Goal: Task Accomplishment & Management: Complete application form

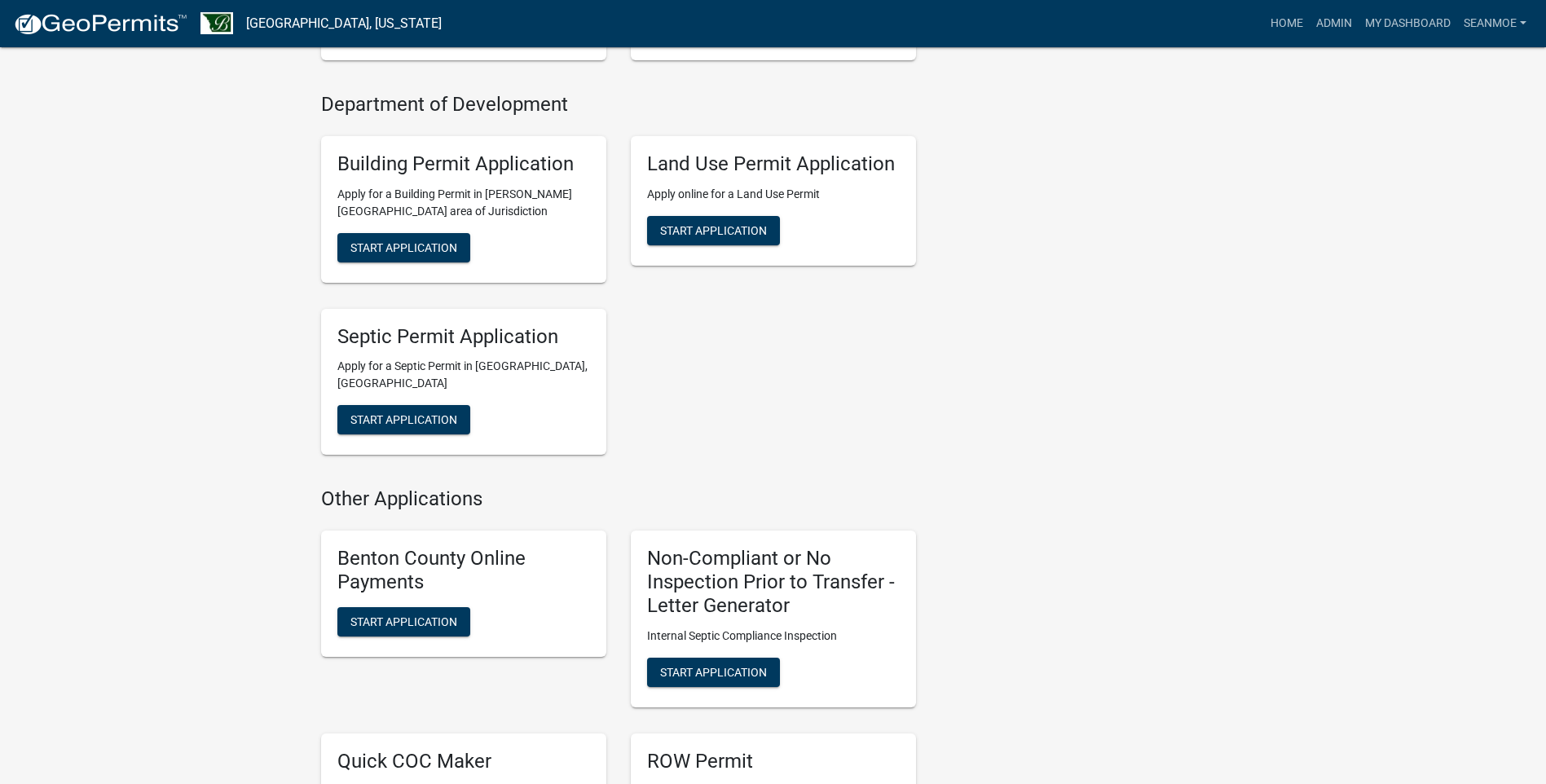
scroll to position [570, 0]
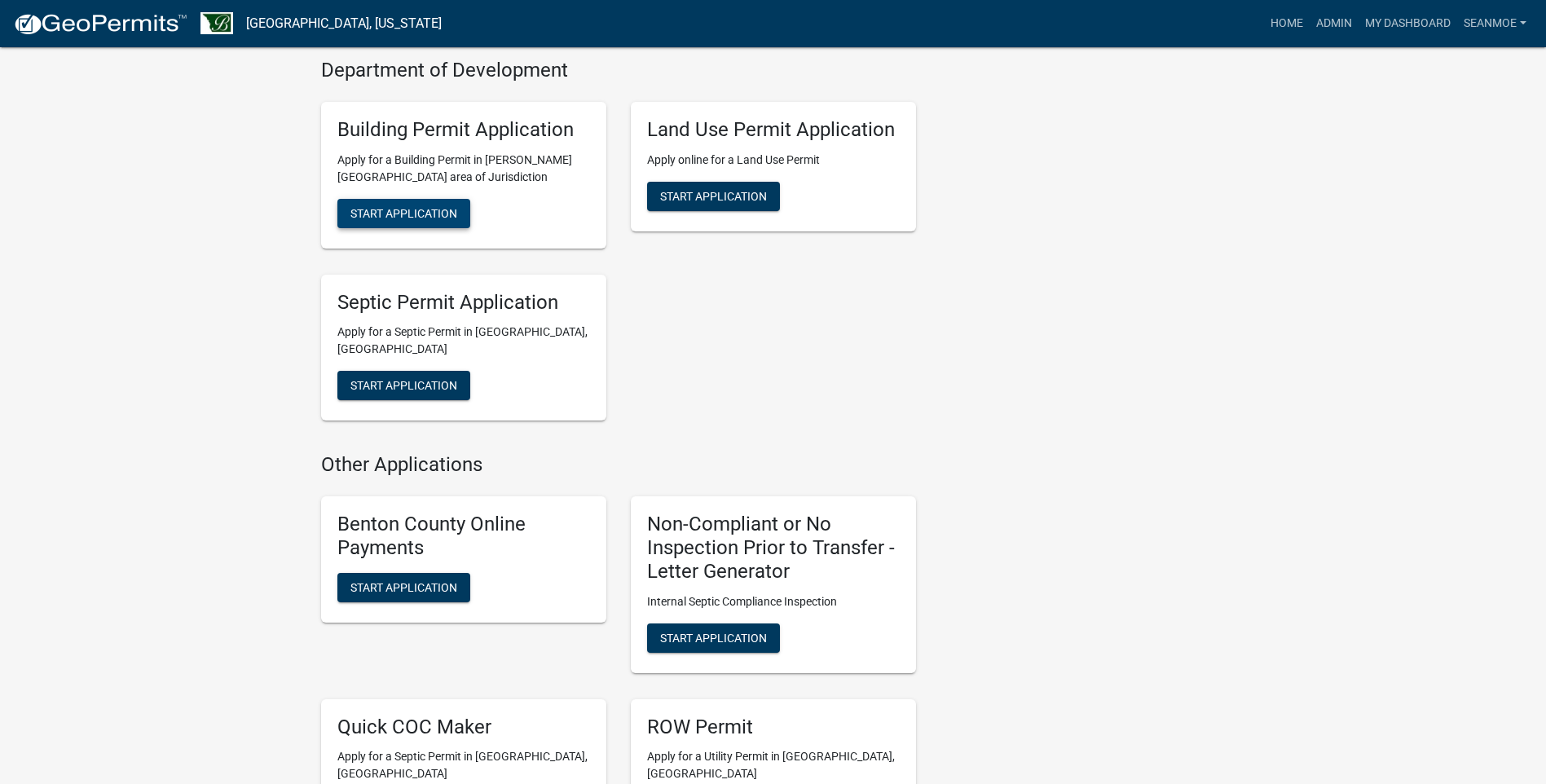
click at [399, 214] on span "Start Application" at bounding box center [403, 212] width 106 height 13
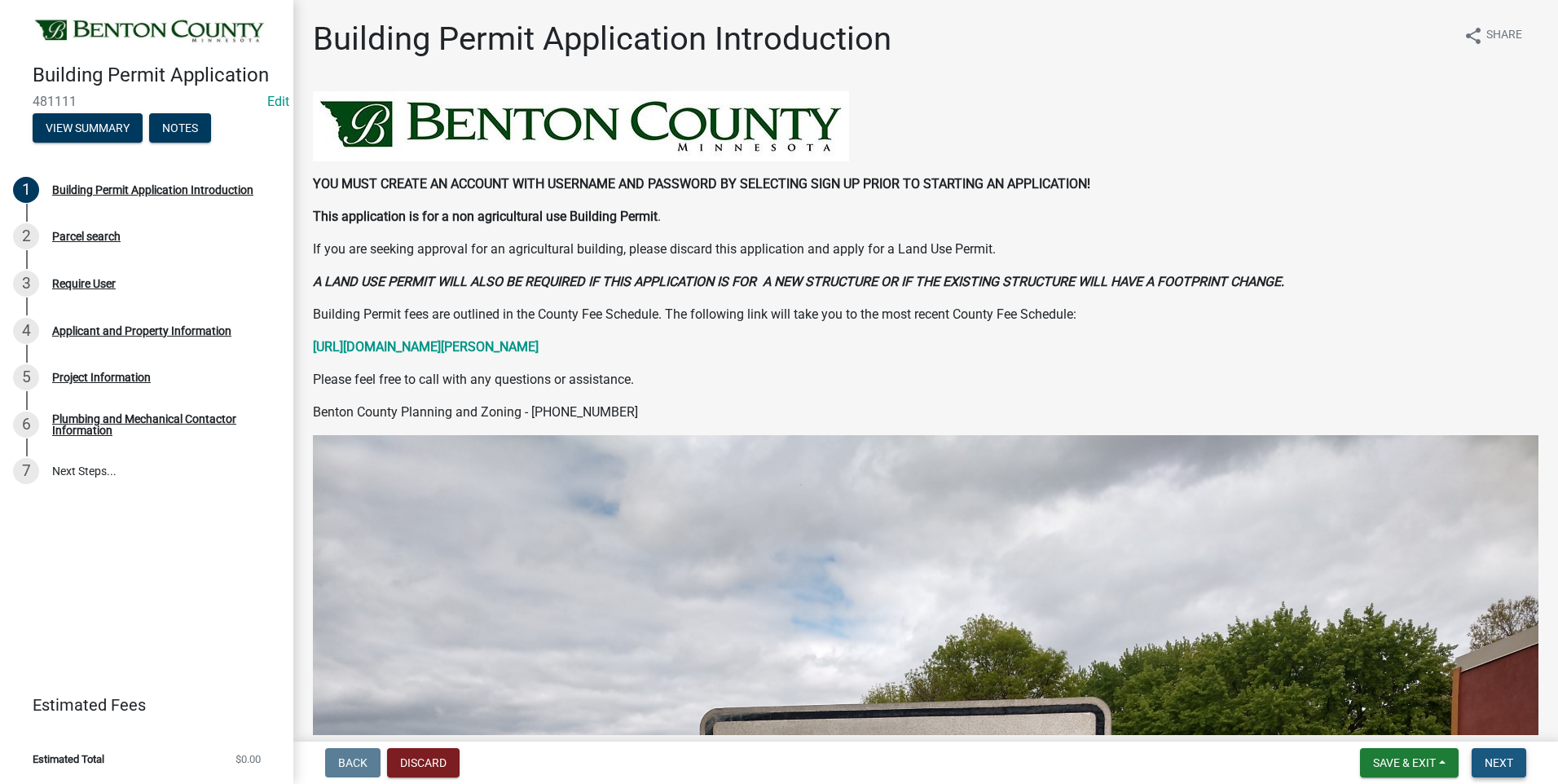
click at [1505, 761] on span "Next" at bounding box center [1498, 762] width 28 height 13
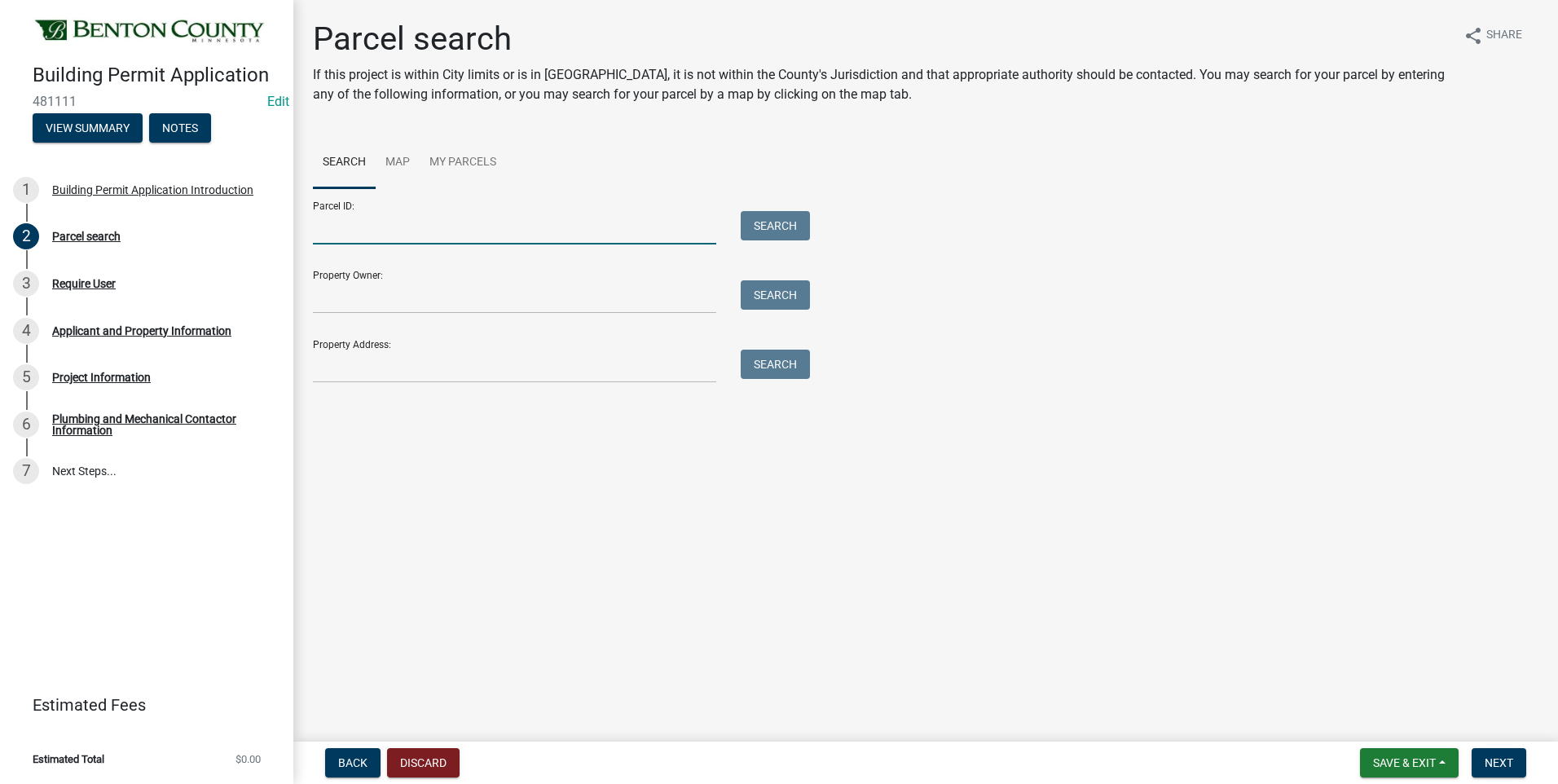
click at [424, 227] on input "Parcel ID:" at bounding box center [515, 227] width 403 height 33
type input "080030500"
click at [746, 232] on button "Search" at bounding box center [775, 226] width 69 height 29
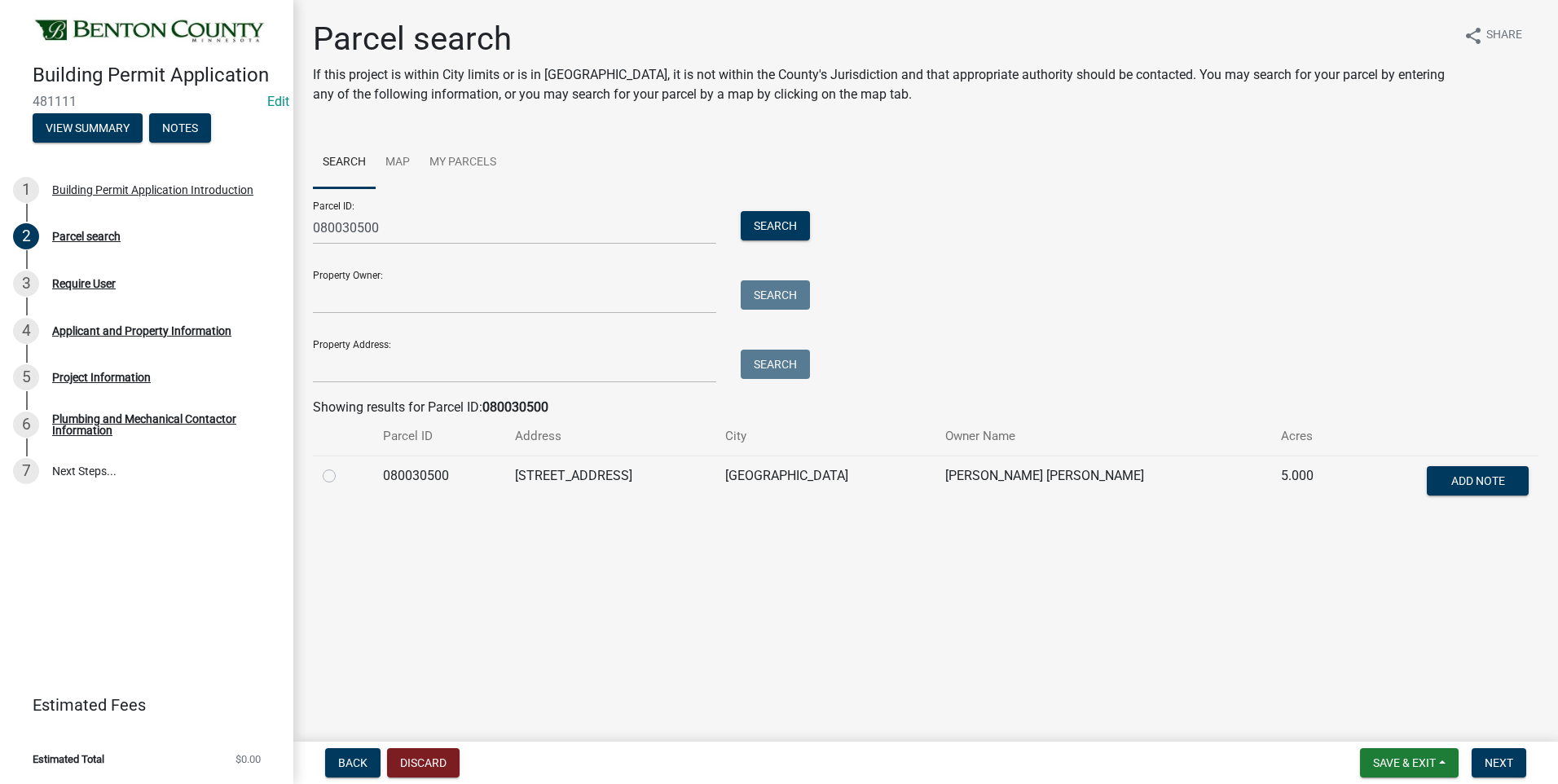
click at [342, 466] on label at bounding box center [342, 466] width 0 height 0
click at [342, 477] on input "radio" at bounding box center [347, 471] width 10 height 10
radio input "true"
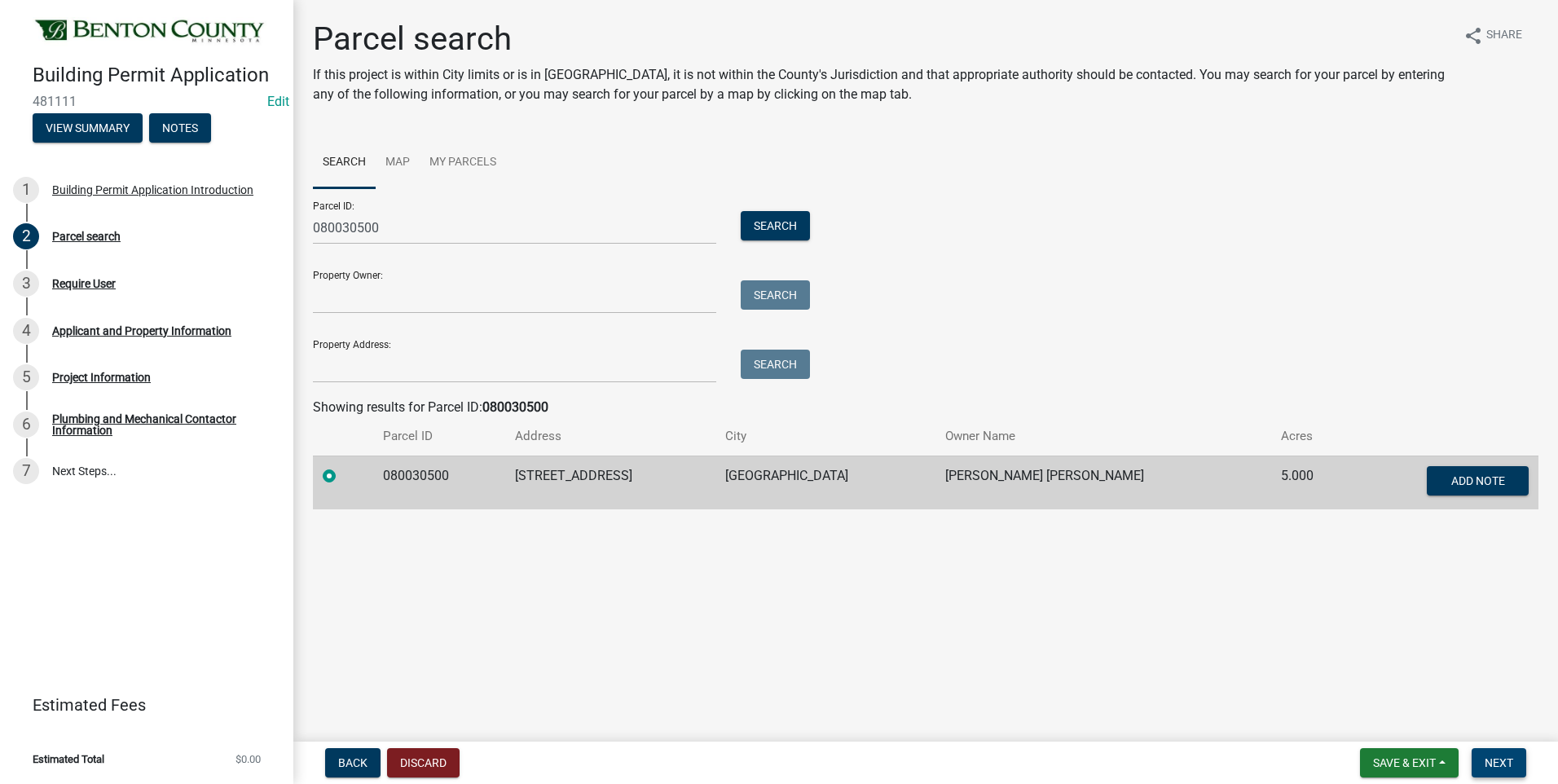
click at [1513, 761] on span "Next" at bounding box center [1498, 762] width 28 height 13
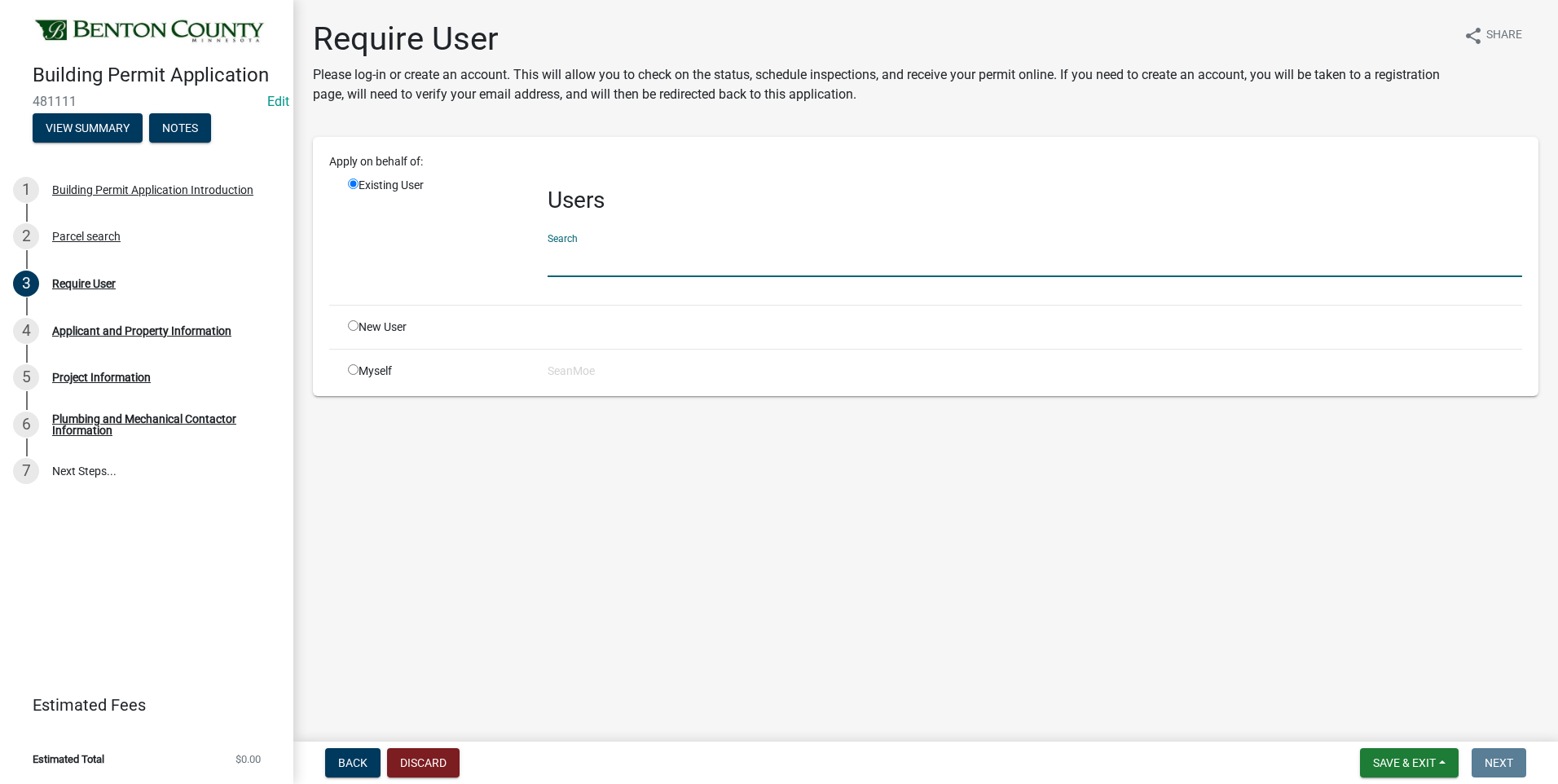
click at [652, 261] on input "text" at bounding box center [1035, 260] width 975 height 33
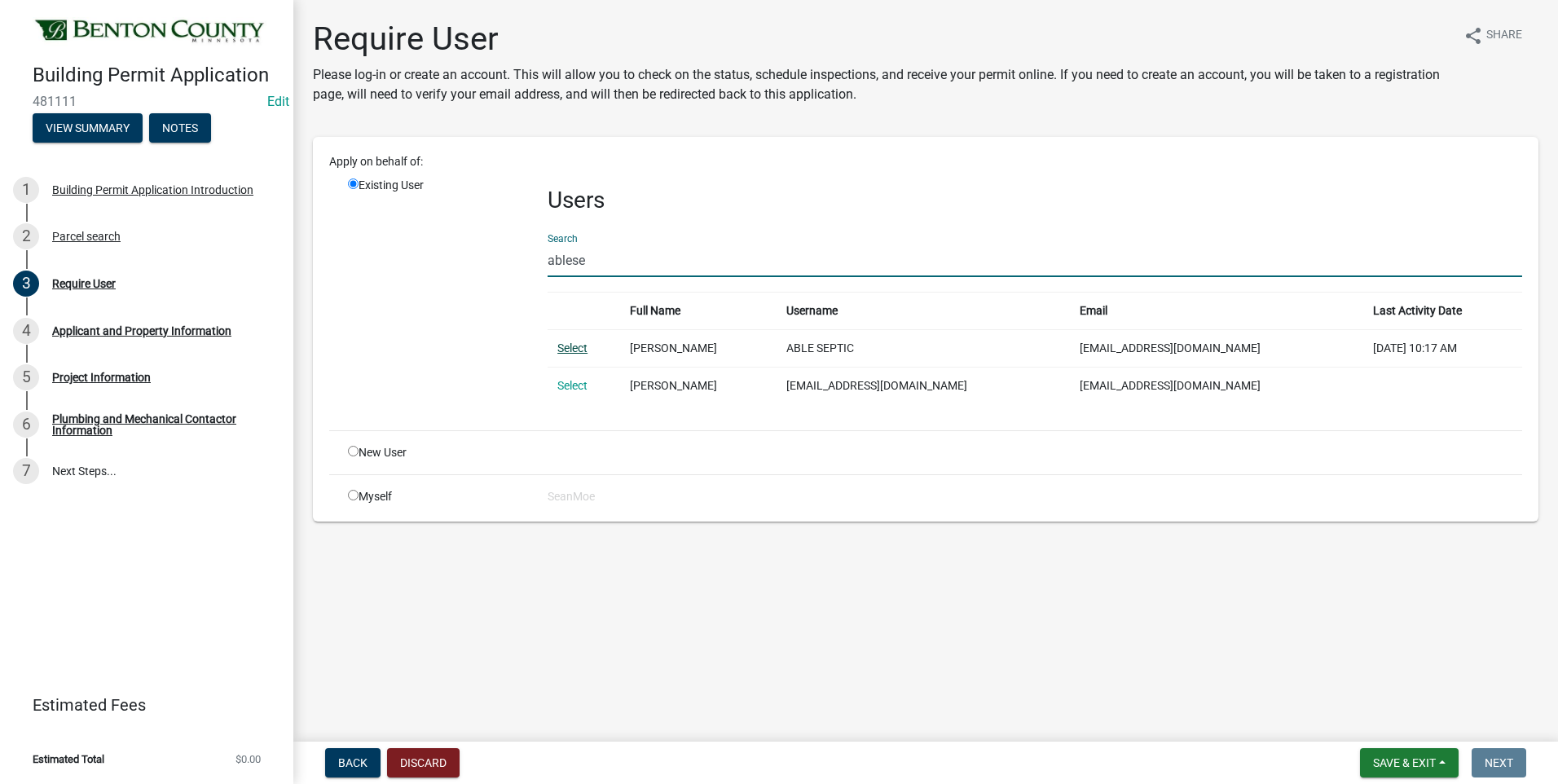
type input "ablese"
click at [582, 350] on link "Select" at bounding box center [572, 347] width 30 height 13
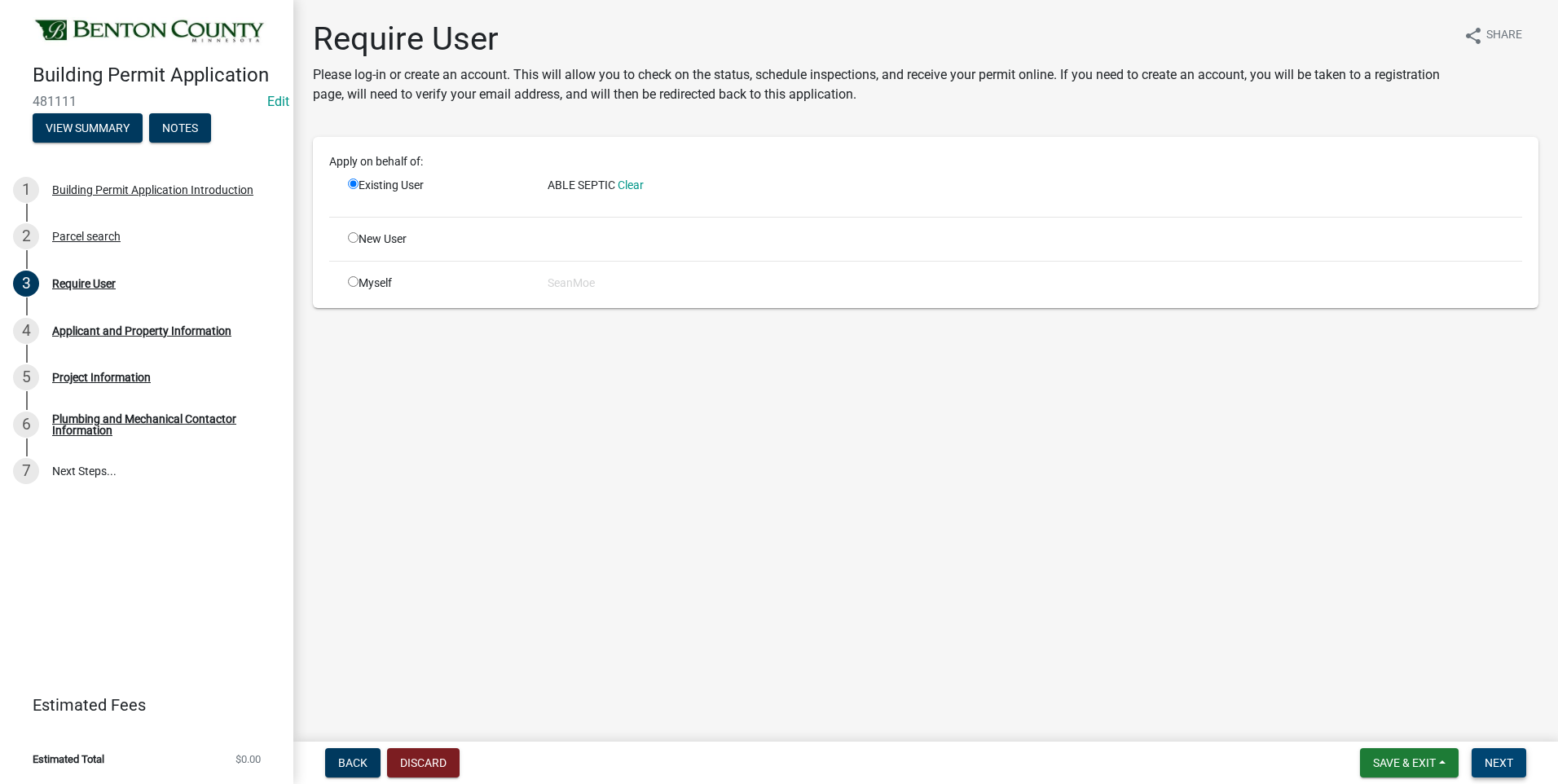
click at [1502, 759] on span "Next" at bounding box center [1498, 762] width 28 height 13
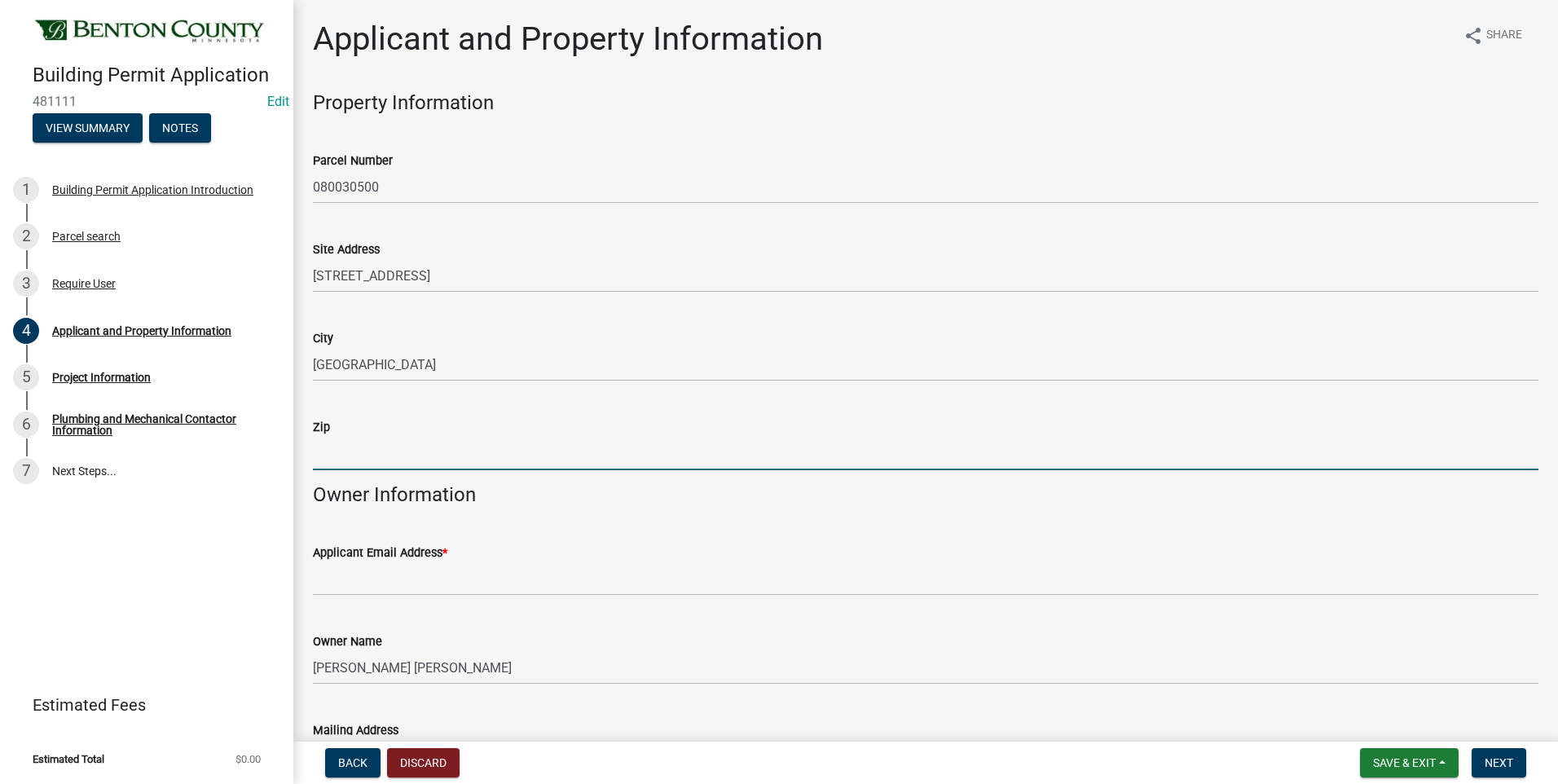
click at [380, 457] on input "Zip" at bounding box center [926, 453] width 1225 height 33
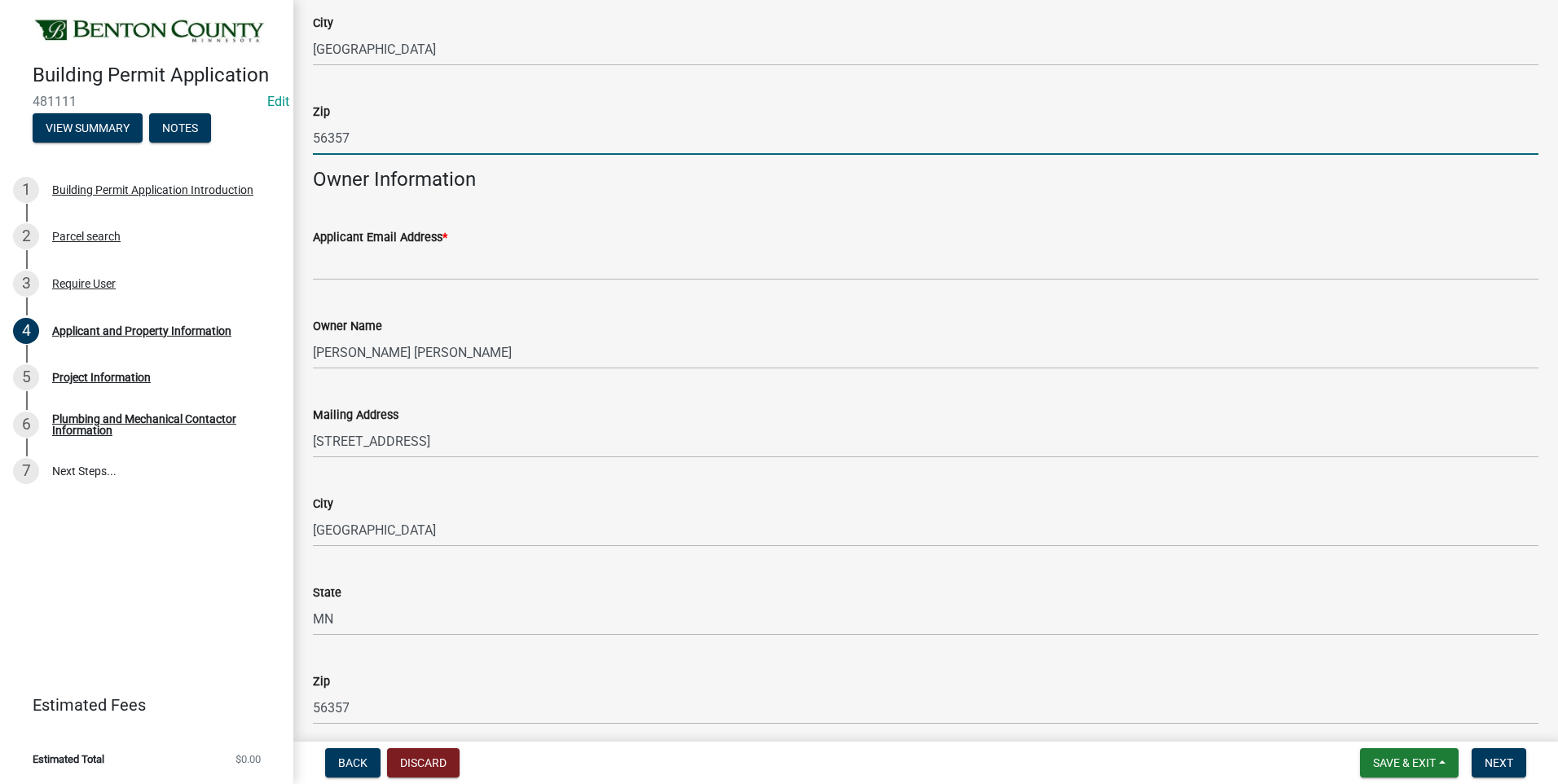
scroll to position [326, 0]
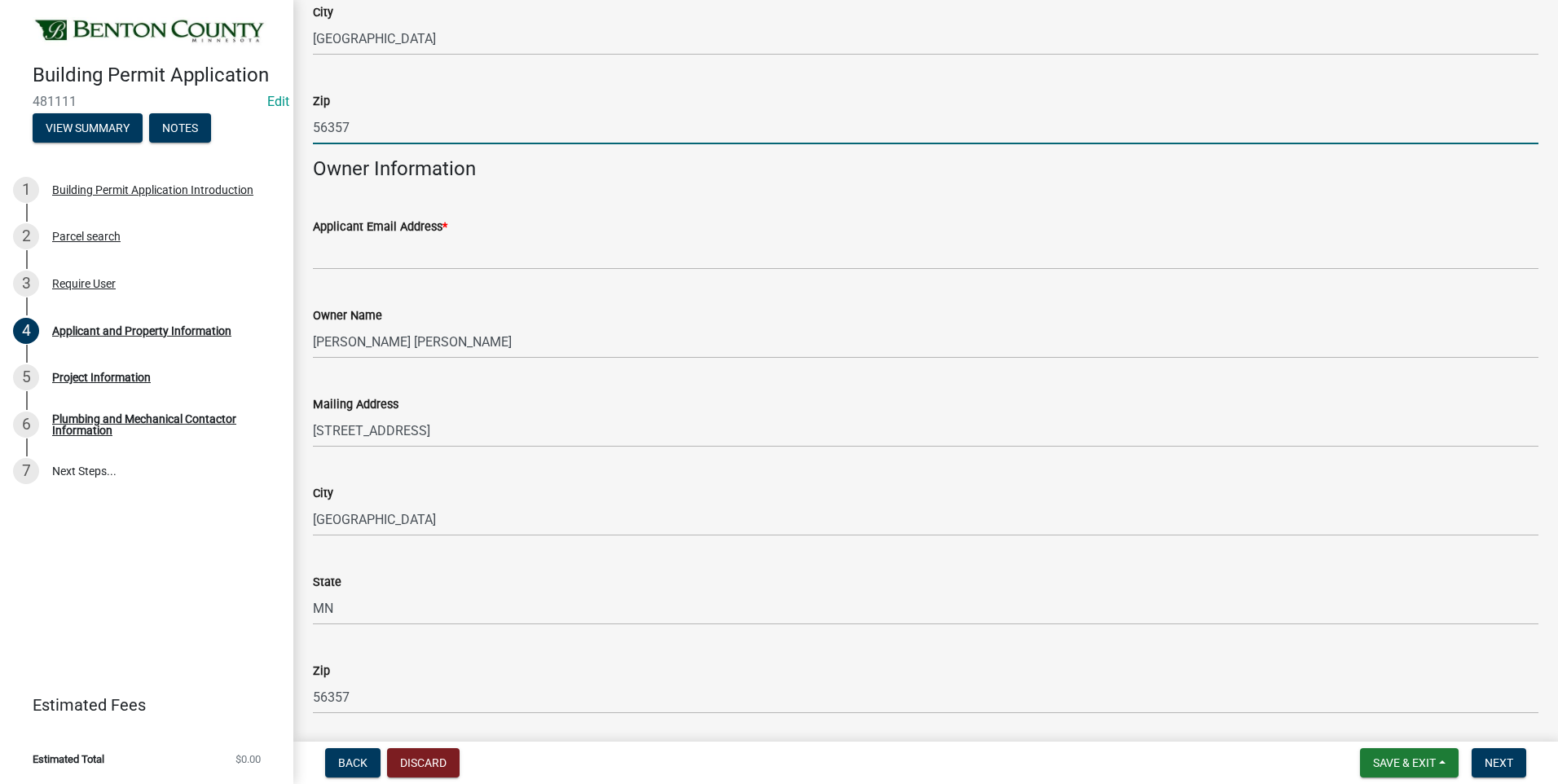
type input "56357"
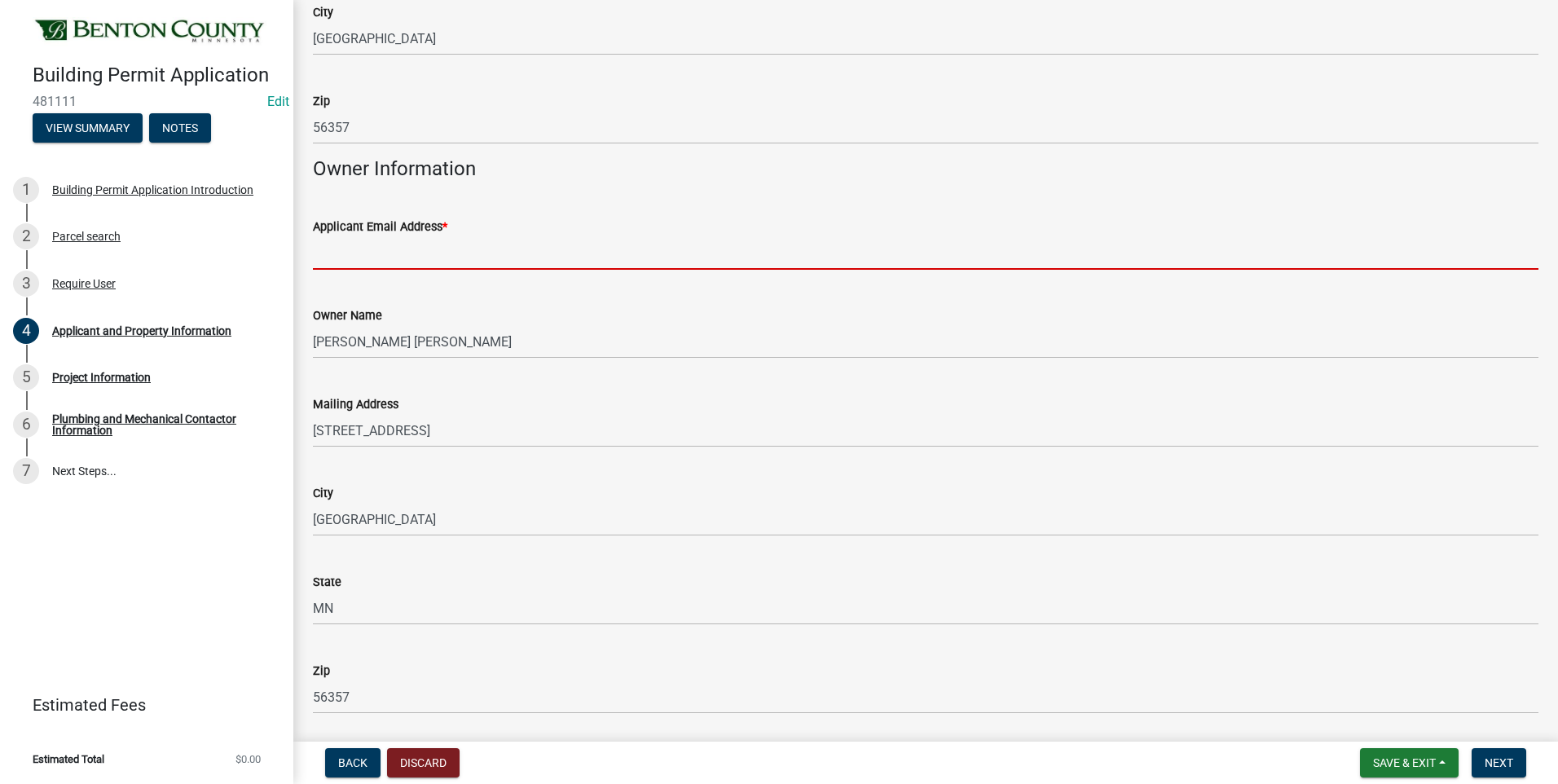
click at [474, 254] on input "Applicant Email Address *" at bounding box center [926, 252] width 1225 height 33
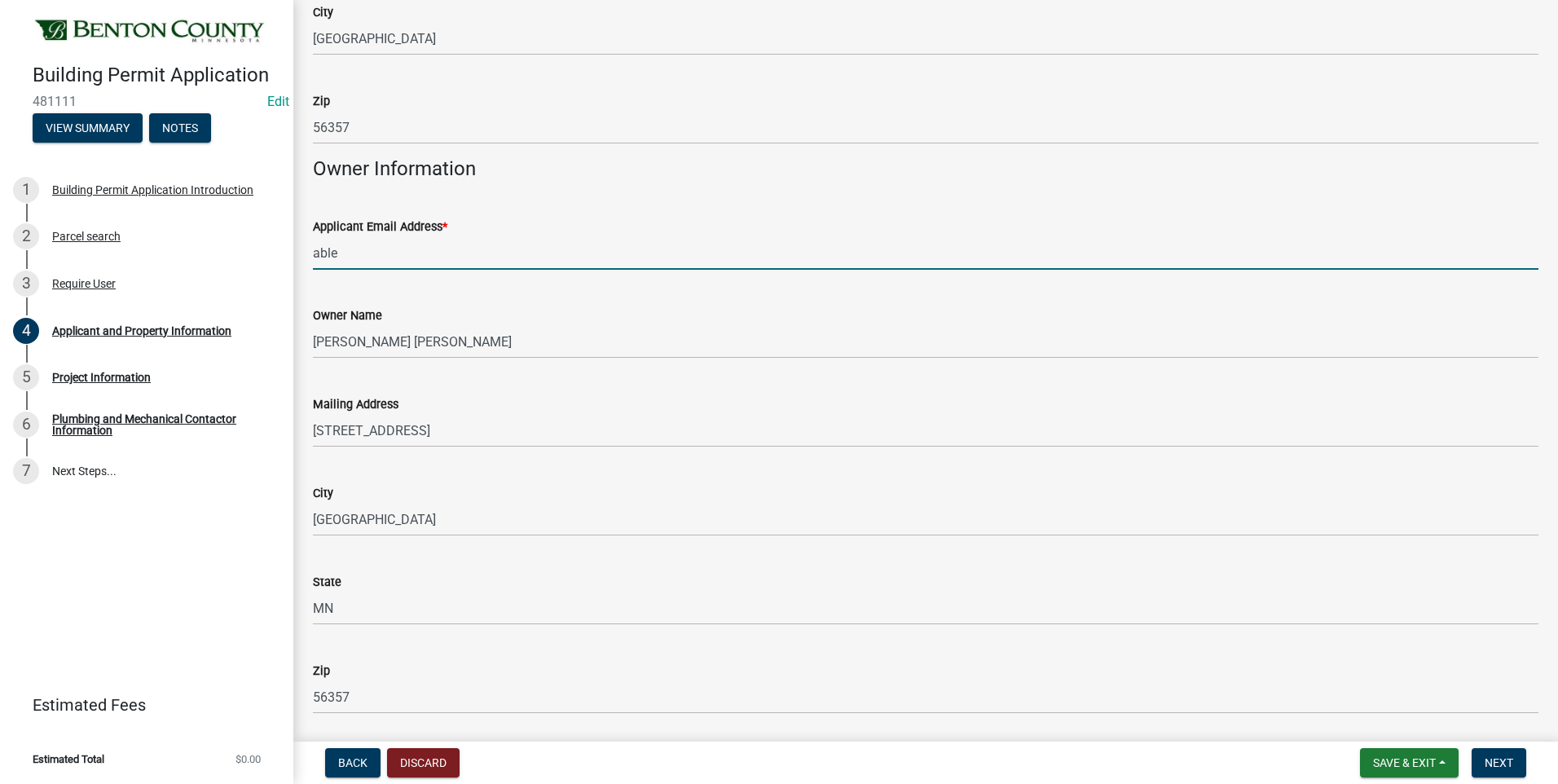
type input "[EMAIL_ADDRESS][DOMAIN_NAME]"
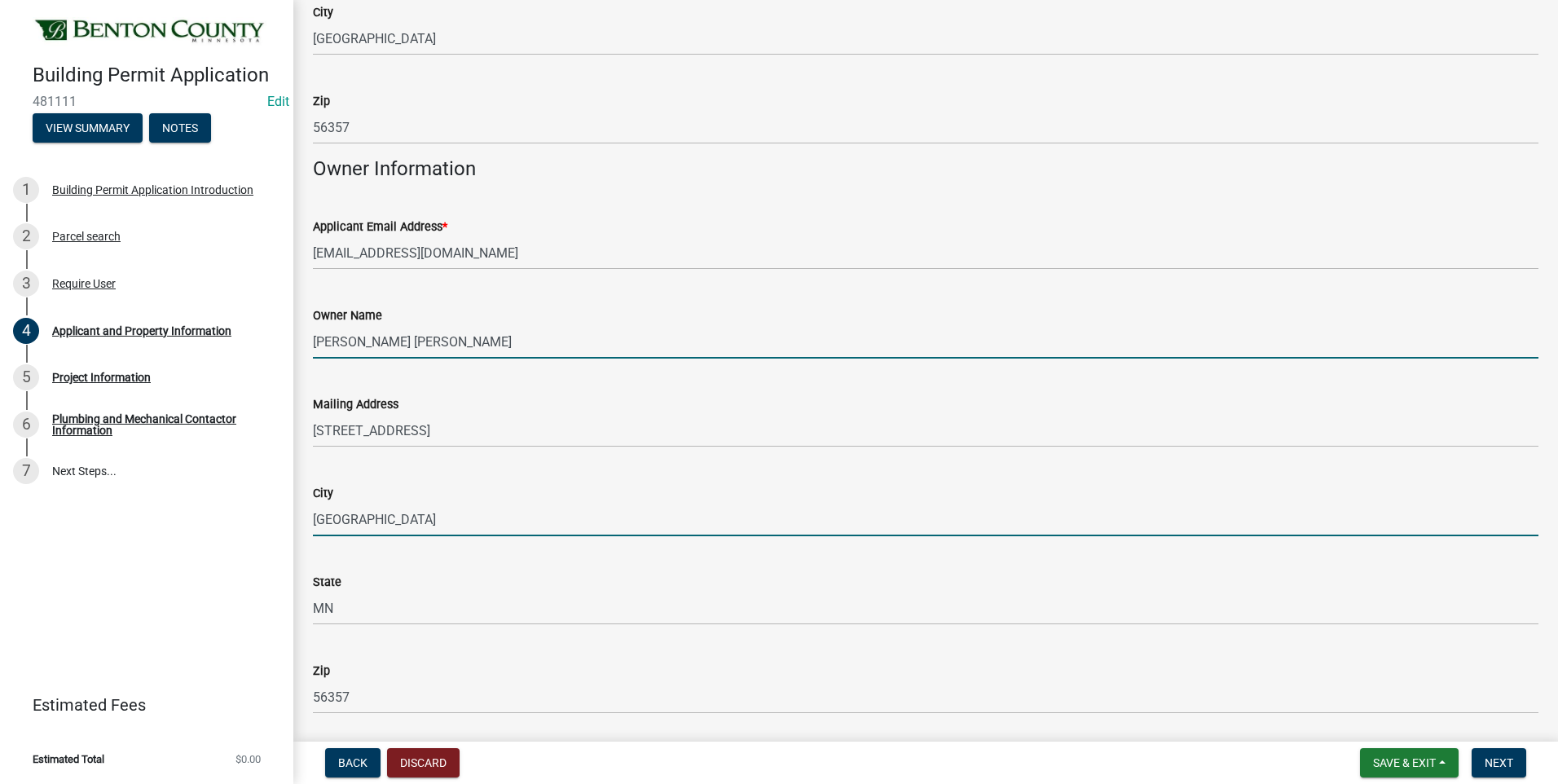
click at [402, 522] on input "[GEOGRAPHIC_DATA]" at bounding box center [926, 519] width 1225 height 33
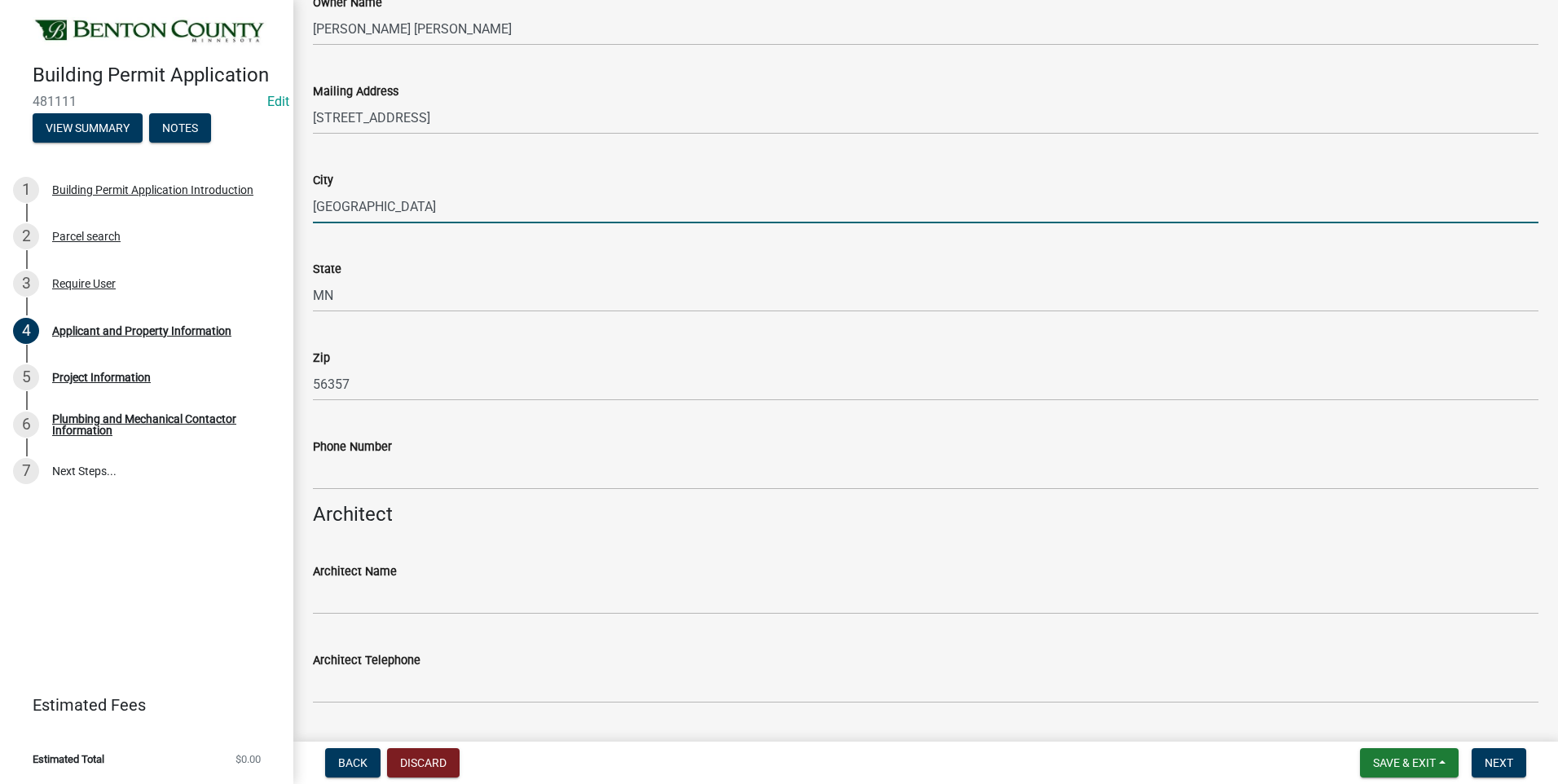
scroll to position [733, 0]
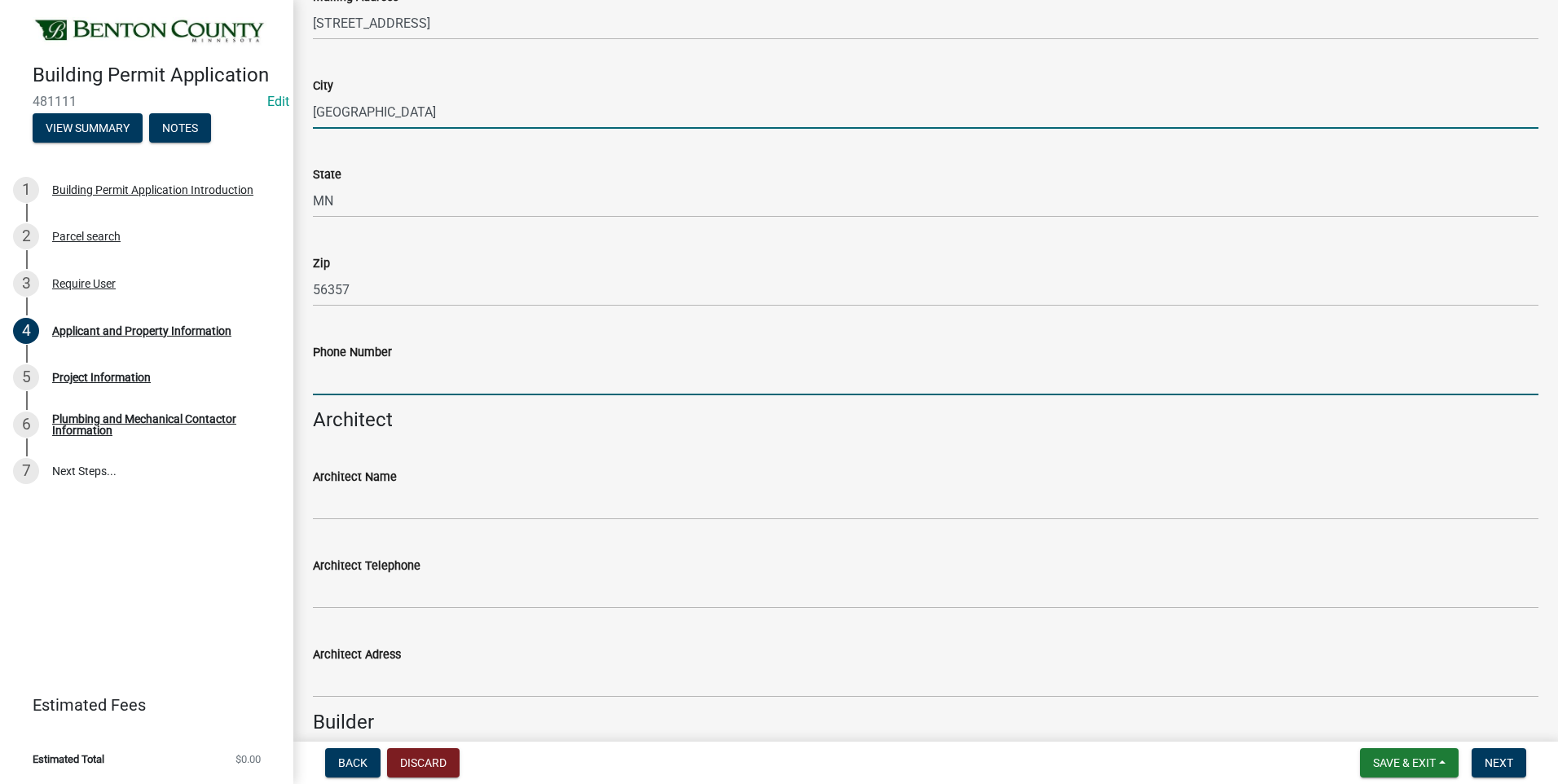
click at [369, 382] on input "Phone Number" at bounding box center [926, 378] width 1225 height 33
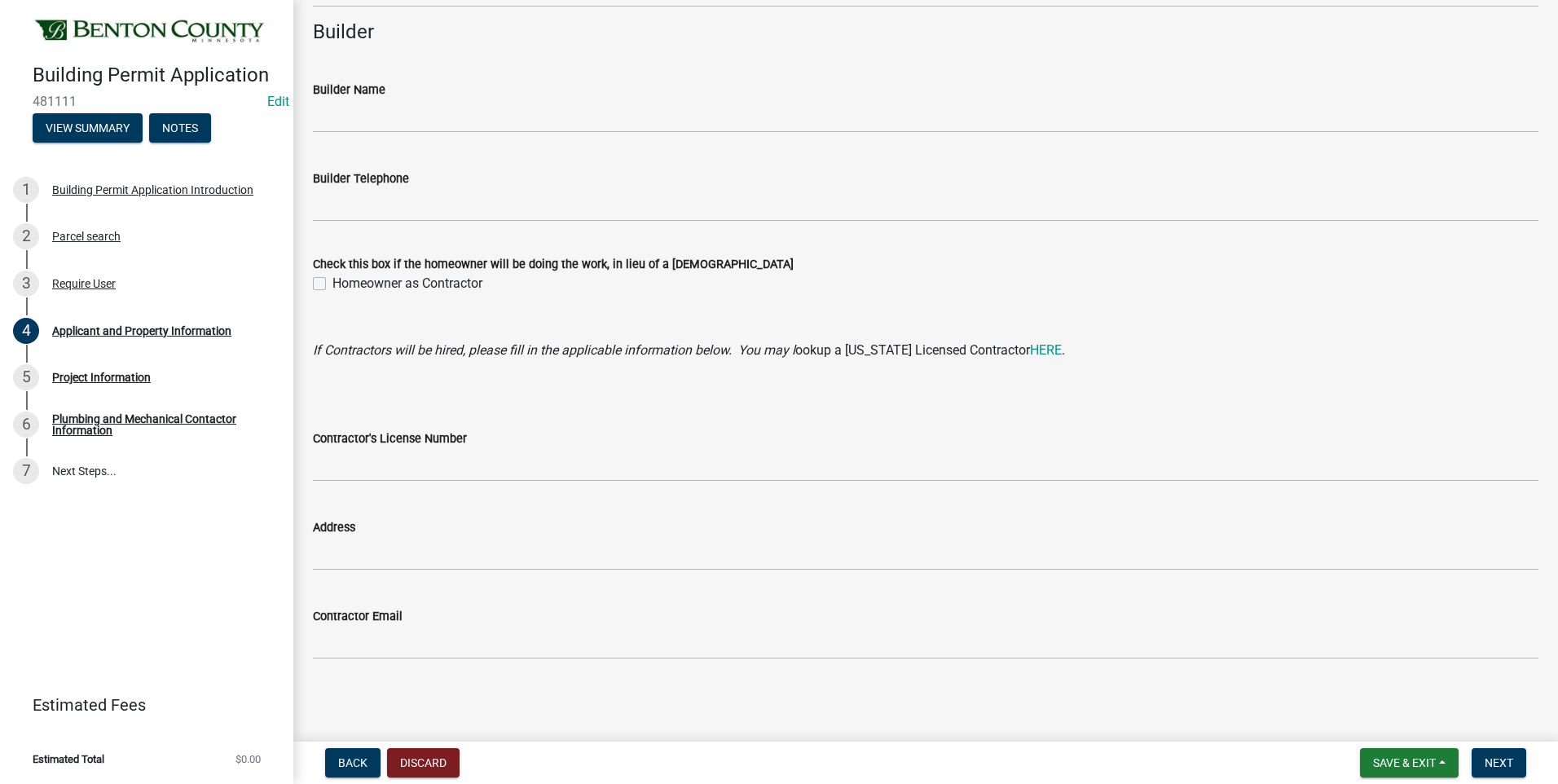
scroll to position [1424, 0]
click at [1481, 758] on button "Next" at bounding box center [1499, 763] width 55 height 29
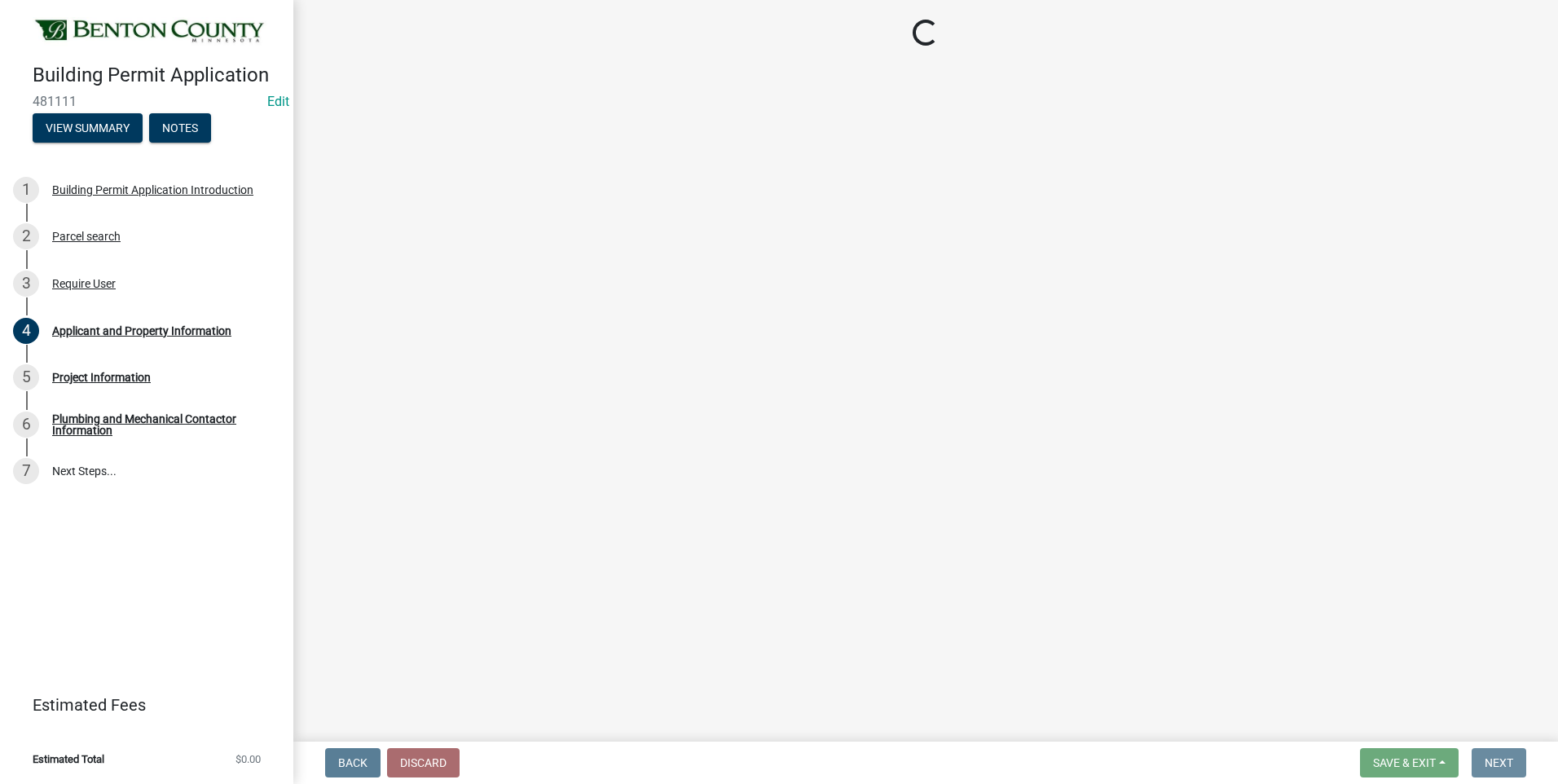
scroll to position [0, 0]
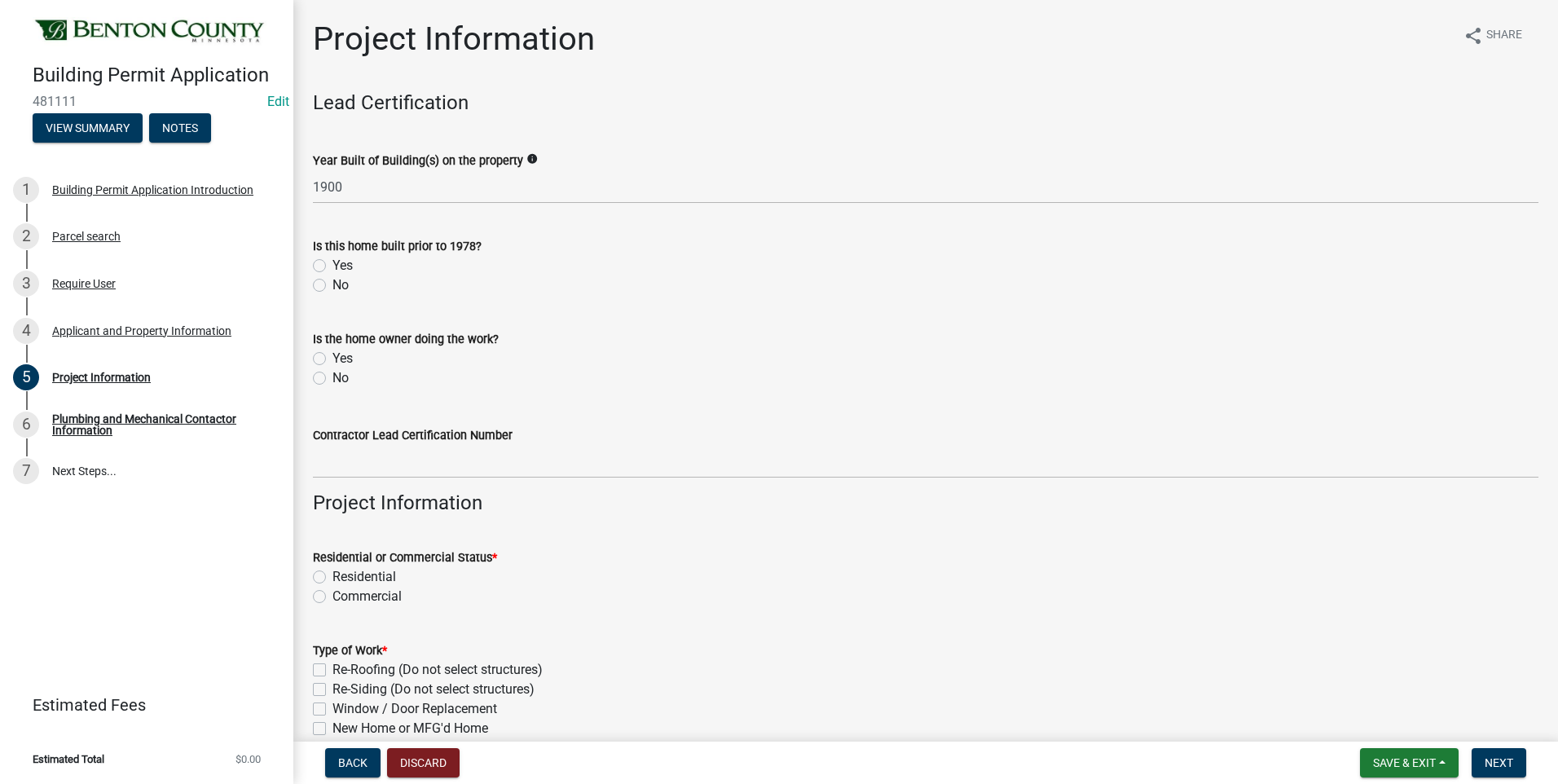
click at [332, 284] on label "No" at bounding box center [340, 285] width 16 height 20
click at [332, 284] on input "No" at bounding box center [337, 280] width 10 height 10
radio input "true"
click at [332, 378] on label "No" at bounding box center [340, 377] width 16 height 20
click at [332, 378] on input "No" at bounding box center [337, 373] width 10 height 10
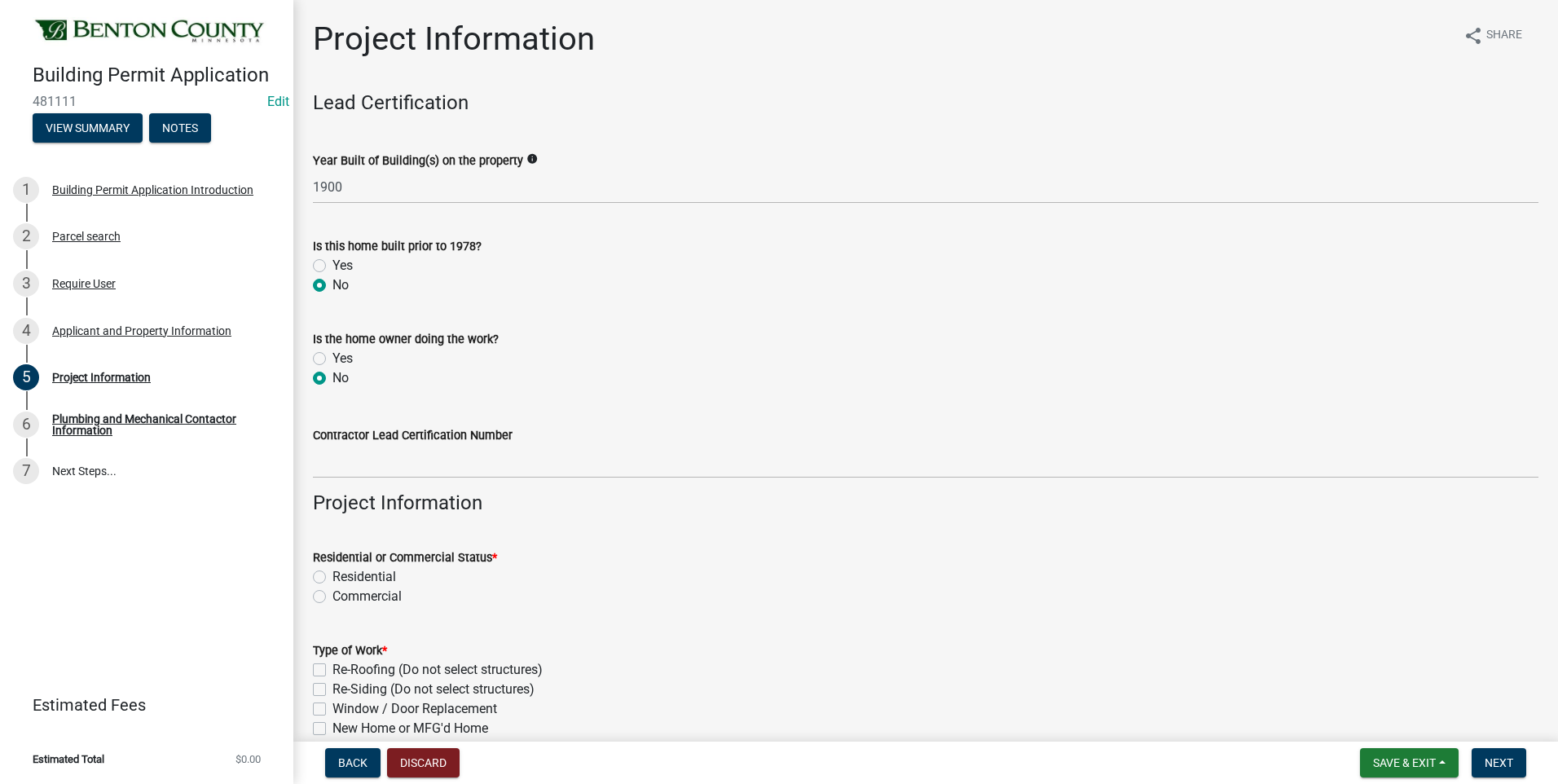
radio input "true"
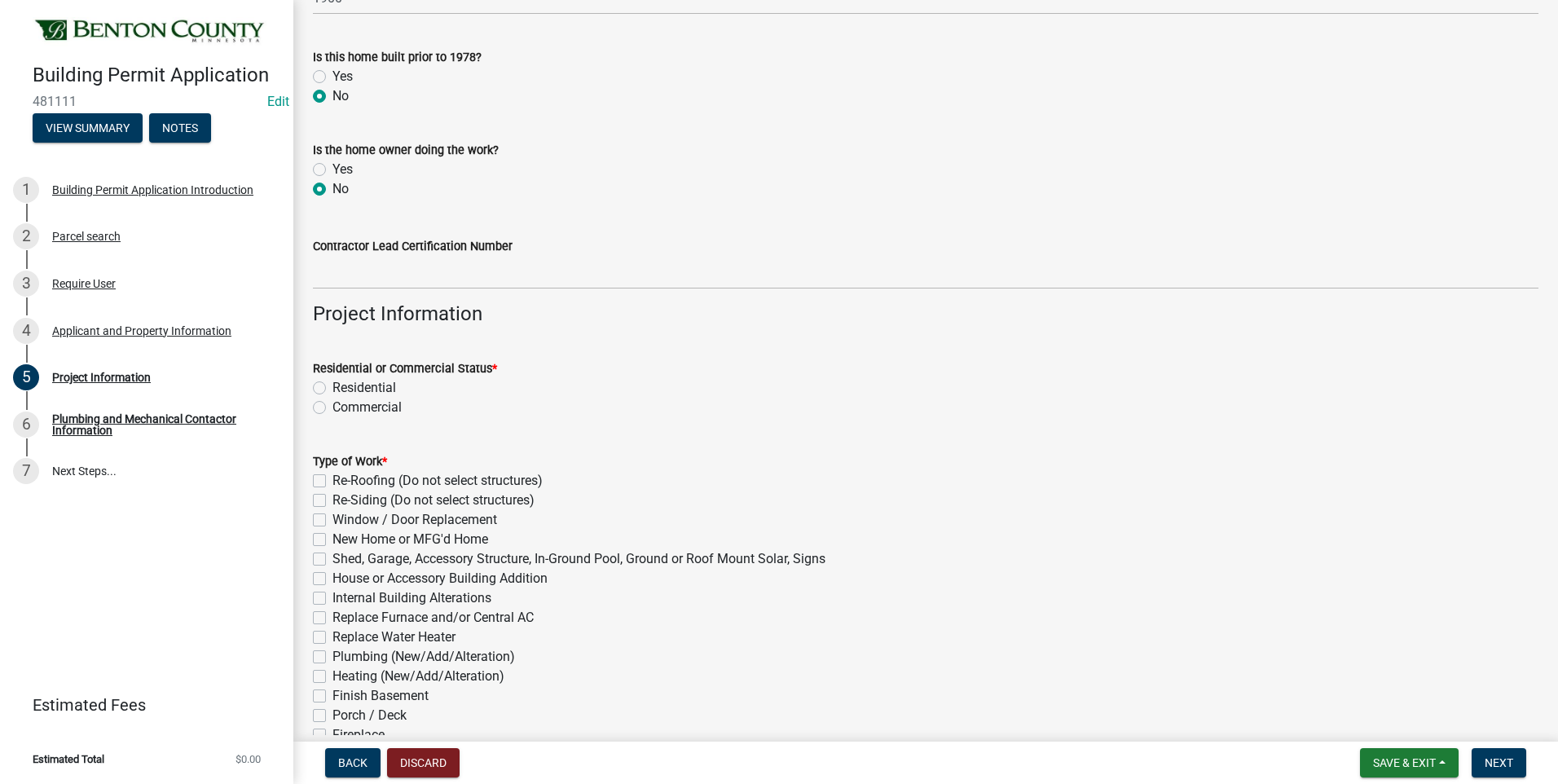
scroll to position [244, 0]
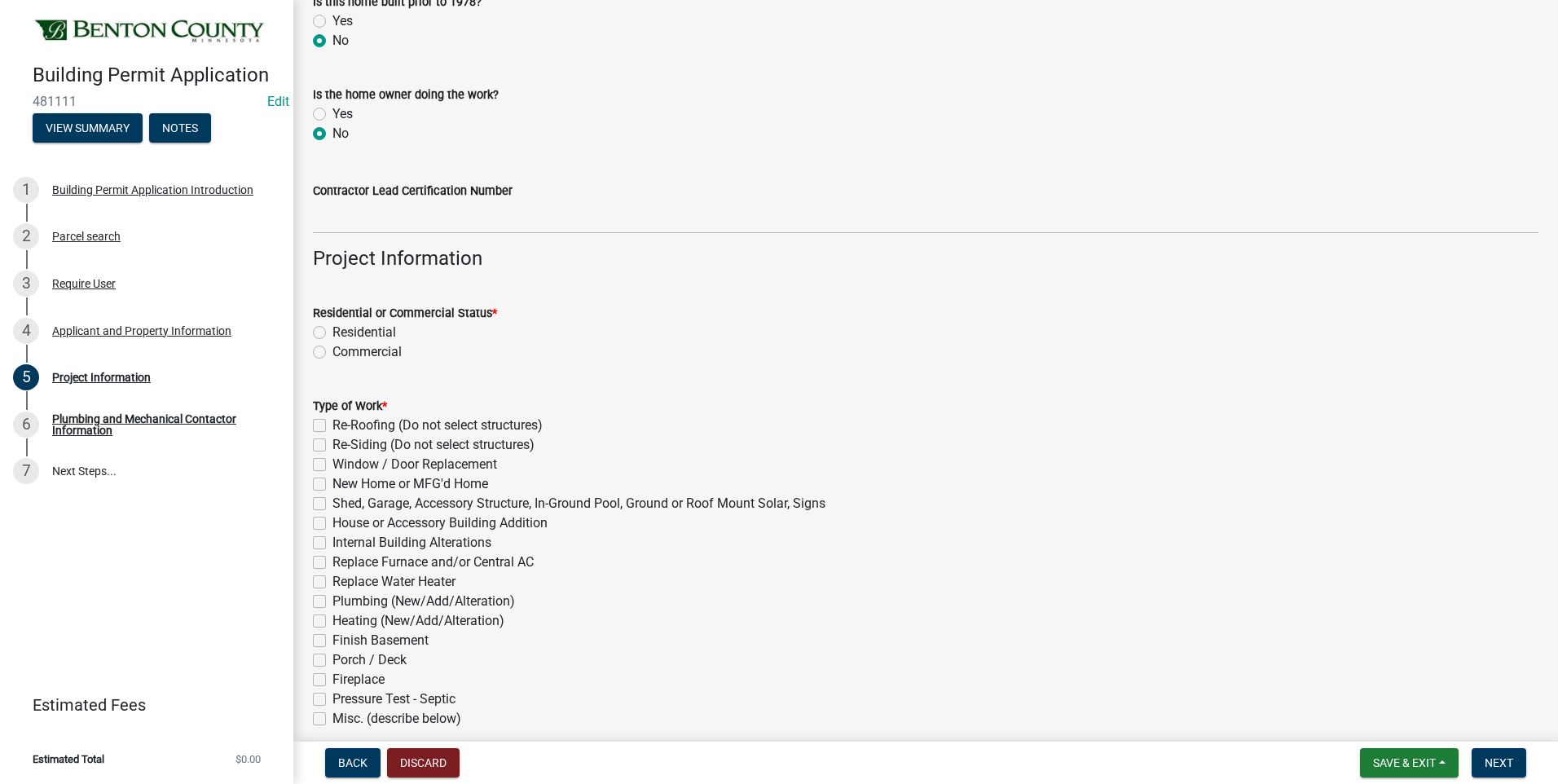
click at [332, 332] on label "Residential" at bounding box center [364, 332] width 63 height 20
click at [332, 332] on input "Residential" at bounding box center [337, 328] width 10 height 10
radio input "true"
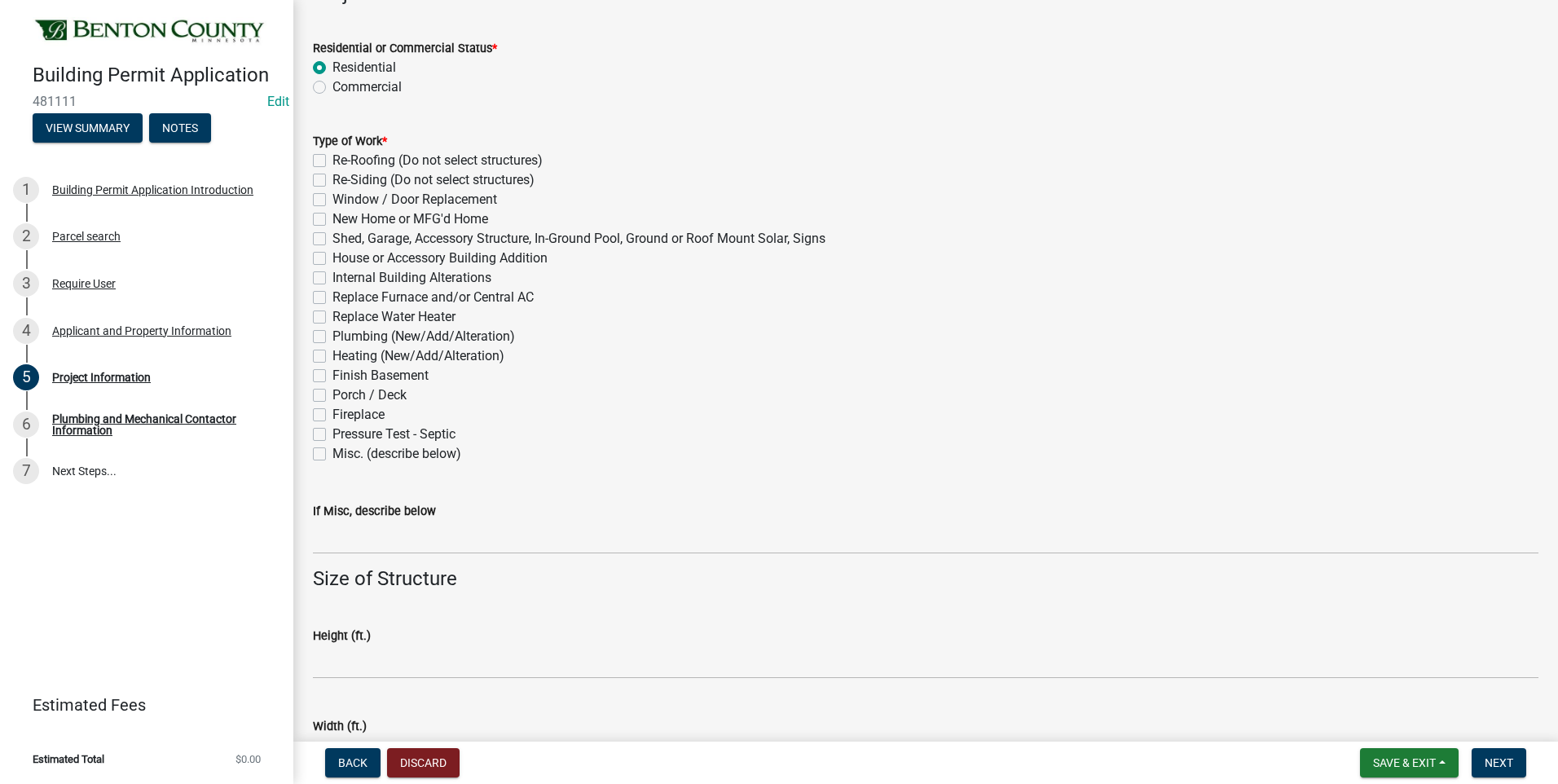
scroll to position [570, 0]
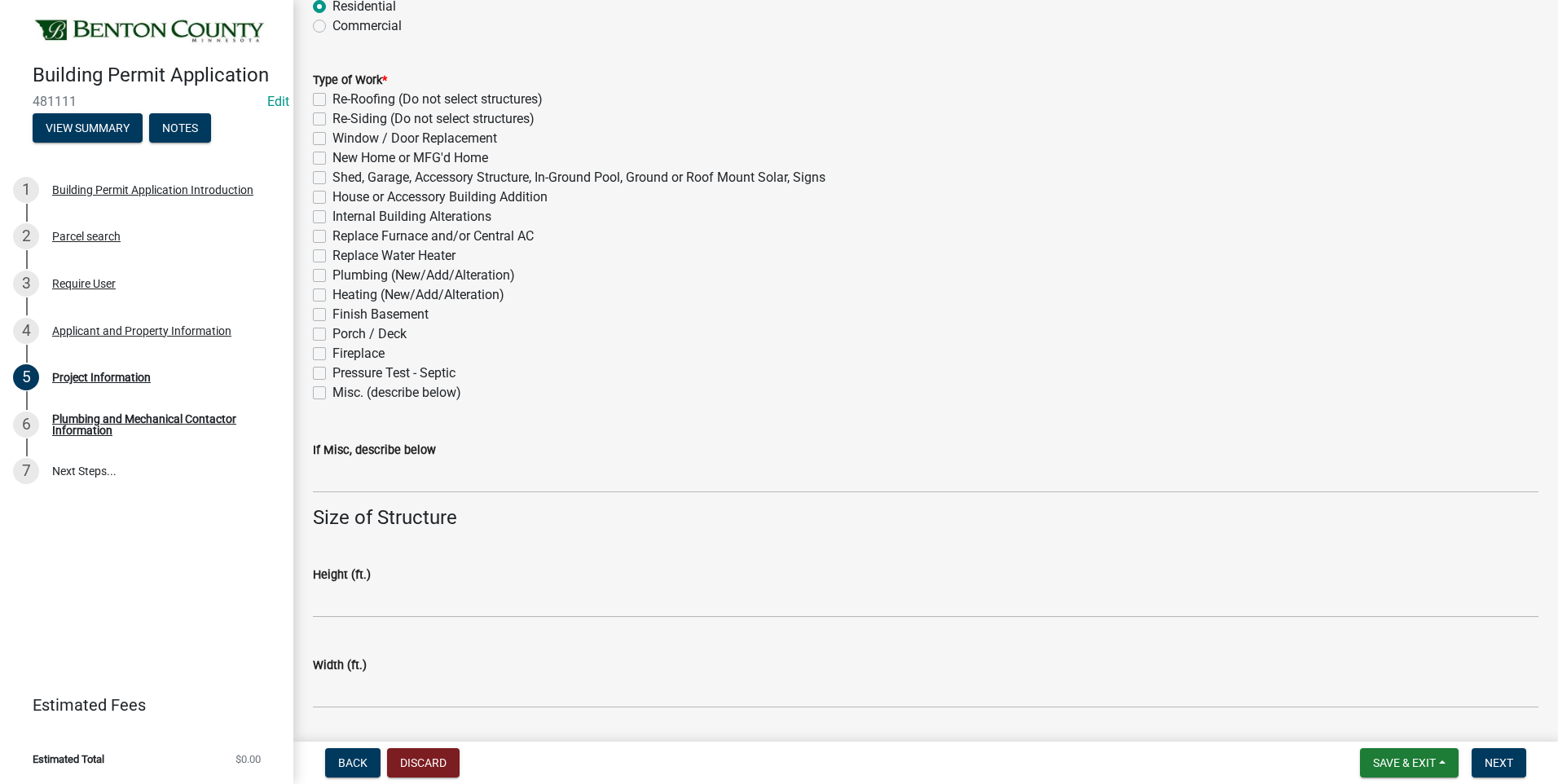
click at [332, 373] on label "Pressure Test - Septic" at bounding box center [393, 373] width 123 height 20
click at [332, 373] on input "Pressure Test - Septic" at bounding box center [337, 369] width 10 height 10
checkbox input "true"
checkbox input "false"
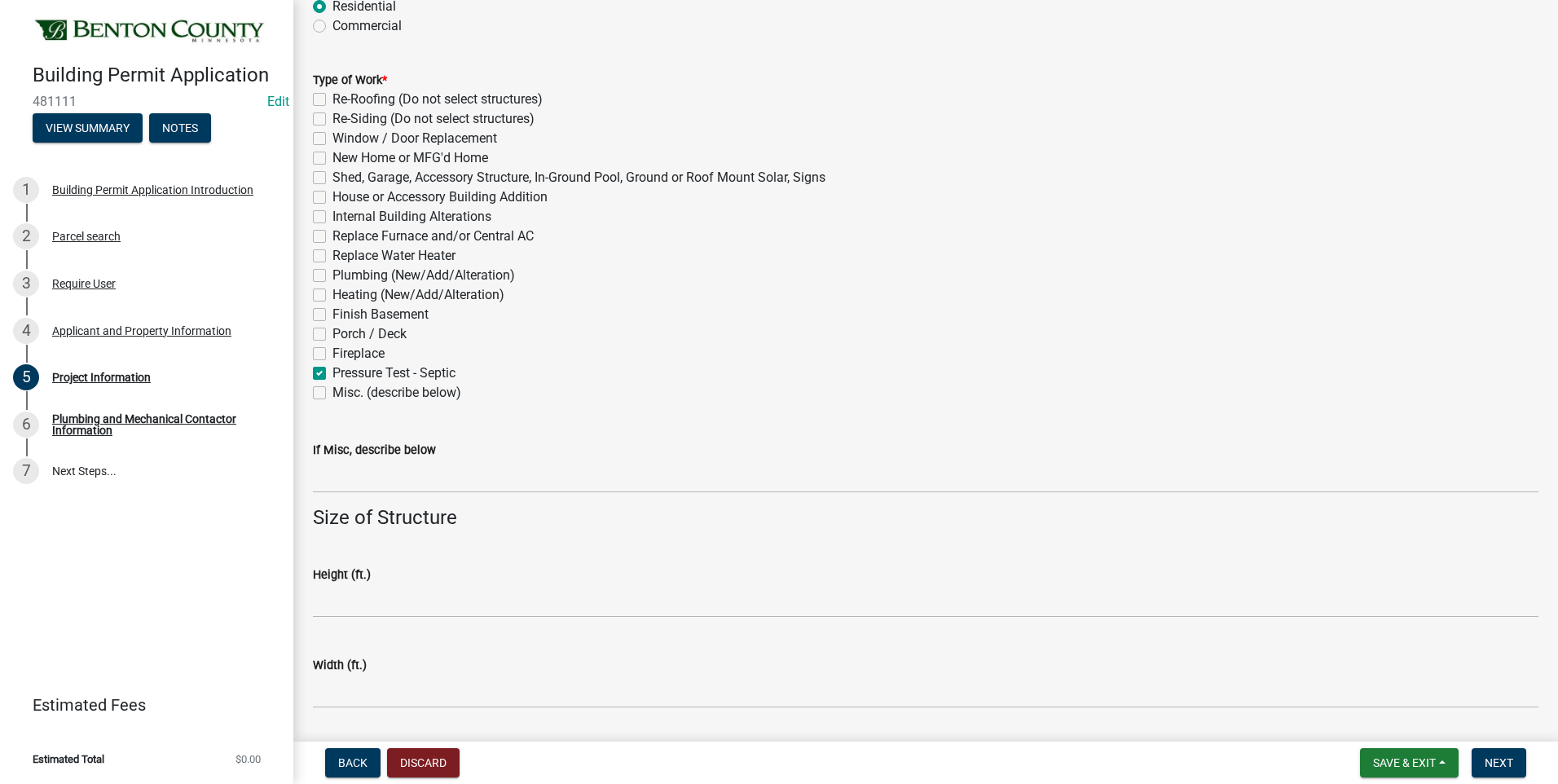
checkbox input "false"
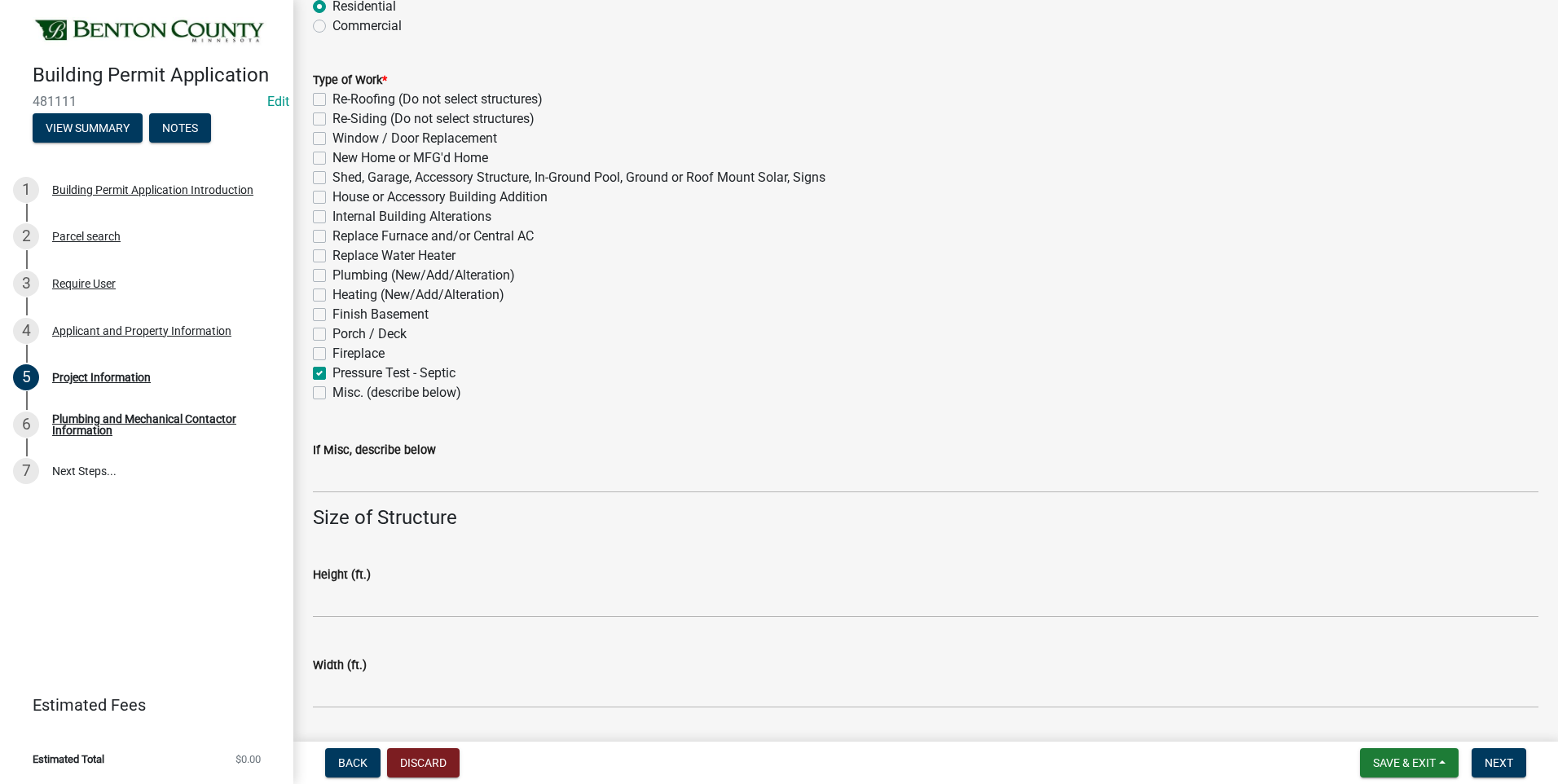
checkbox input "false"
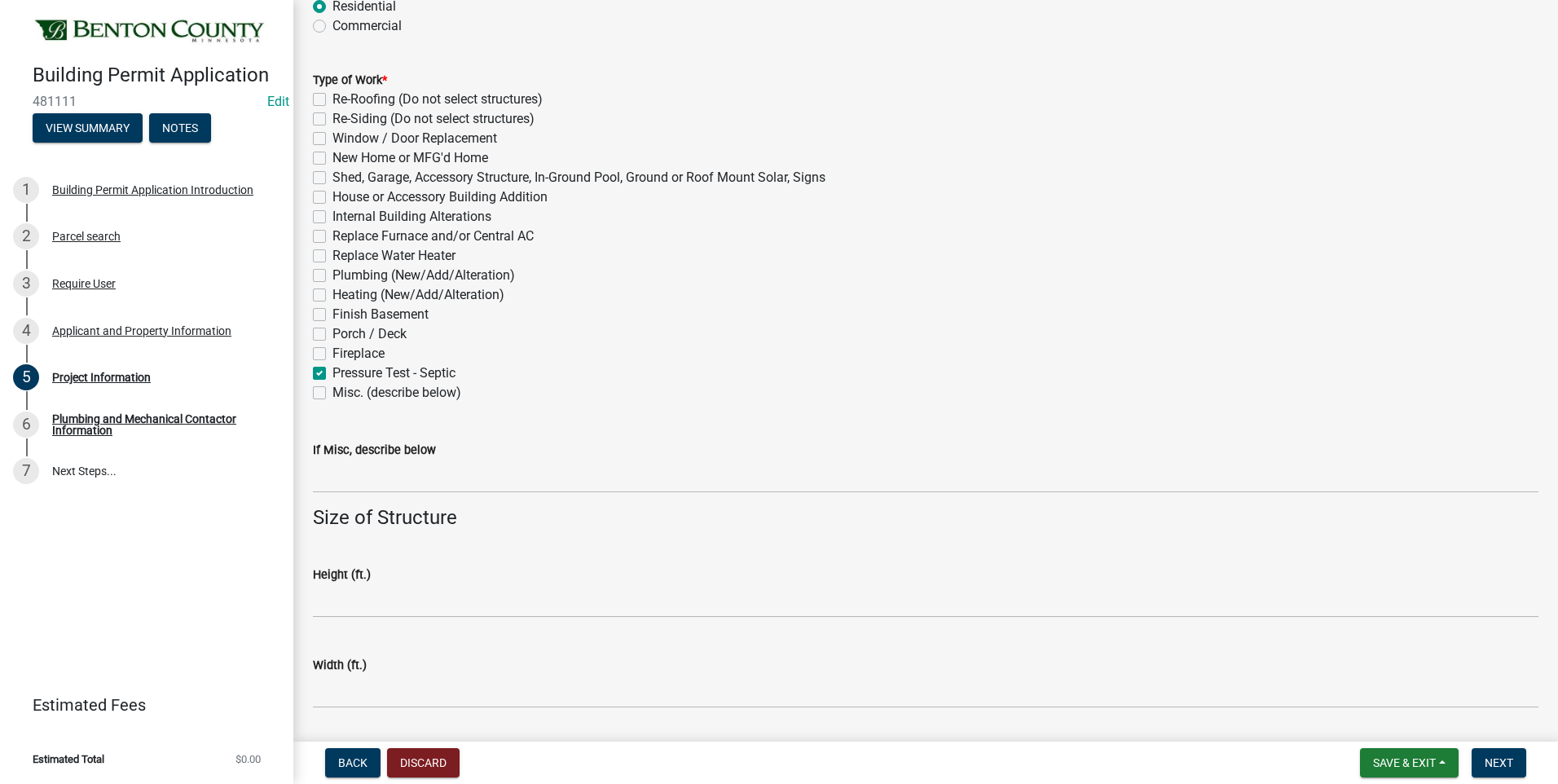
checkbox input "false"
checkbox input "true"
checkbox input "false"
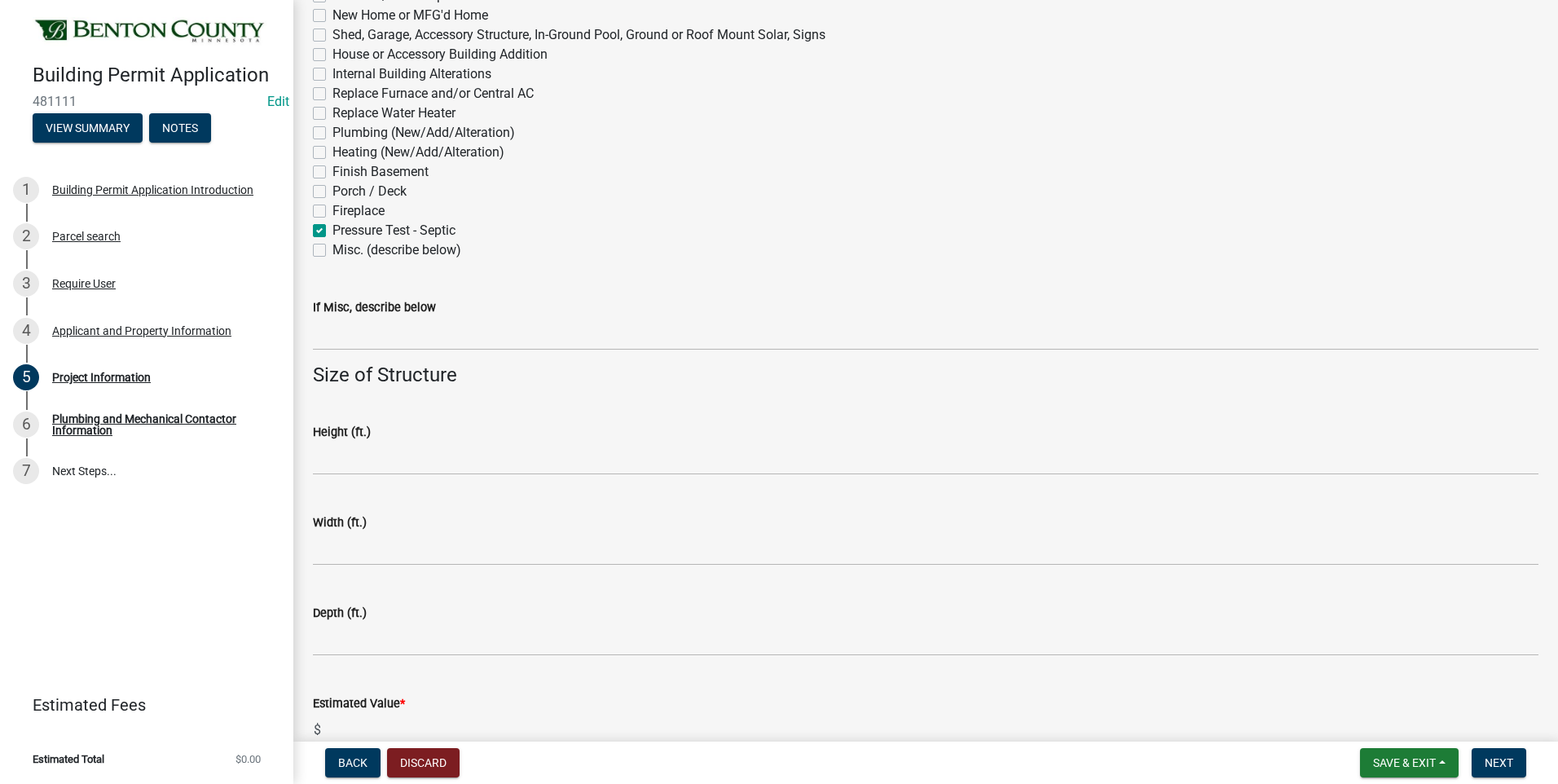
scroll to position [896, 0]
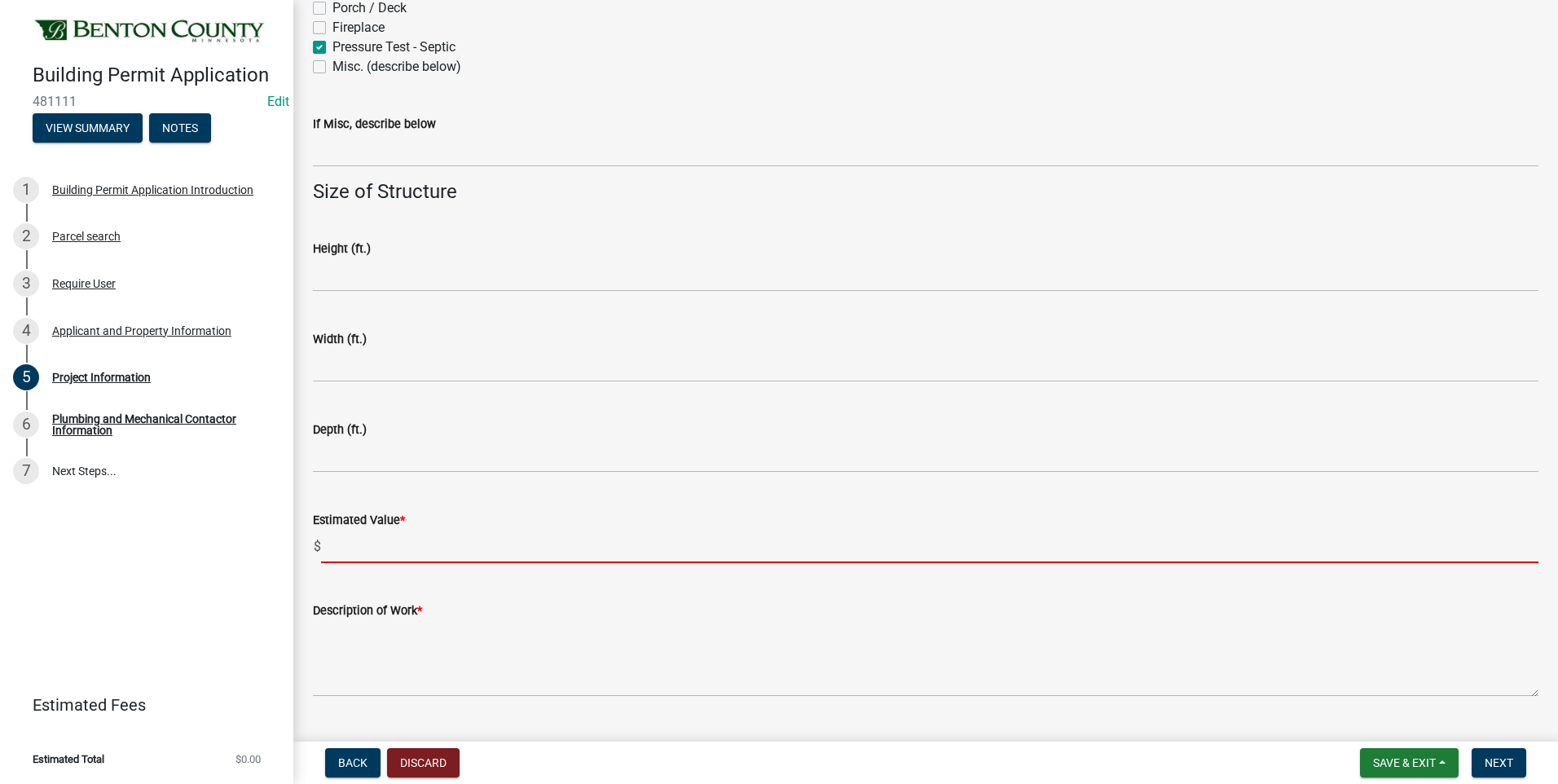
click at [366, 546] on input "text" at bounding box center [929, 546] width 1217 height 33
type input "50"
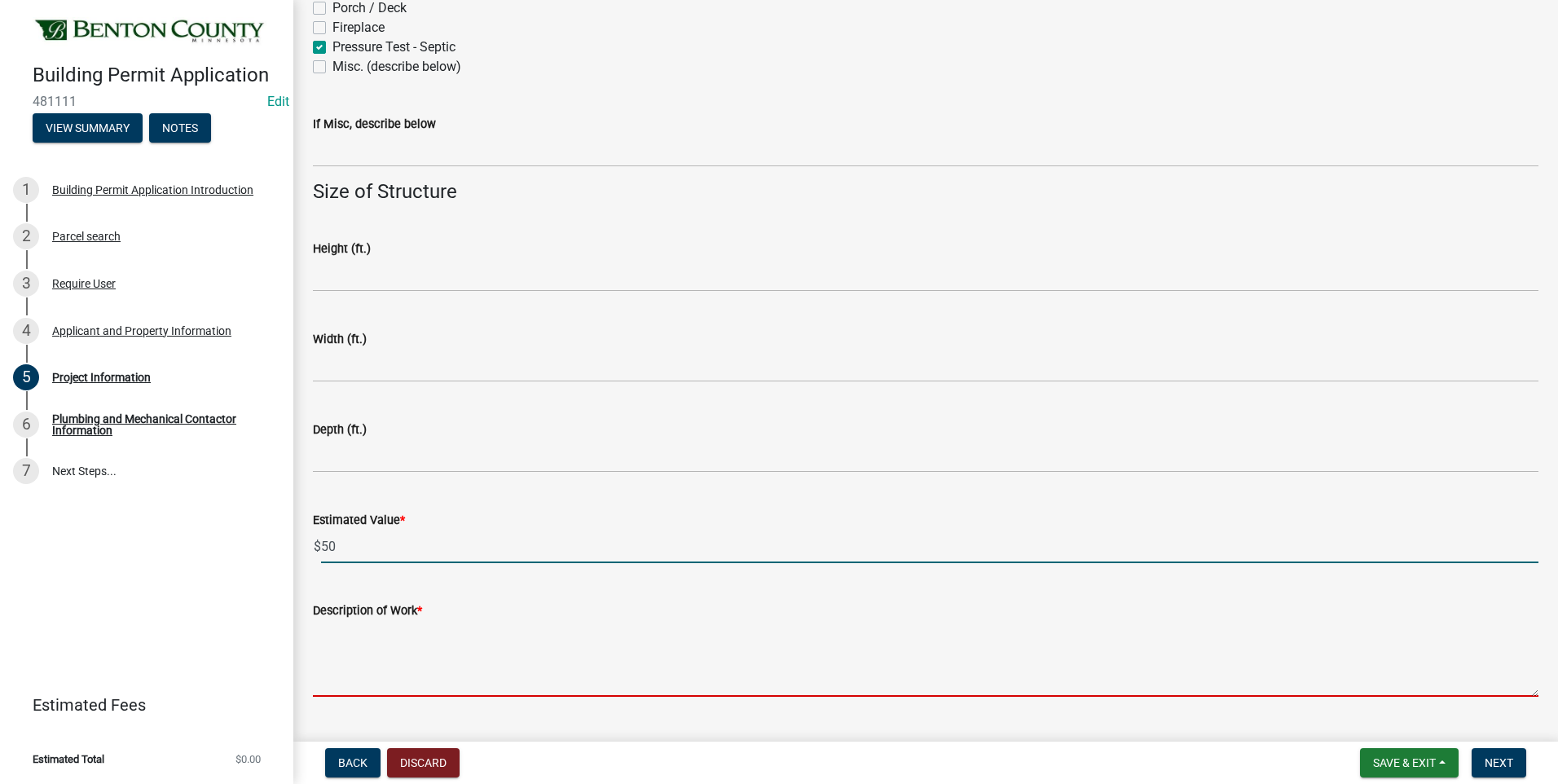
click at [388, 644] on textarea "Description of Work *" at bounding box center [926, 658] width 1225 height 76
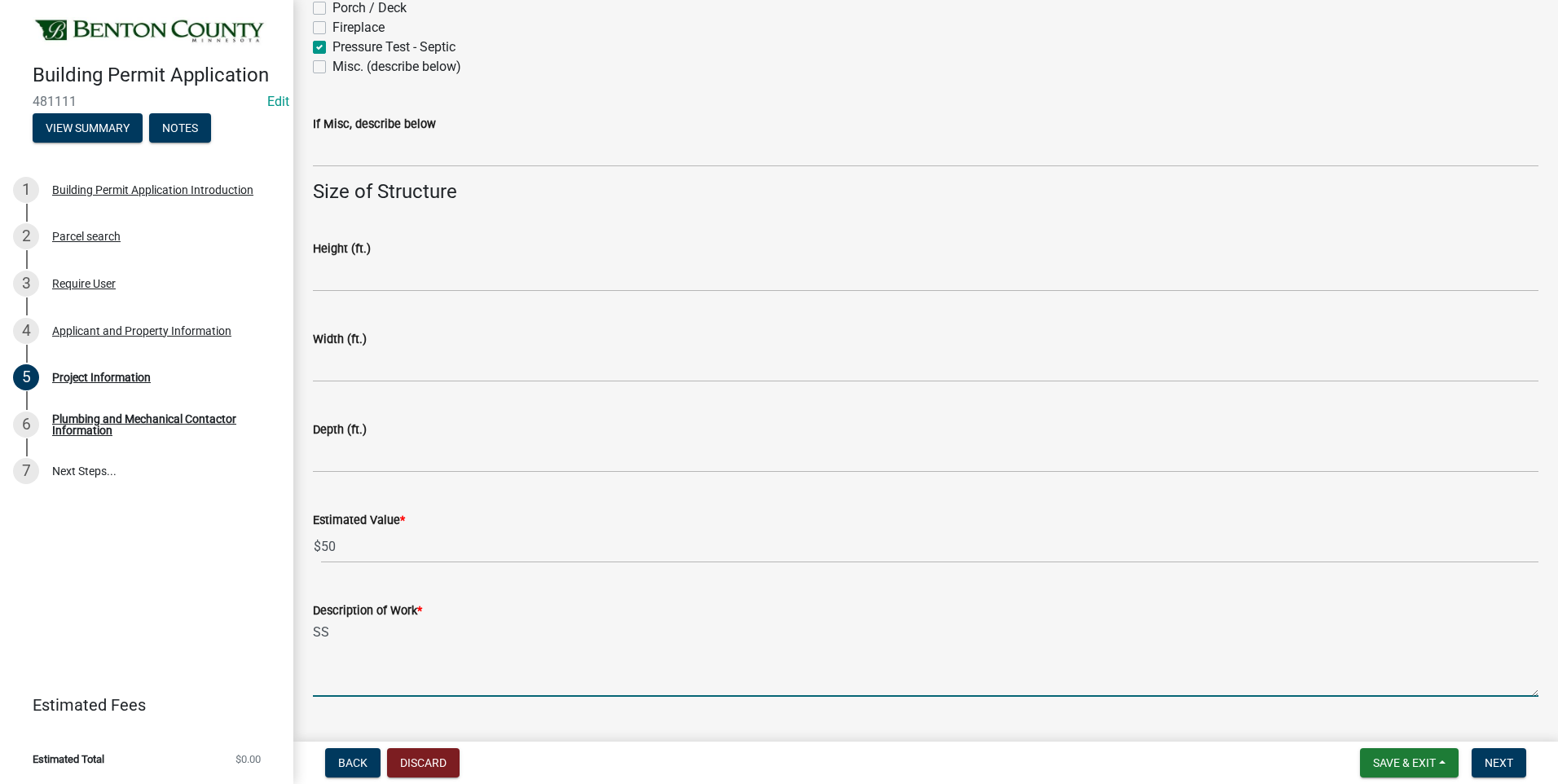
type textarea "S"
type textarea "ssts pressure test for replacement septic system - fees added to the septic per…"
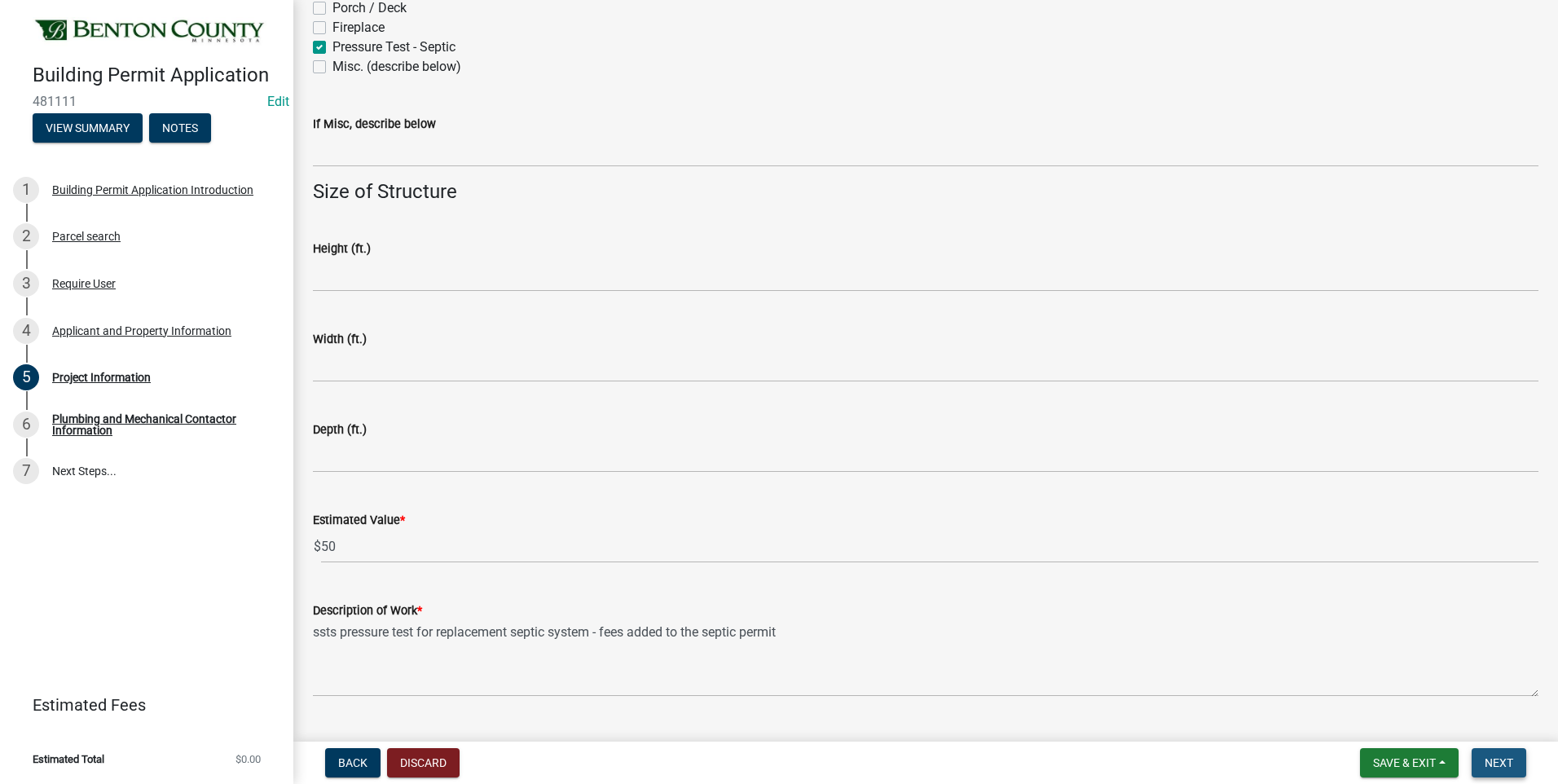
click at [1494, 763] on span "Next" at bounding box center [1498, 762] width 28 height 13
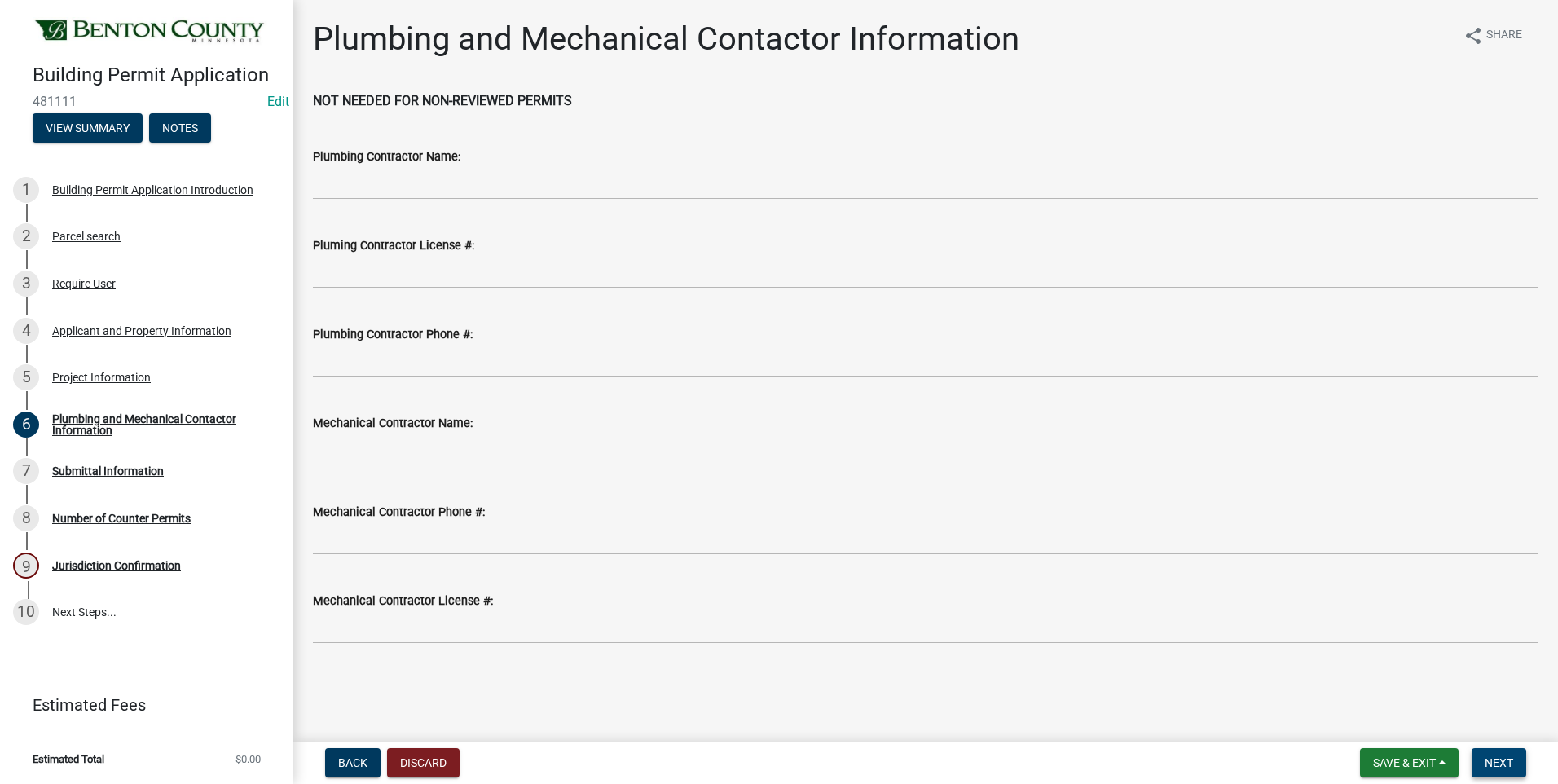
click at [1507, 766] on span "Next" at bounding box center [1498, 762] width 28 height 13
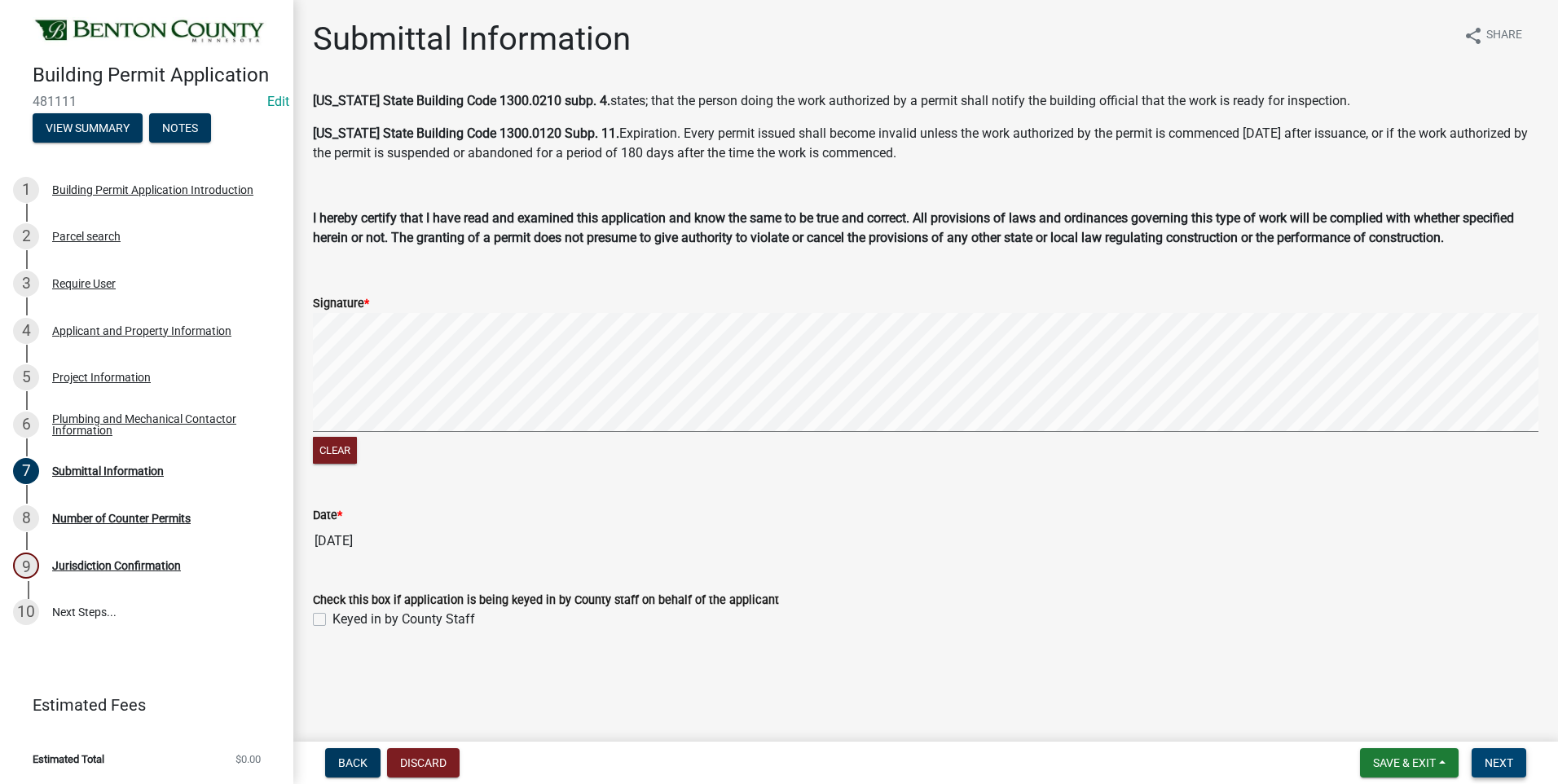
click at [1505, 766] on span "Next" at bounding box center [1498, 762] width 28 height 13
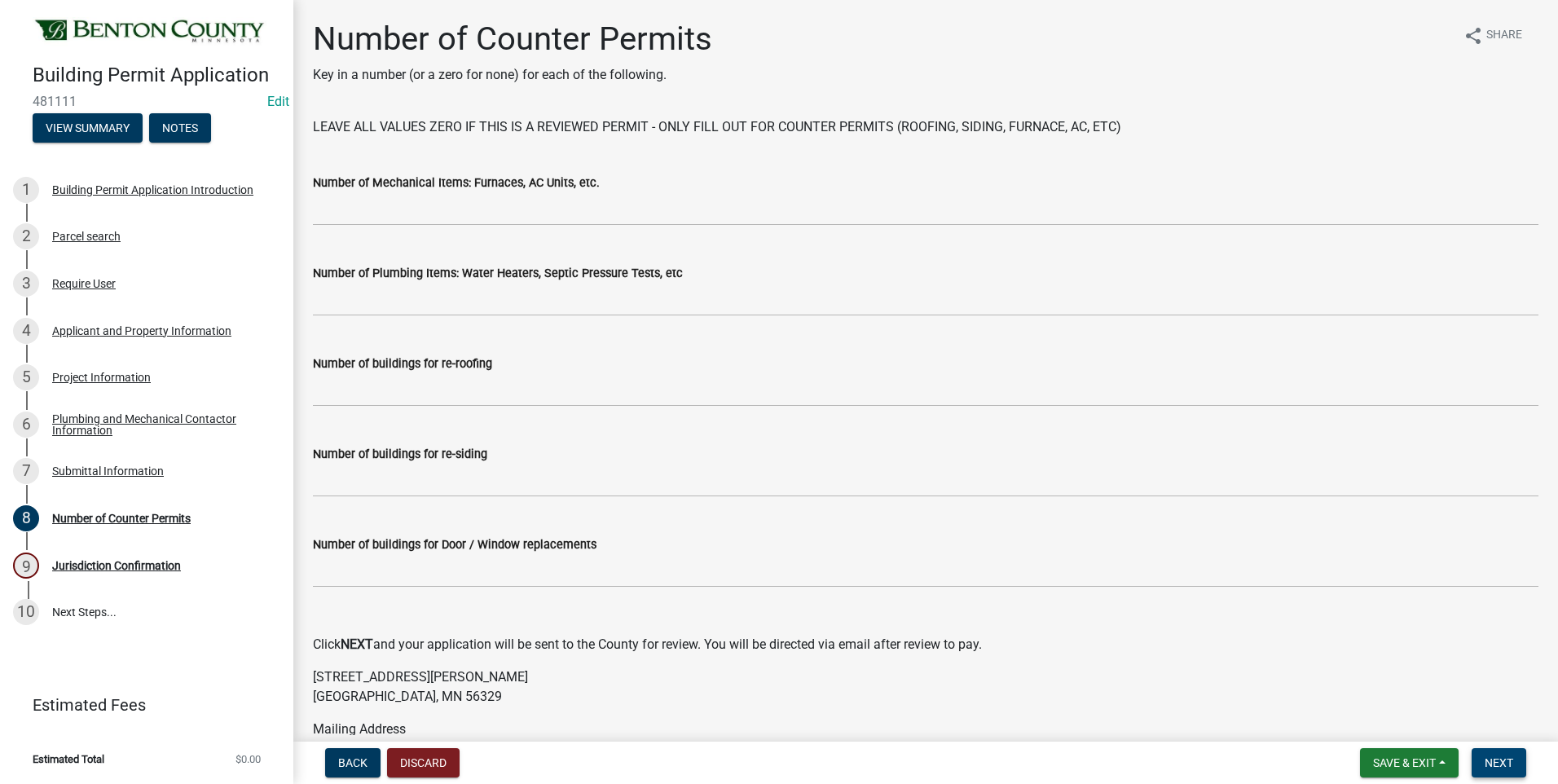
click at [1505, 766] on span "Next" at bounding box center [1498, 762] width 28 height 13
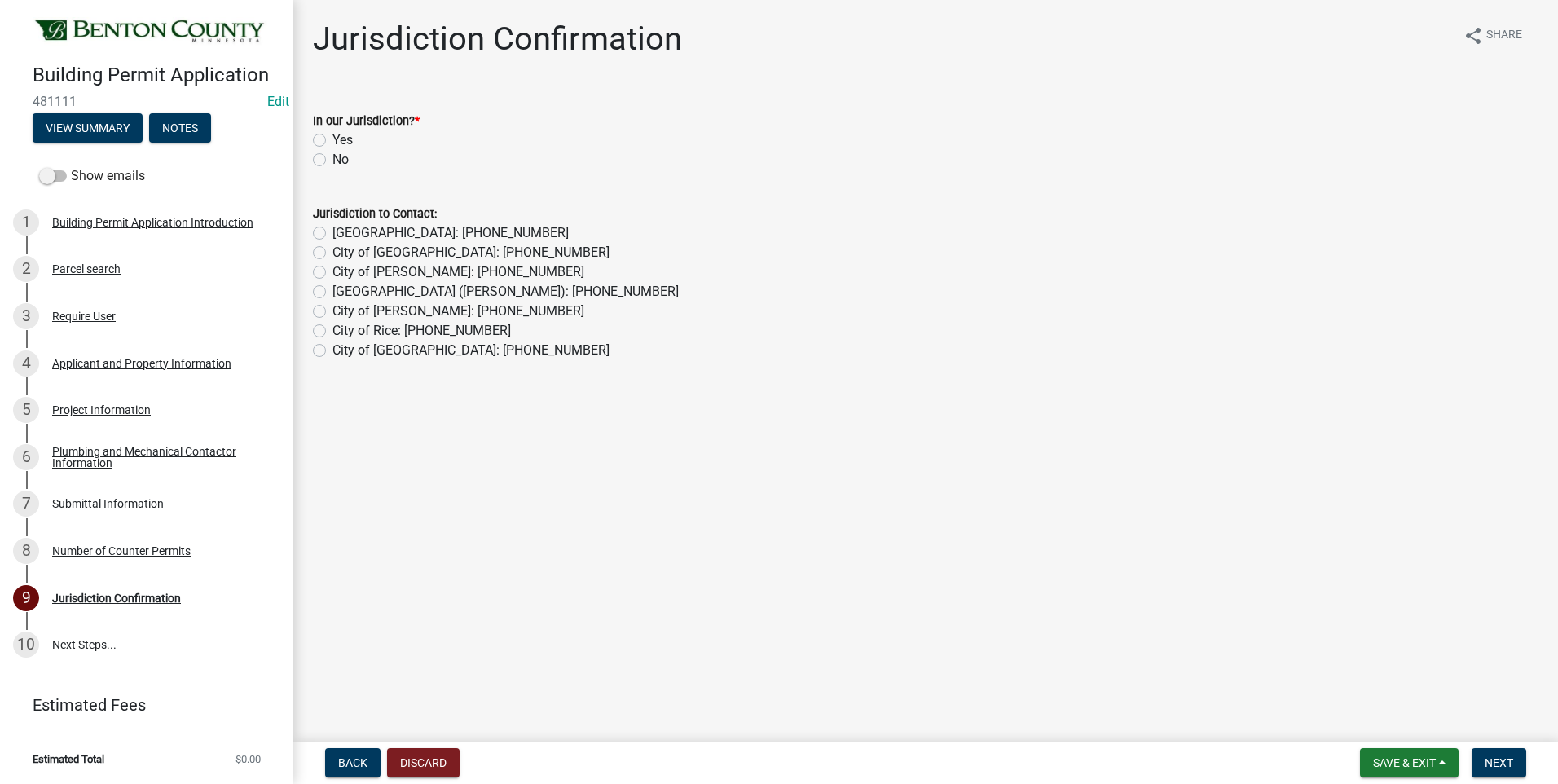
click at [332, 136] on label "Yes" at bounding box center [342, 140] width 21 height 20
click at [332, 136] on input "Yes" at bounding box center [337, 136] width 10 height 10
radio input "true"
click at [1489, 766] on span "Next" at bounding box center [1498, 762] width 28 height 13
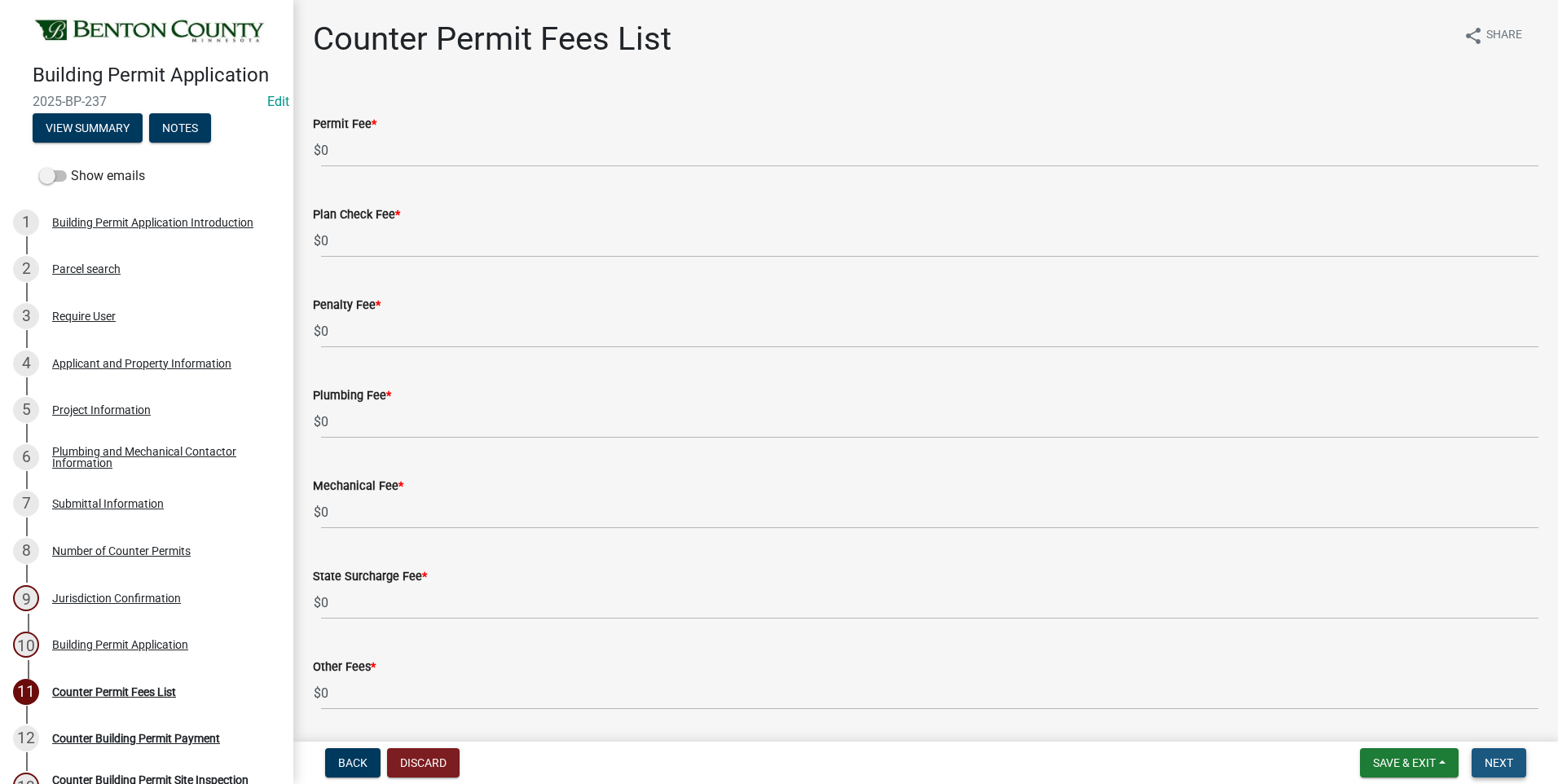
click at [1489, 766] on span "Next" at bounding box center [1498, 762] width 28 height 13
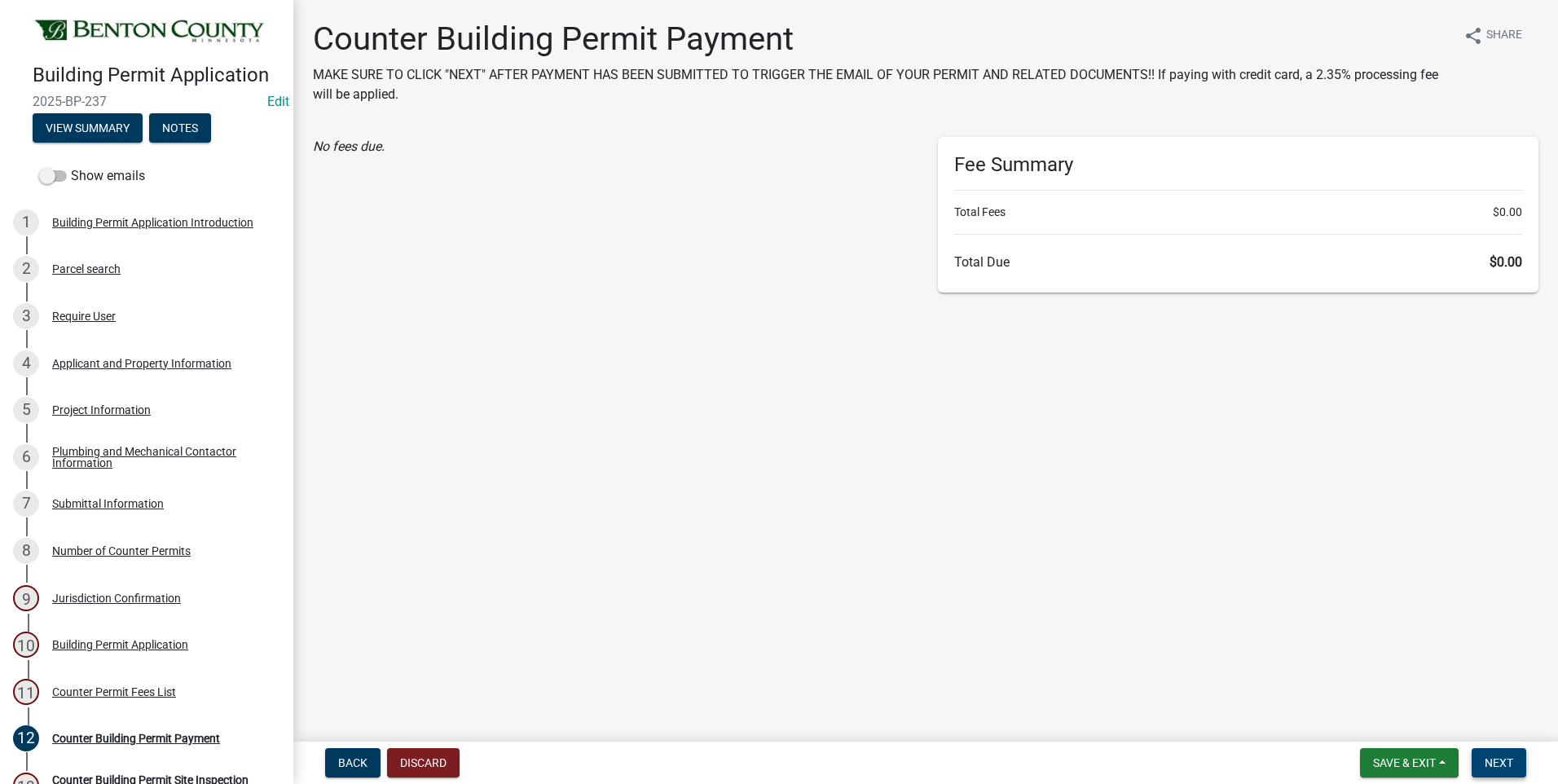
click at [1489, 766] on span "Next" at bounding box center [1498, 762] width 28 height 13
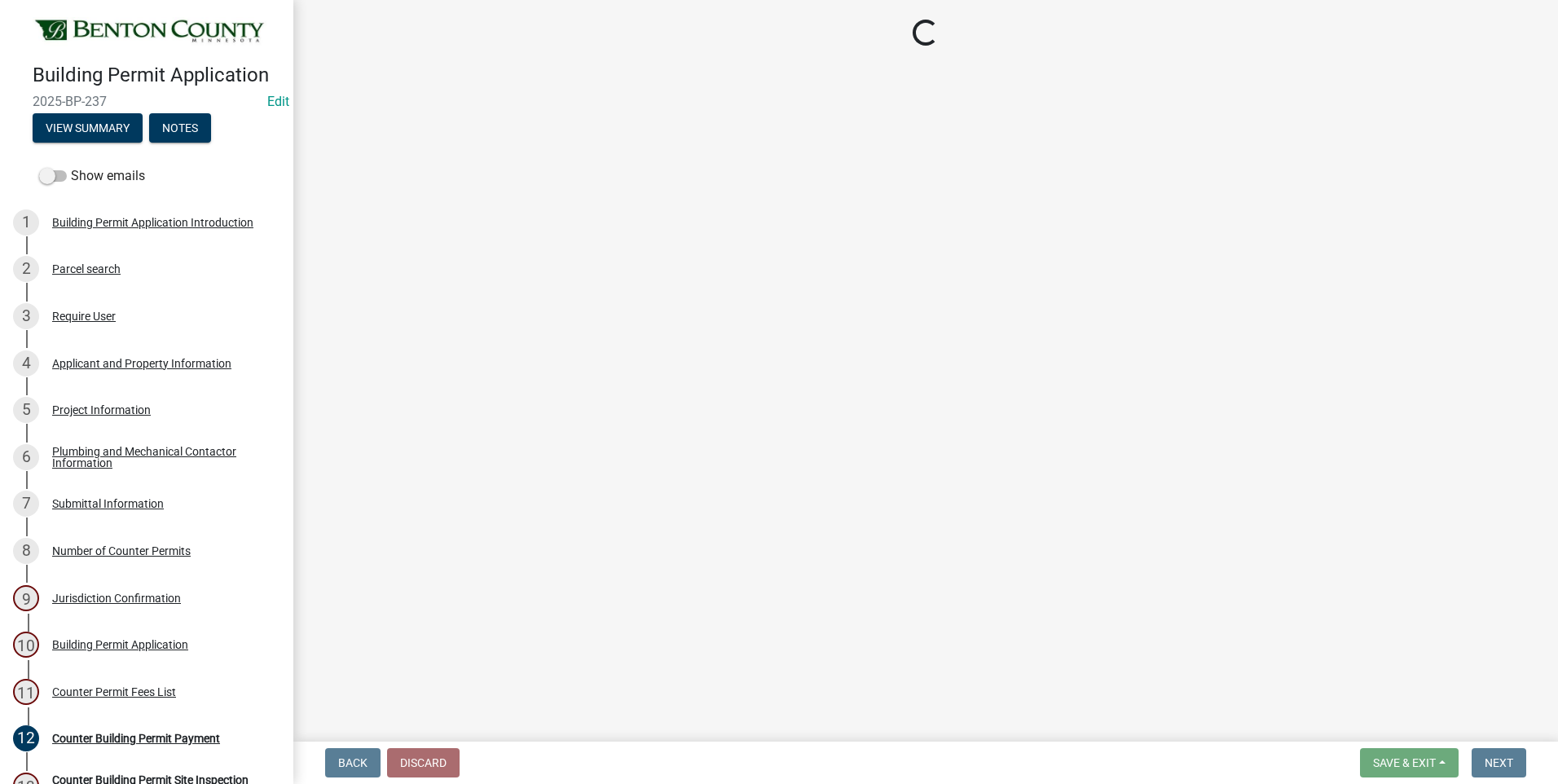
select select "17bfa135-5610-45df-8ce7-87530b7d86d4"
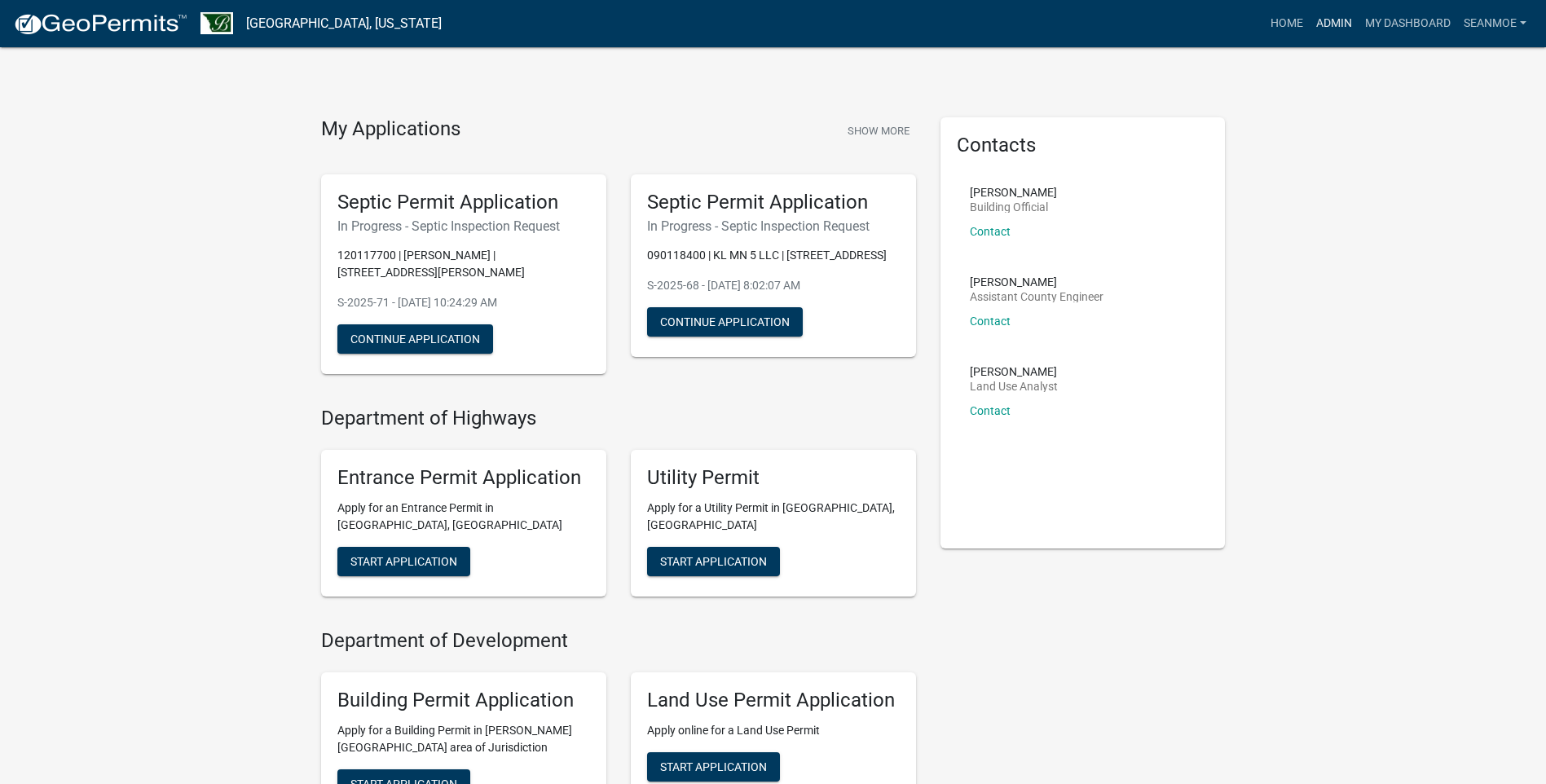
click at [1337, 24] on link "Admin" at bounding box center [1333, 23] width 49 height 31
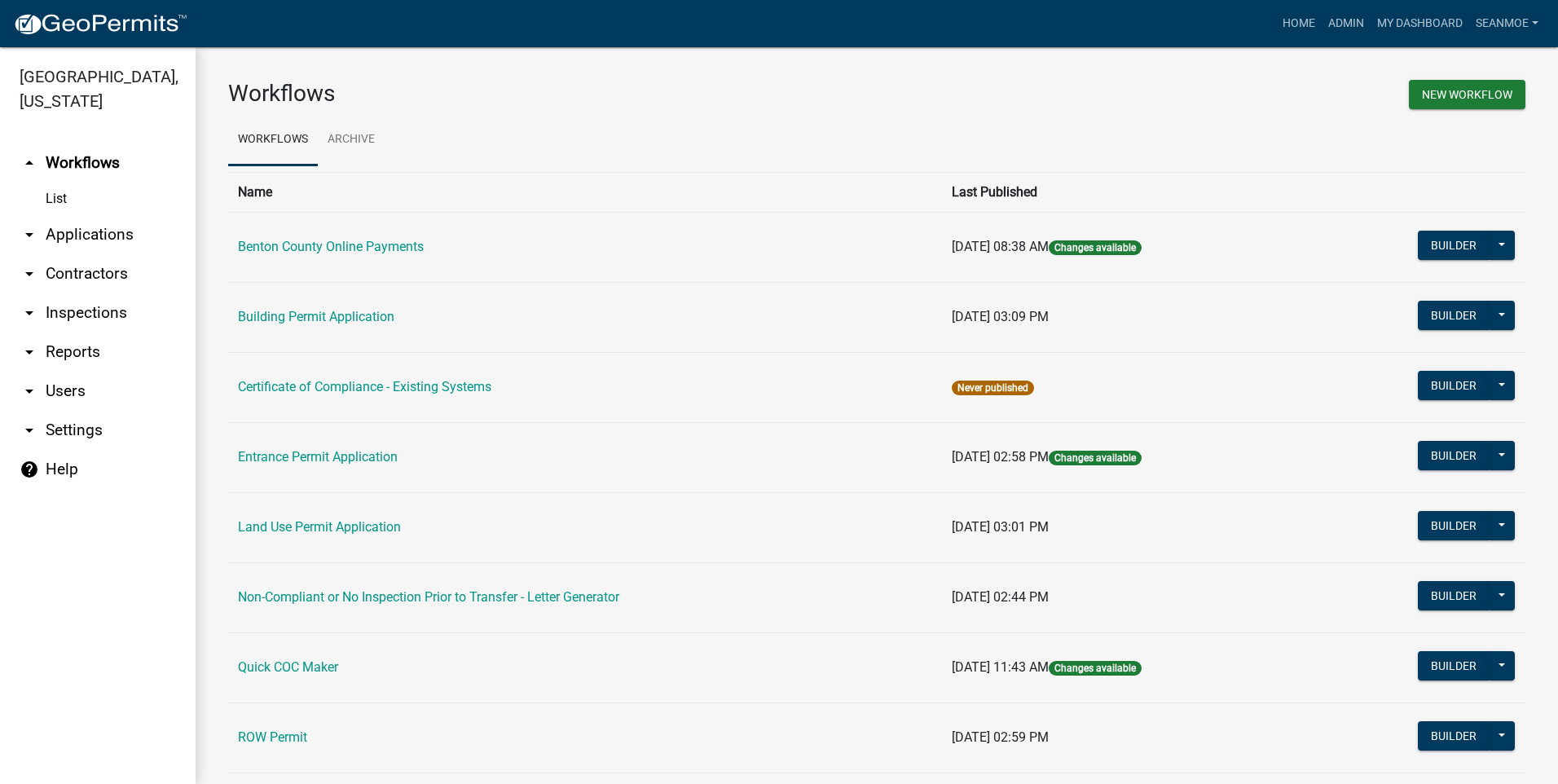
click at [94, 232] on link "arrow_drop_down Applications" at bounding box center [98, 235] width 196 height 39
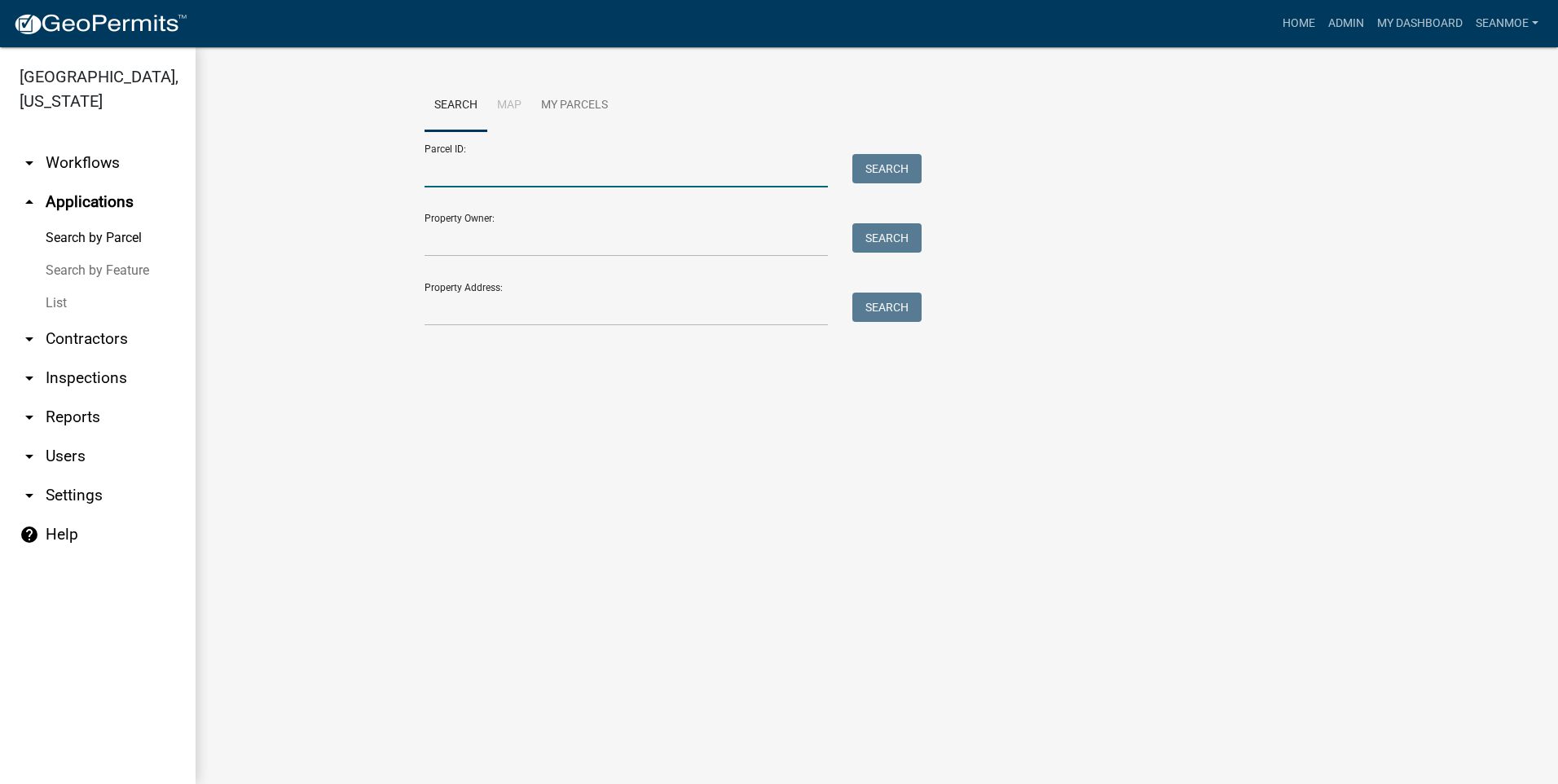
click at [464, 175] on input "Parcel ID:" at bounding box center [626, 170] width 403 height 33
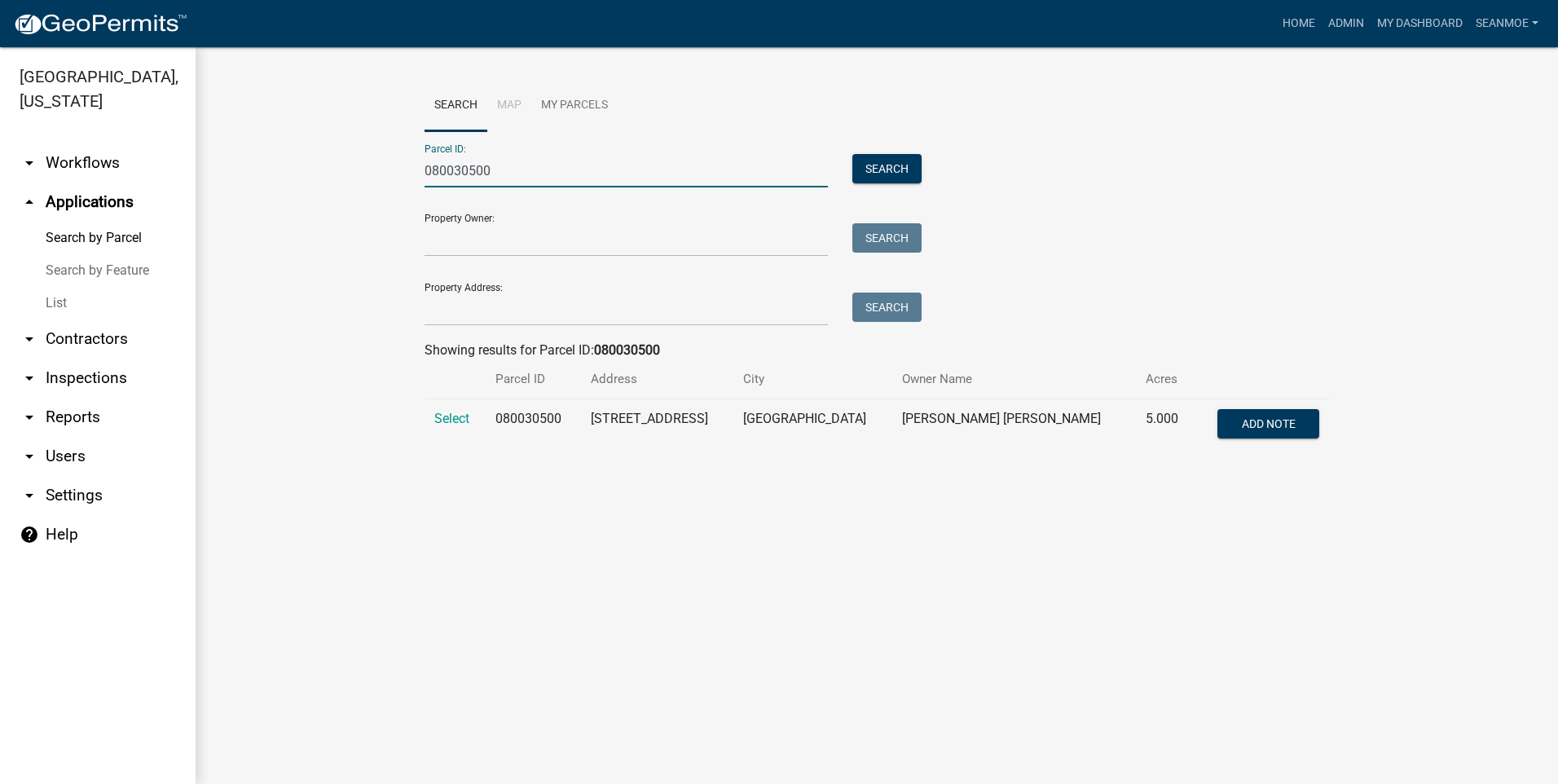
type input "080030500"
click at [433, 419] on td "Select" at bounding box center [455, 425] width 61 height 54
click at [452, 419] on span "Select" at bounding box center [451, 419] width 35 height 15
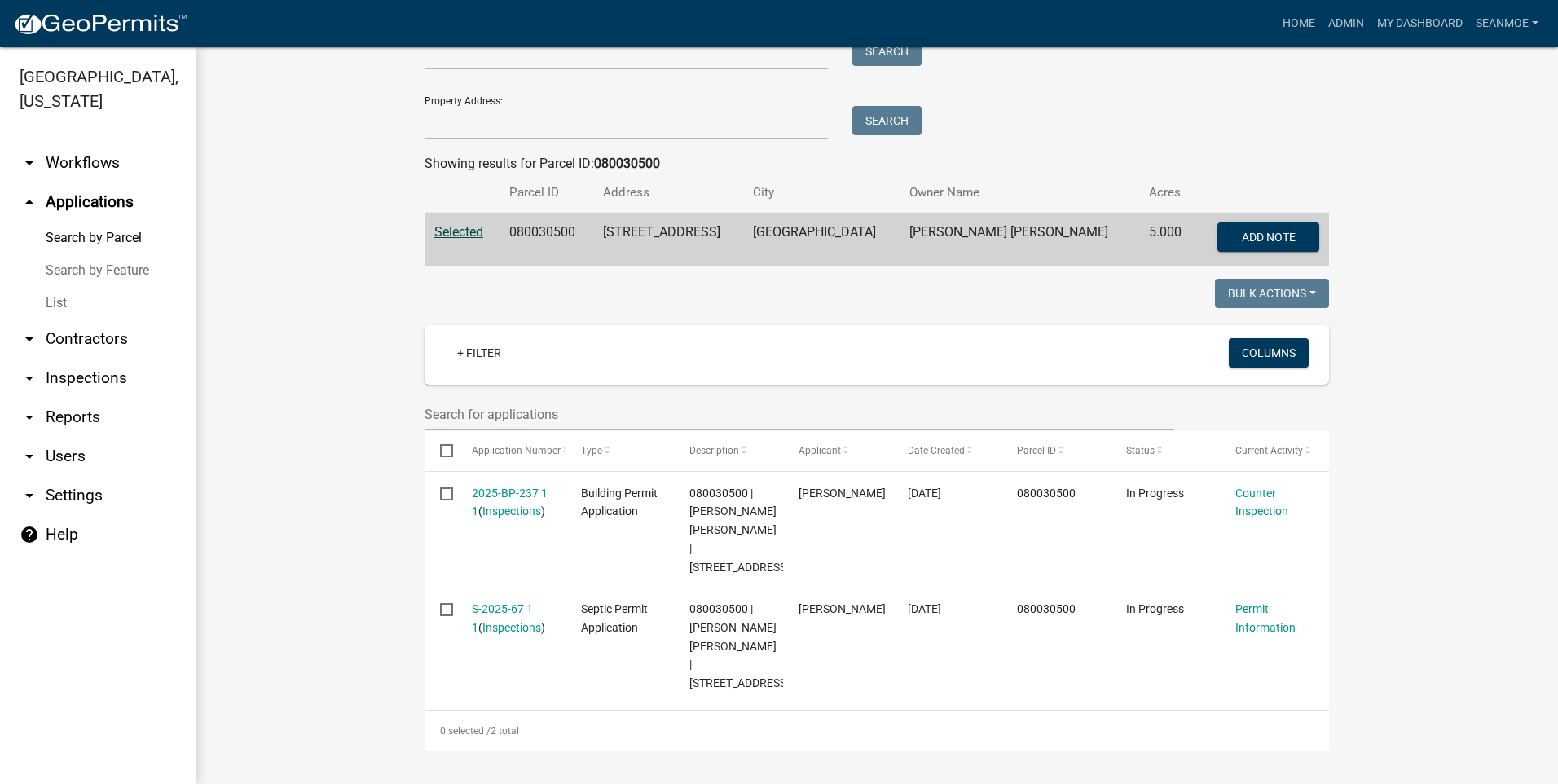
scroll to position [261, 0]
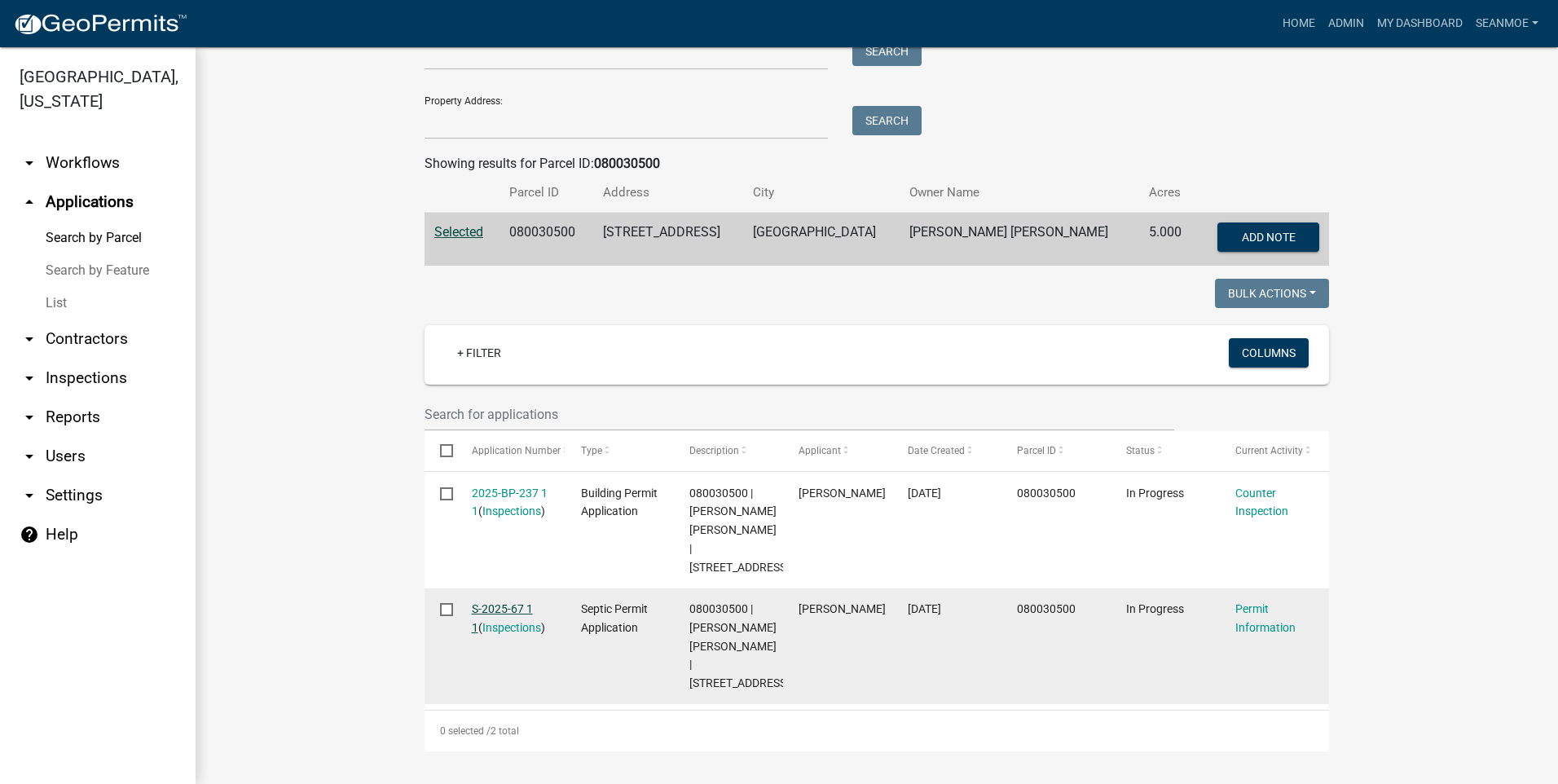
click at [506, 602] on link "S-2025-67 1 1" at bounding box center [502, 618] width 61 height 32
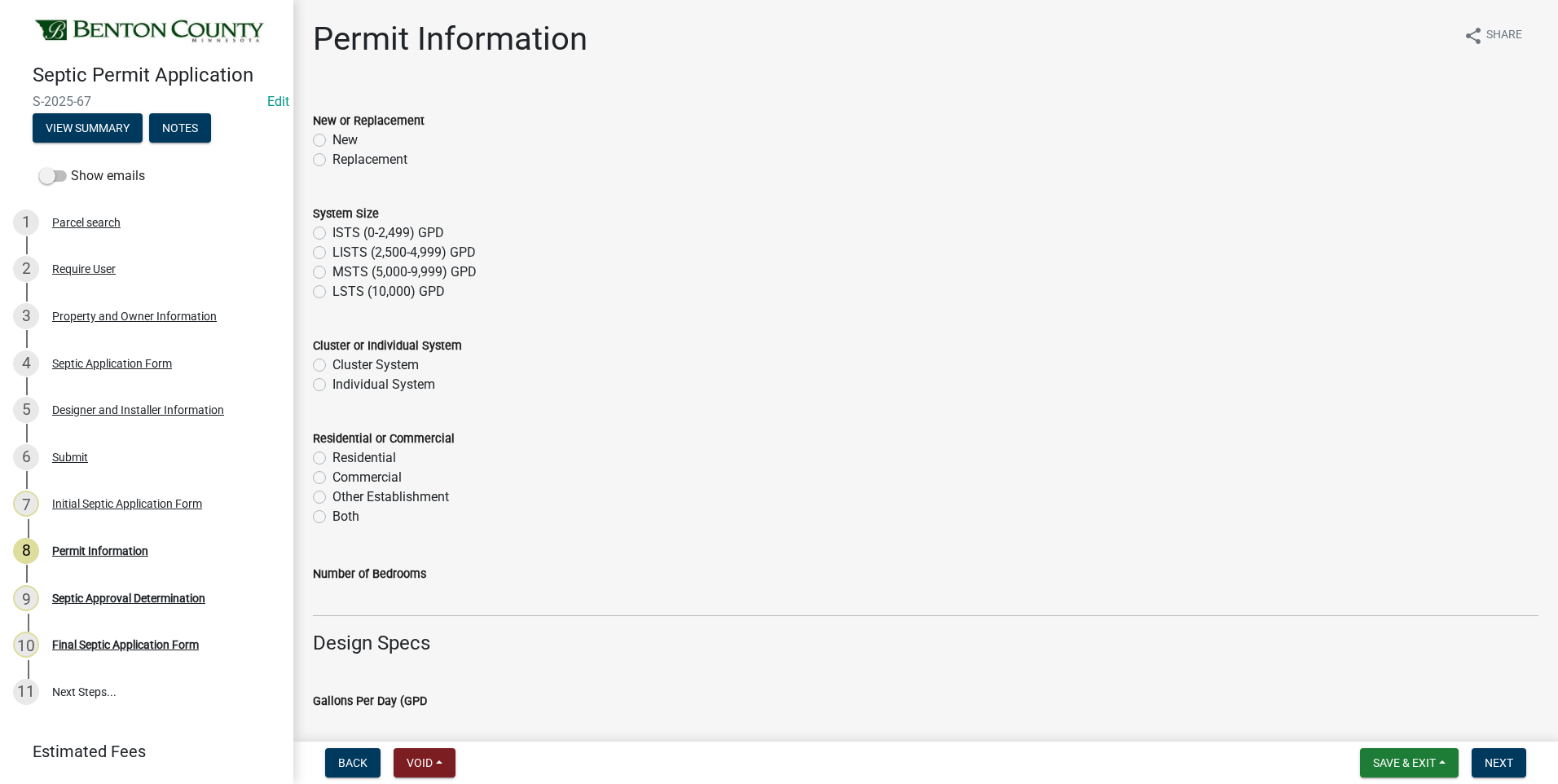
click at [332, 160] on label "Replacement" at bounding box center [369, 160] width 75 height 20
click at [332, 160] on input "Replacement" at bounding box center [337, 155] width 10 height 10
radio input "true"
click at [332, 232] on label "ISTS (0-2,499) GPD" at bounding box center [388, 232] width 112 height 20
click at [332, 232] on input "ISTS (0-2,499) GPD" at bounding box center [337, 228] width 10 height 10
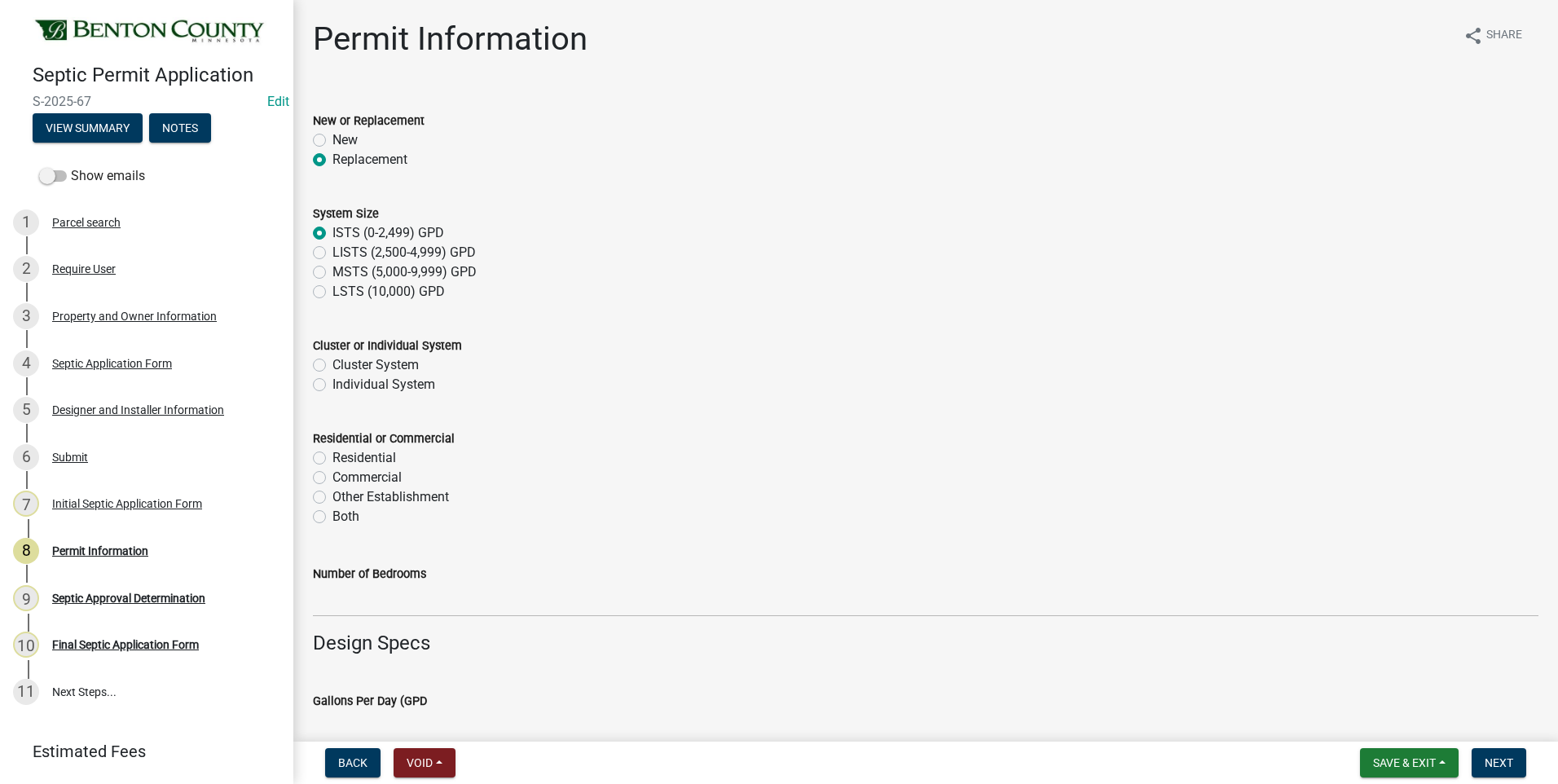
radio input "true"
click at [332, 385] on label "Individual System" at bounding box center [383, 384] width 103 height 20
click at [332, 385] on input "Individual System" at bounding box center [337, 380] width 10 height 10
radio input "true"
click at [332, 457] on label "Residential" at bounding box center [364, 457] width 63 height 20
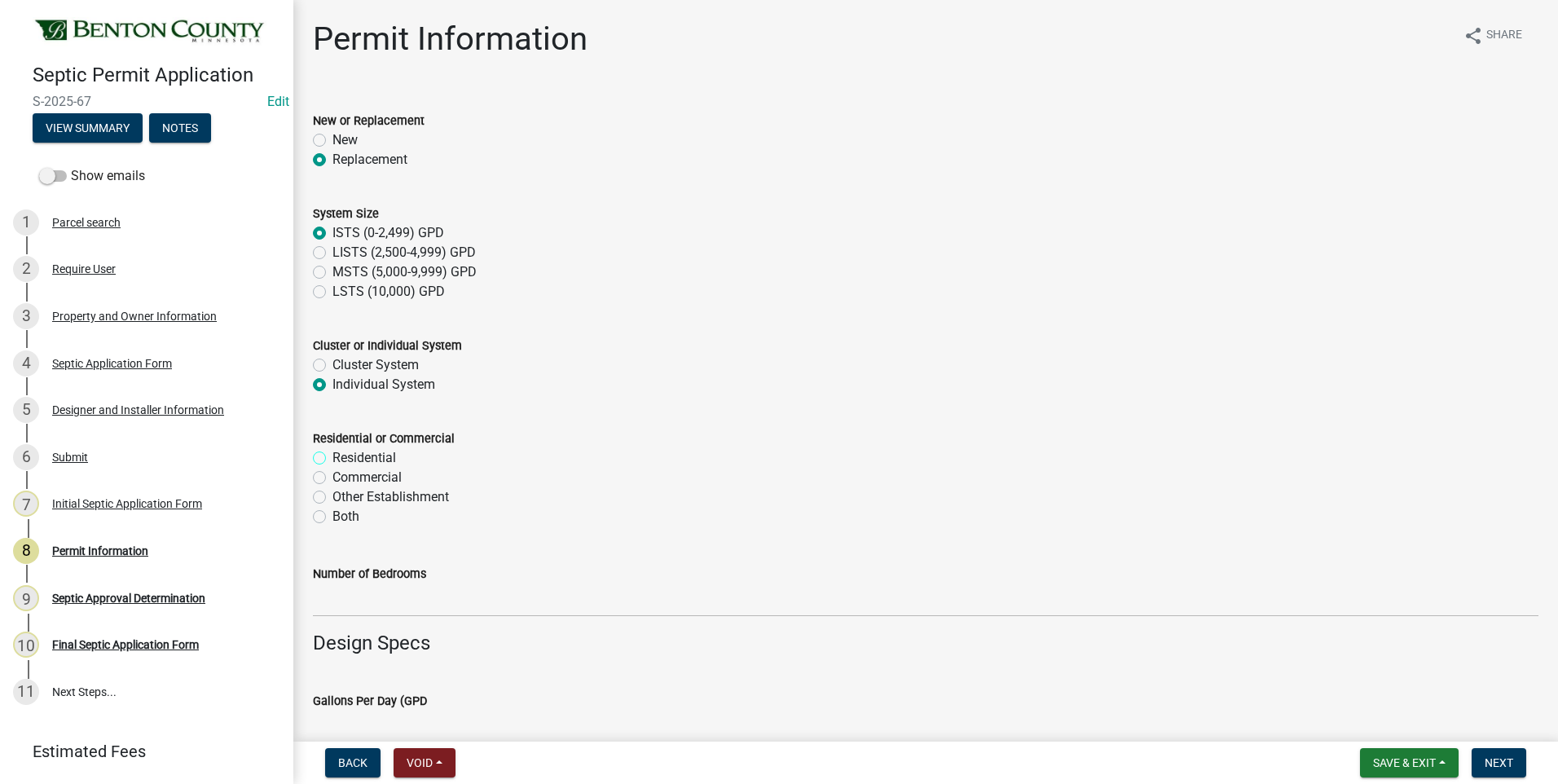
click at [332, 457] on input "Residential" at bounding box center [337, 453] width 10 height 10
radio input "true"
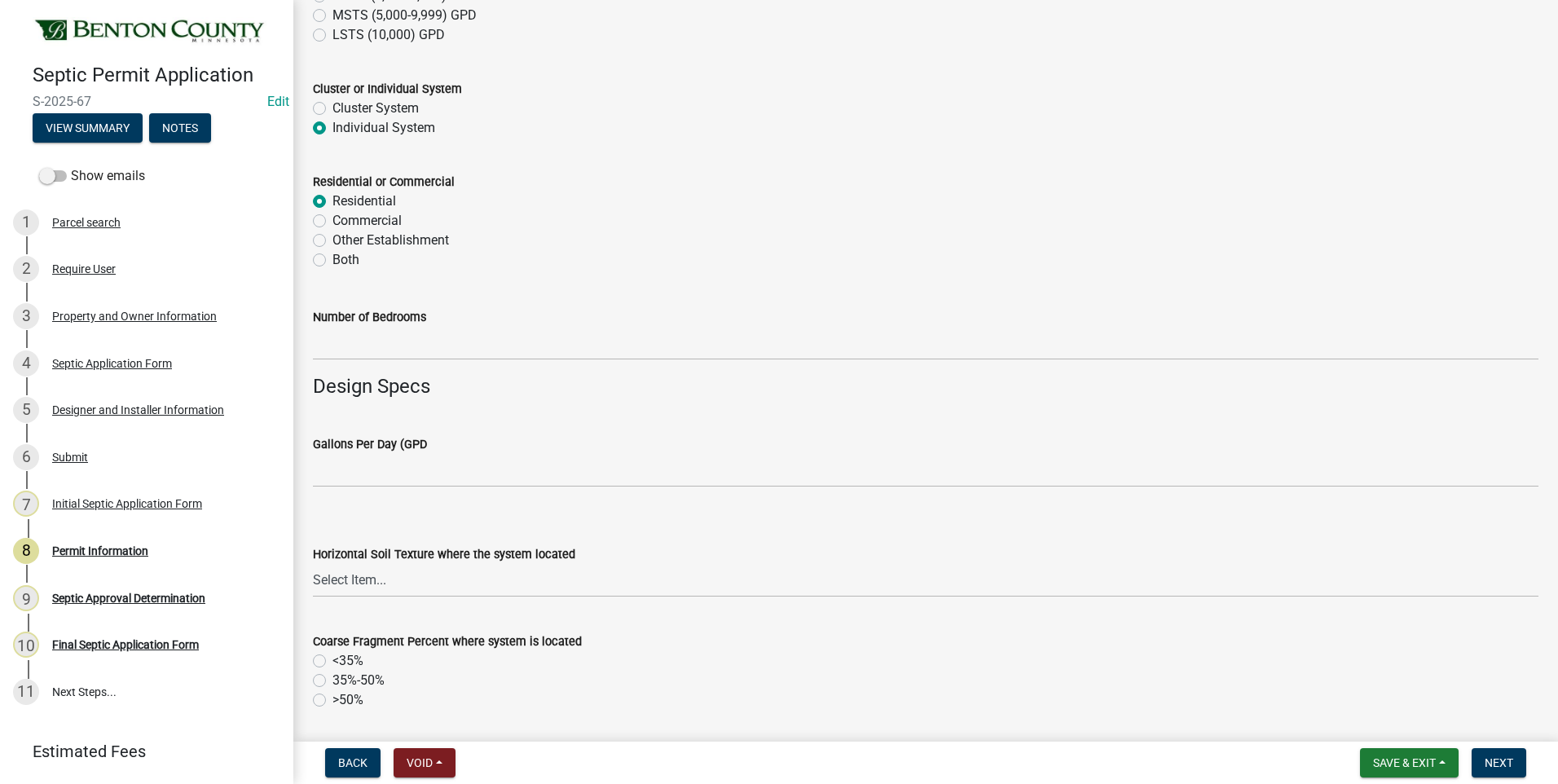
scroll to position [326, 0]
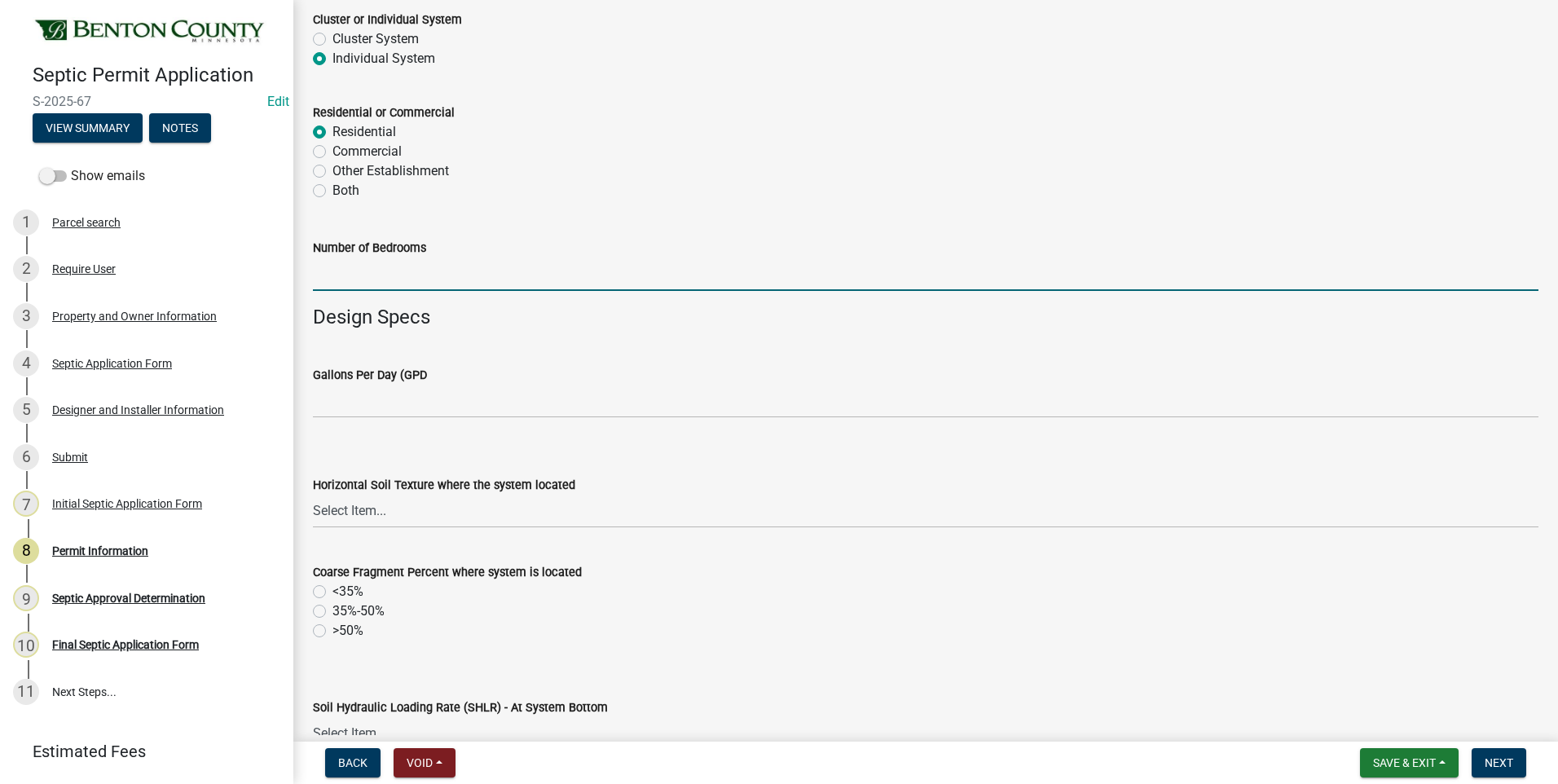
click at [430, 279] on input "text" at bounding box center [926, 274] width 1225 height 33
type input "3"
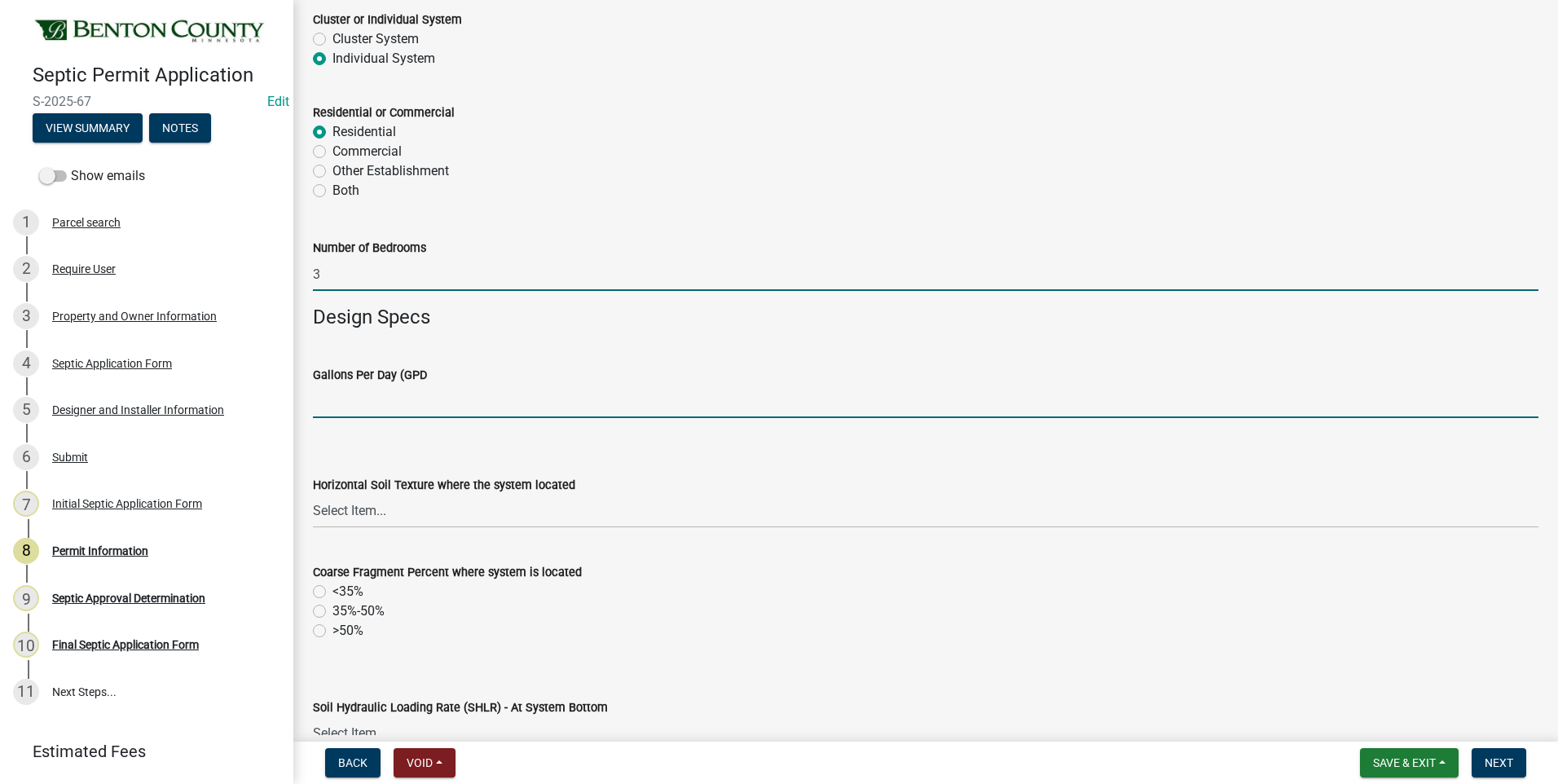
click at [329, 406] on input "text" at bounding box center [926, 401] width 1225 height 33
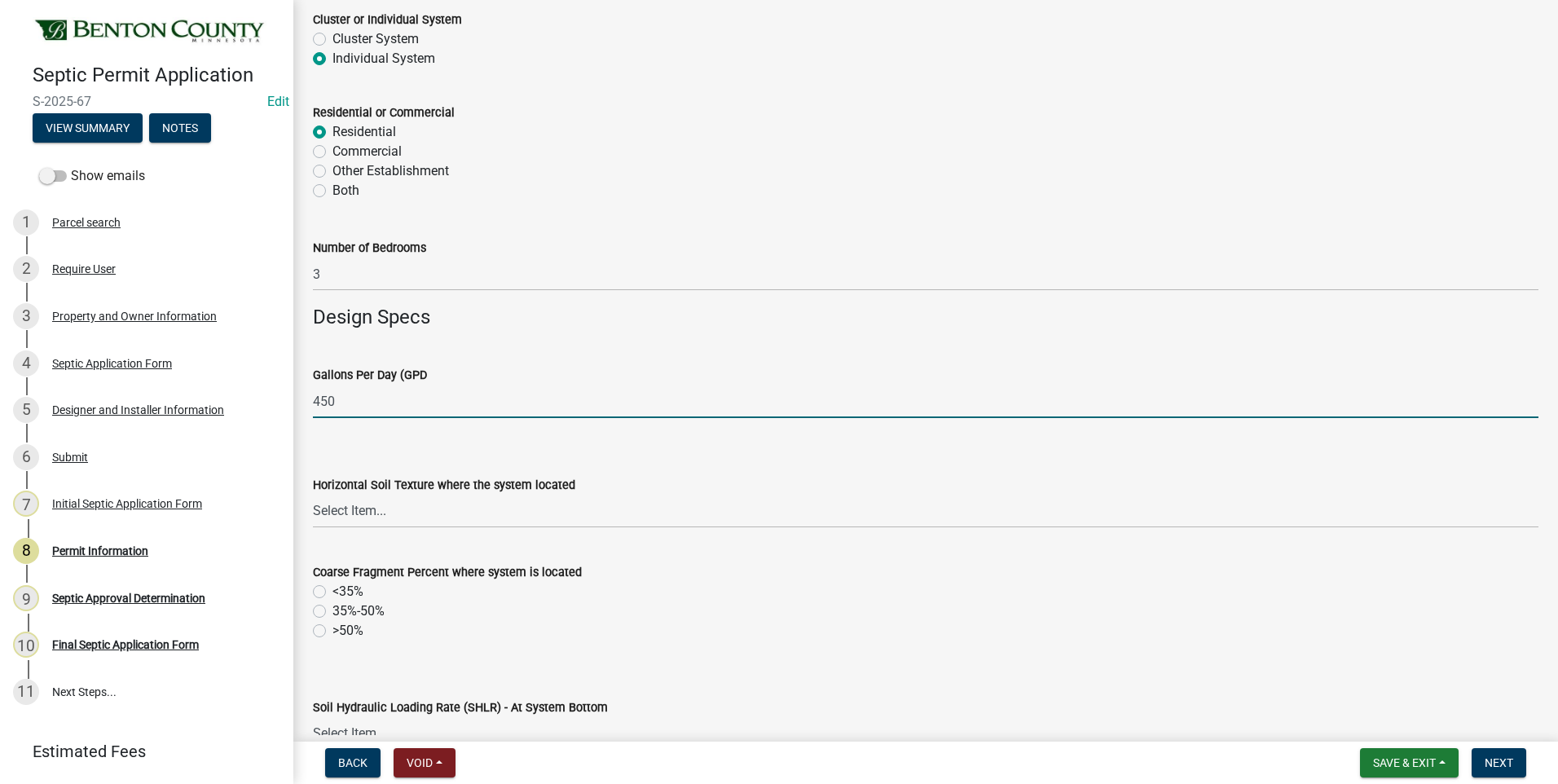
type input "450"
click at [341, 511] on select "Select Item... Sand Coarse Sand Loamy Sand Loamy Coarse Sand Loamy Fine Sand Lo…" at bounding box center [926, 510] width 1225 height 33
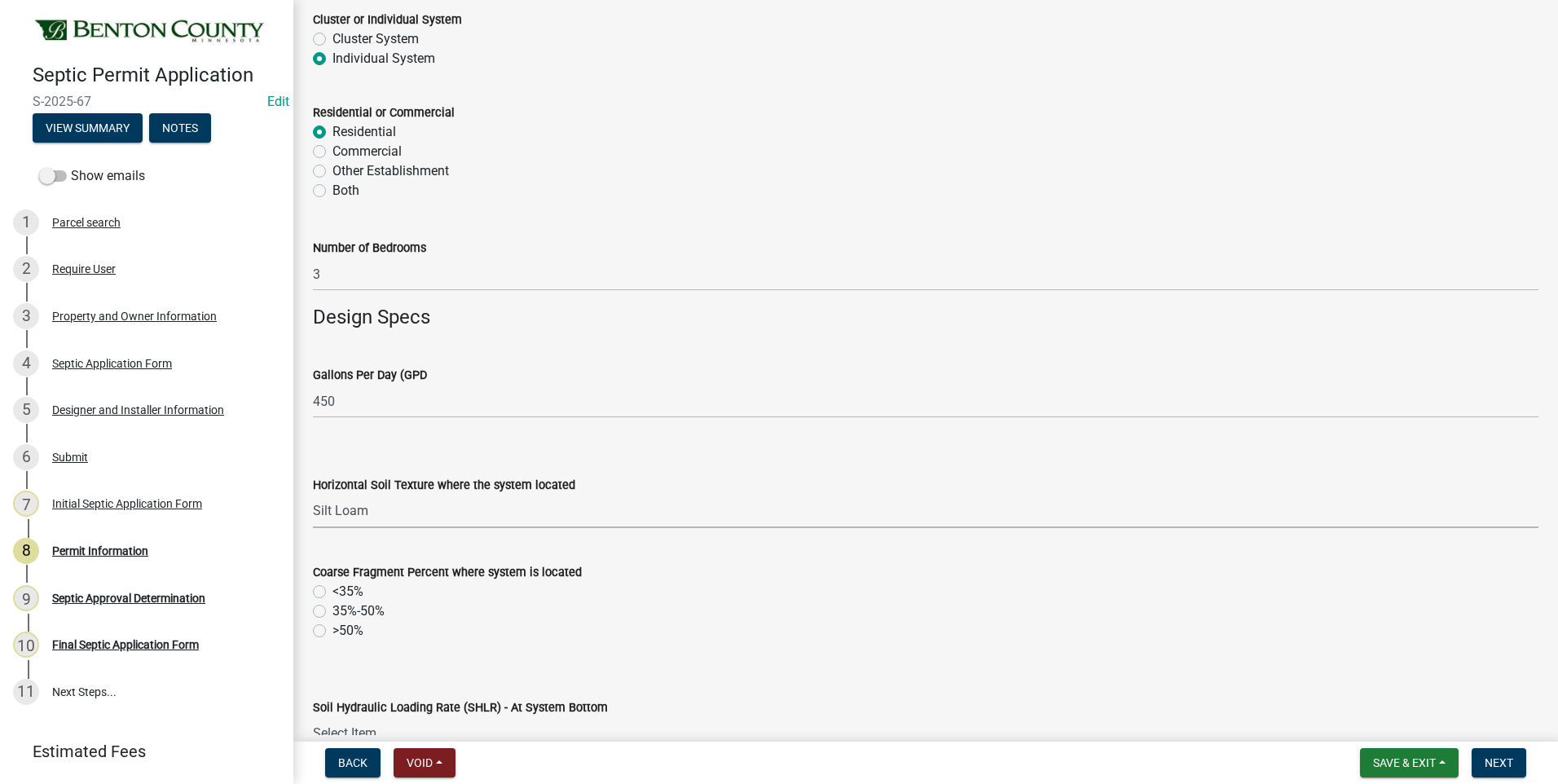
click at [313, 494] on select "Select Item... Sand Coarse Sand Loamy Sand Loamy Coarse Sand Loamy Fine Sand Lo…" at bounding box center [926, 510] width 1225 height 33
select select "14837335-7ac3-4a24-a0dd-0c2ea7c7d4a7"
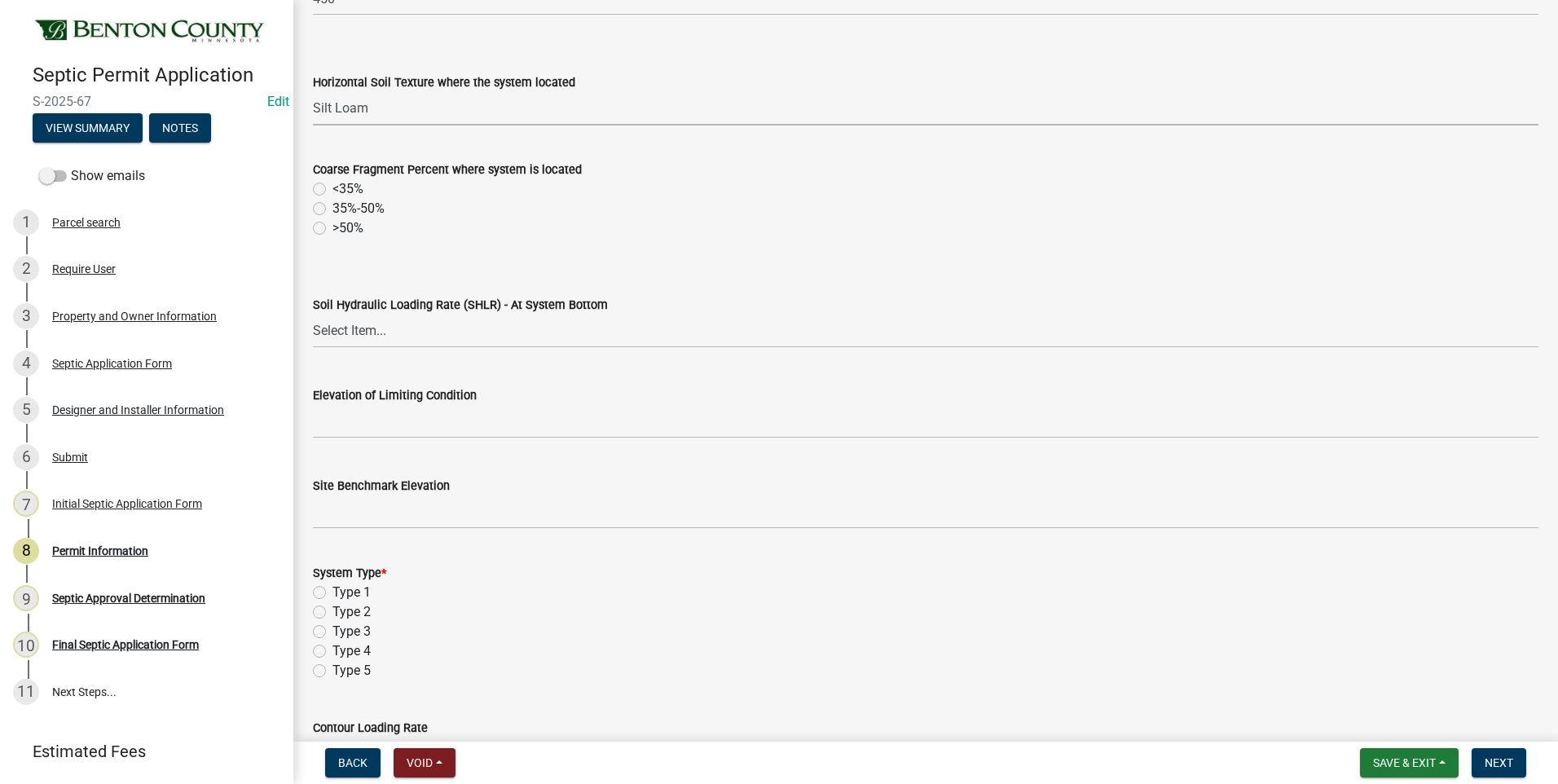
scroll to position [733, 0]
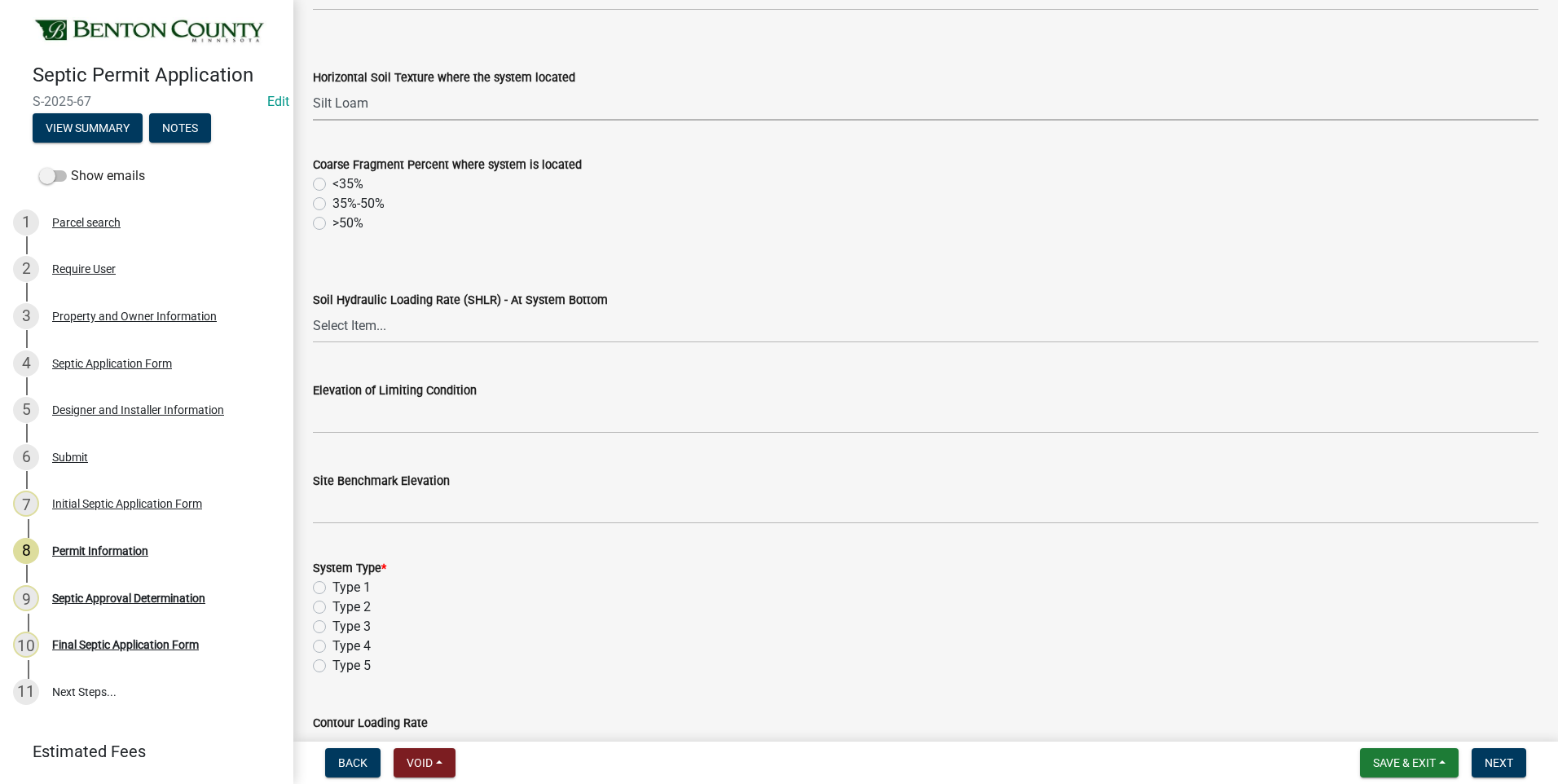
click at [332, 186] on label "<35%" at bounding box center [347, 184] width 31 height 20
click at [332, 185] on input "<35%" at bounding box center [337, 179] width 10 height 10
radio input "true"
click at [345, 328] on select "Select Item... 1.2 0.78 0.68 0.6 0.52 0.5 0.45 0.42 0.24 0 Other" at bounding box center [926, 326] width 1225 height 33
click at [313, 310] on select "Select Item... 1.2 0.78 0.68 0.6 0.52 0.5 0.45 0.42 0.24 0 Other" at bounding box center [926, 326] width 1225 height 33
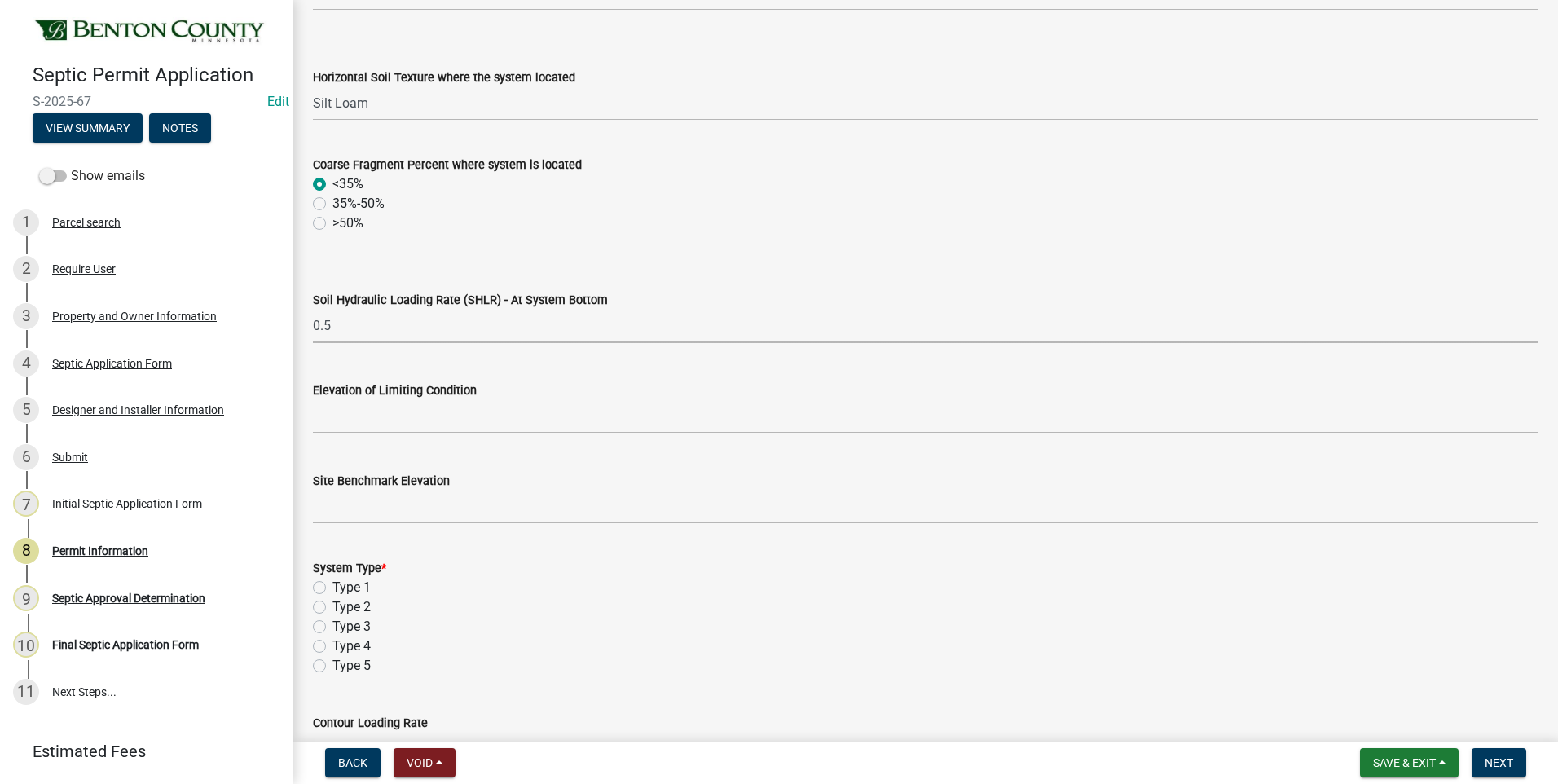
select select "b3653c79-cd03-40dc-830a-fd4e6b226d5b"
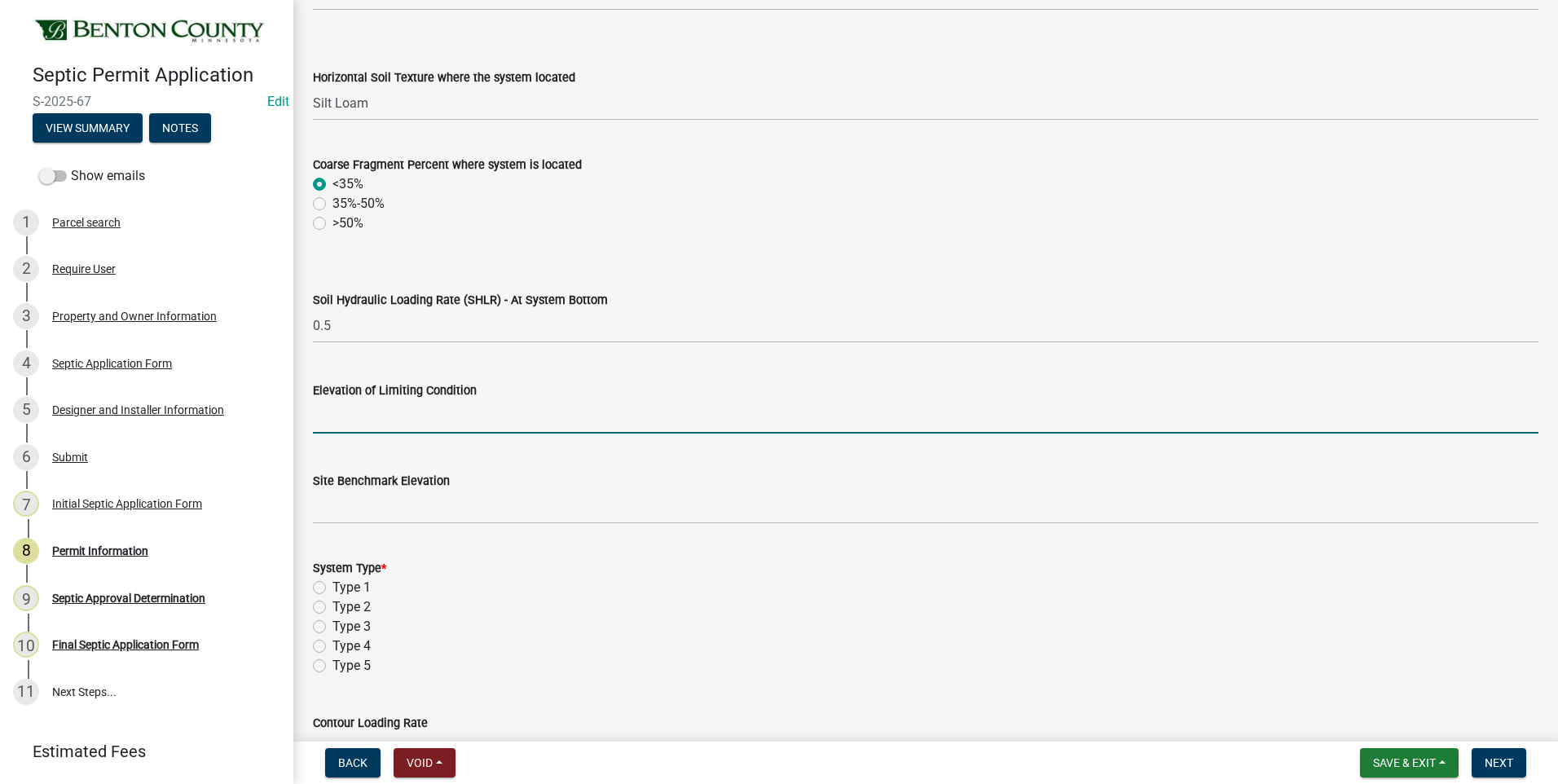
click at [398, 428] on input "text" at bounding box center [926, 416] width 1225 height 33
type input "96.22"
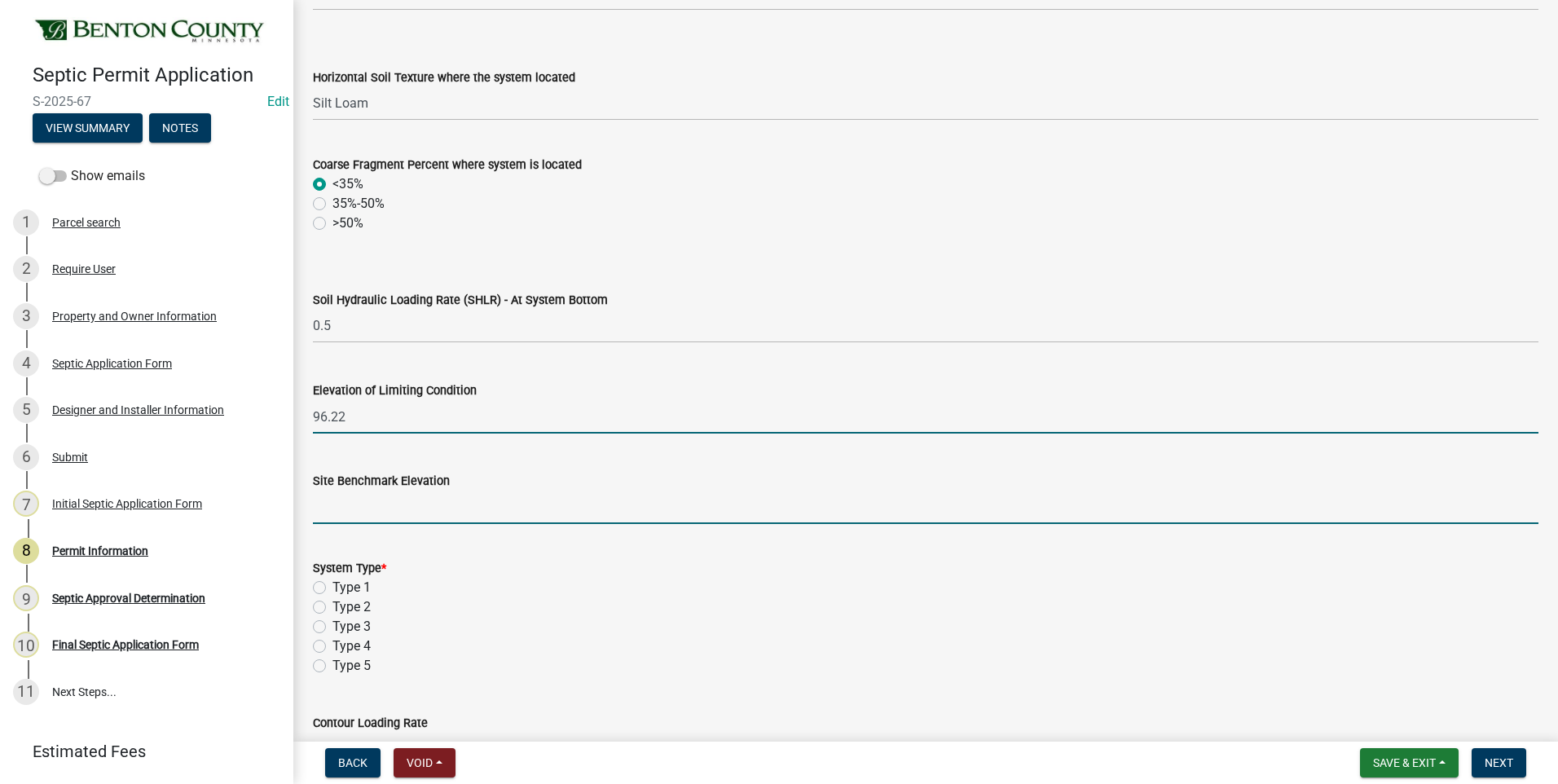
click at [405, 513] on input "text" at bounding box center [926, 507] width 1225 height 33
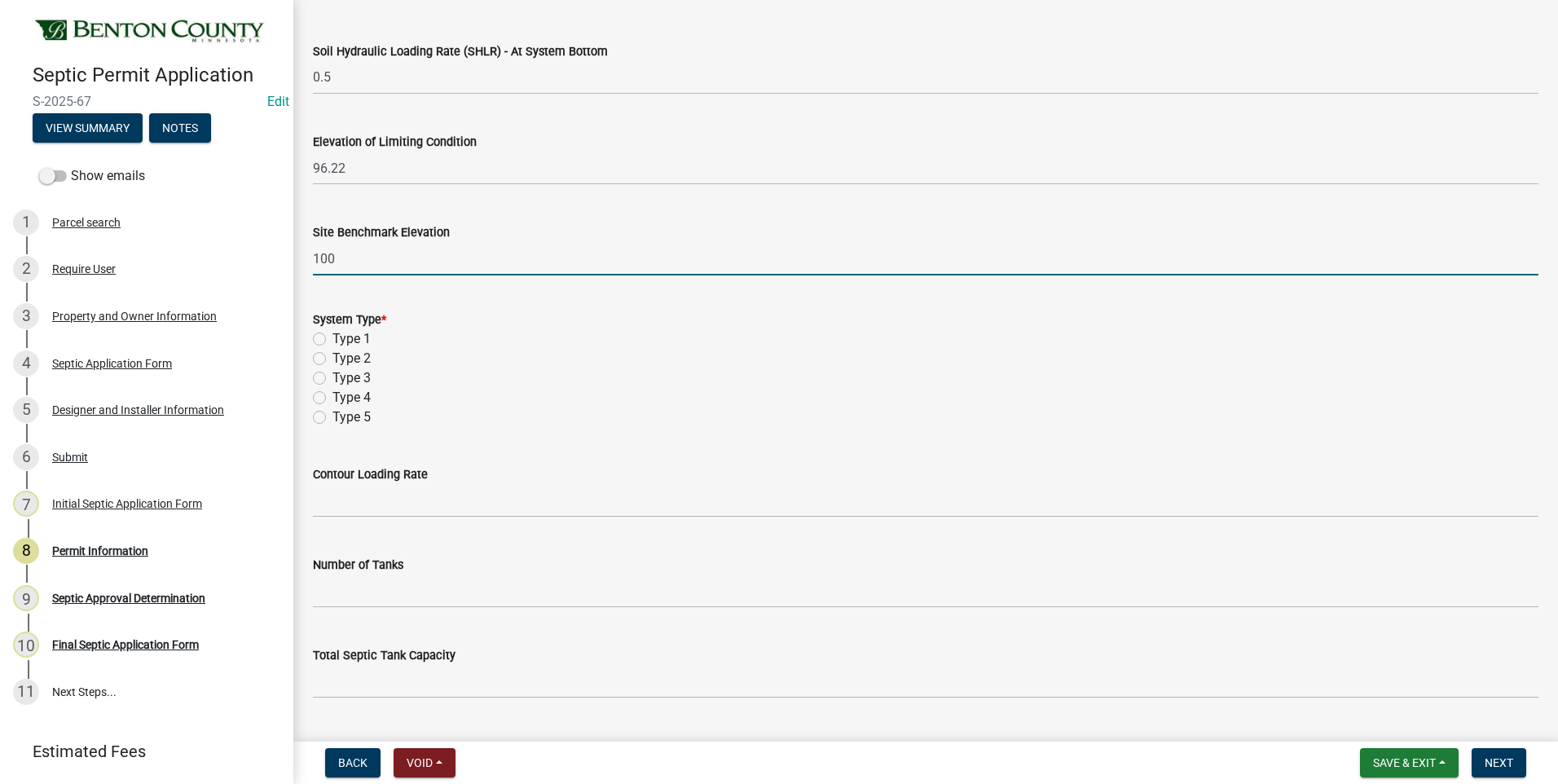
scroll to position [1059, 0]
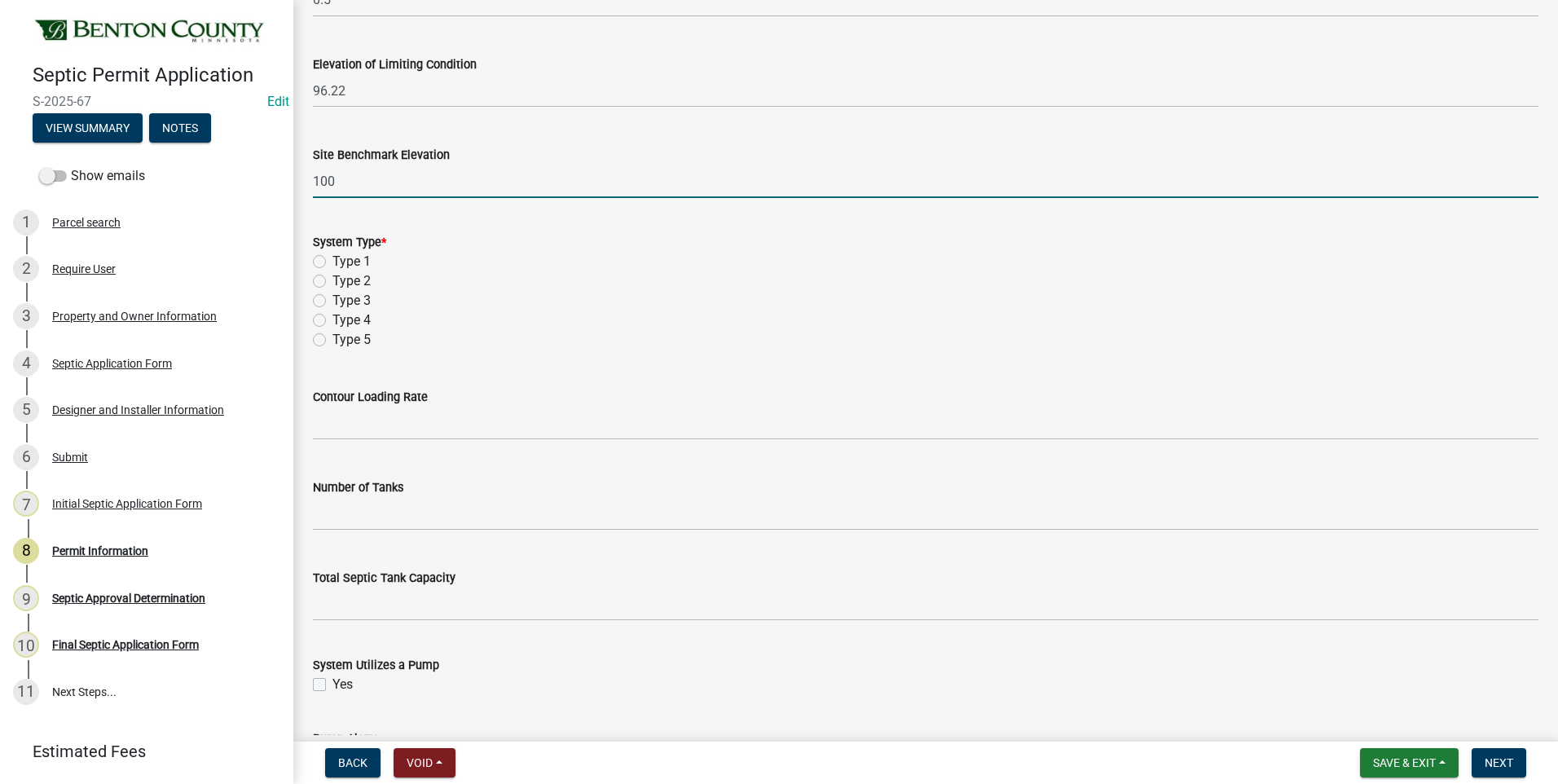
type input "100"
click at [332, 299] on label "Type 3" at bounding box center [351, 300] width 39 height 20
click at [332, 299] on input "Type 3" at bounding box center [337, 296] width 10 height 10
radio input "true"
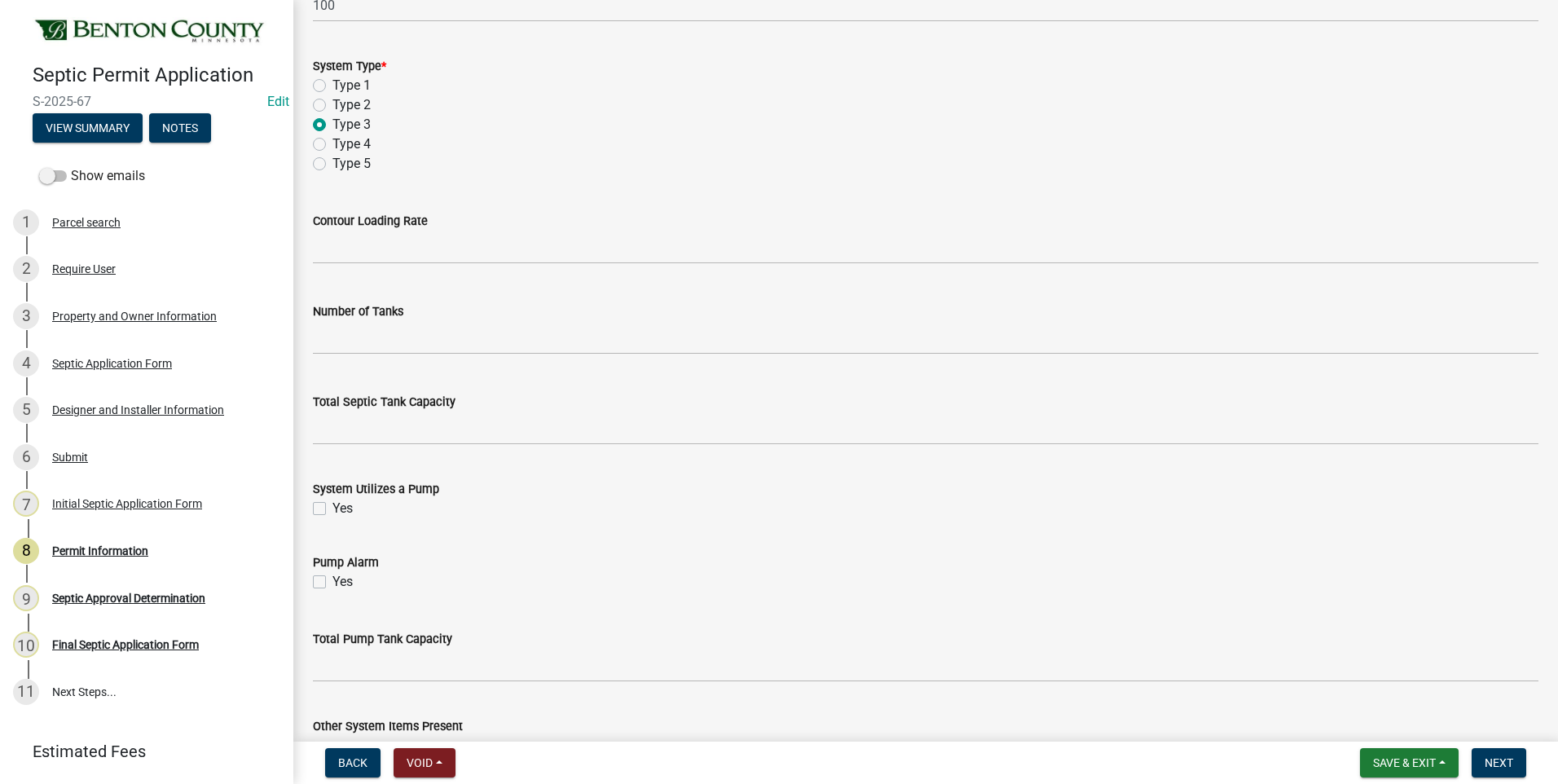
scroll to position [1304, 0]
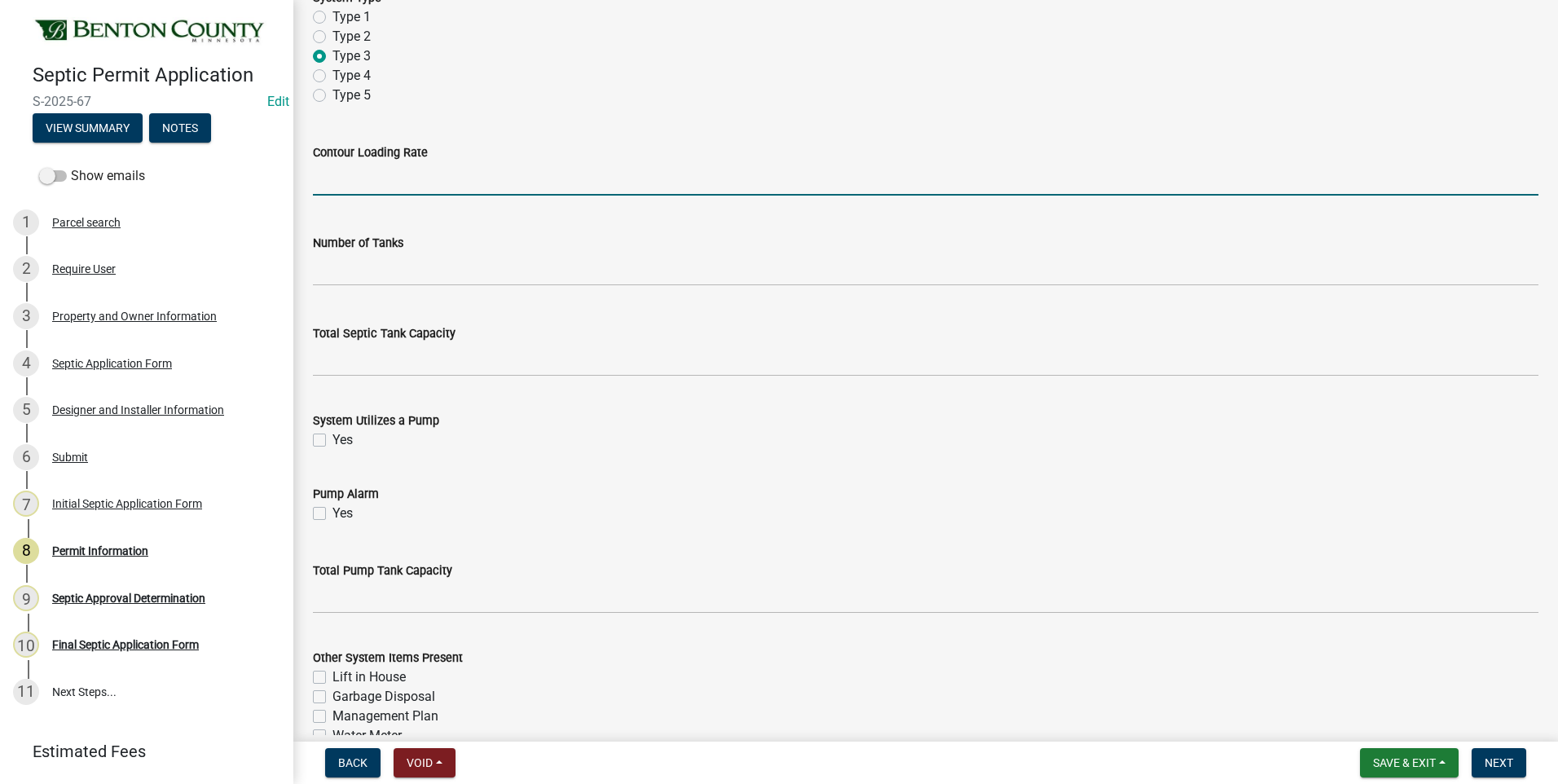
click at [427, 185] on input "text" at bounding box center [926, 178] width 1225 height 33
type input "12"
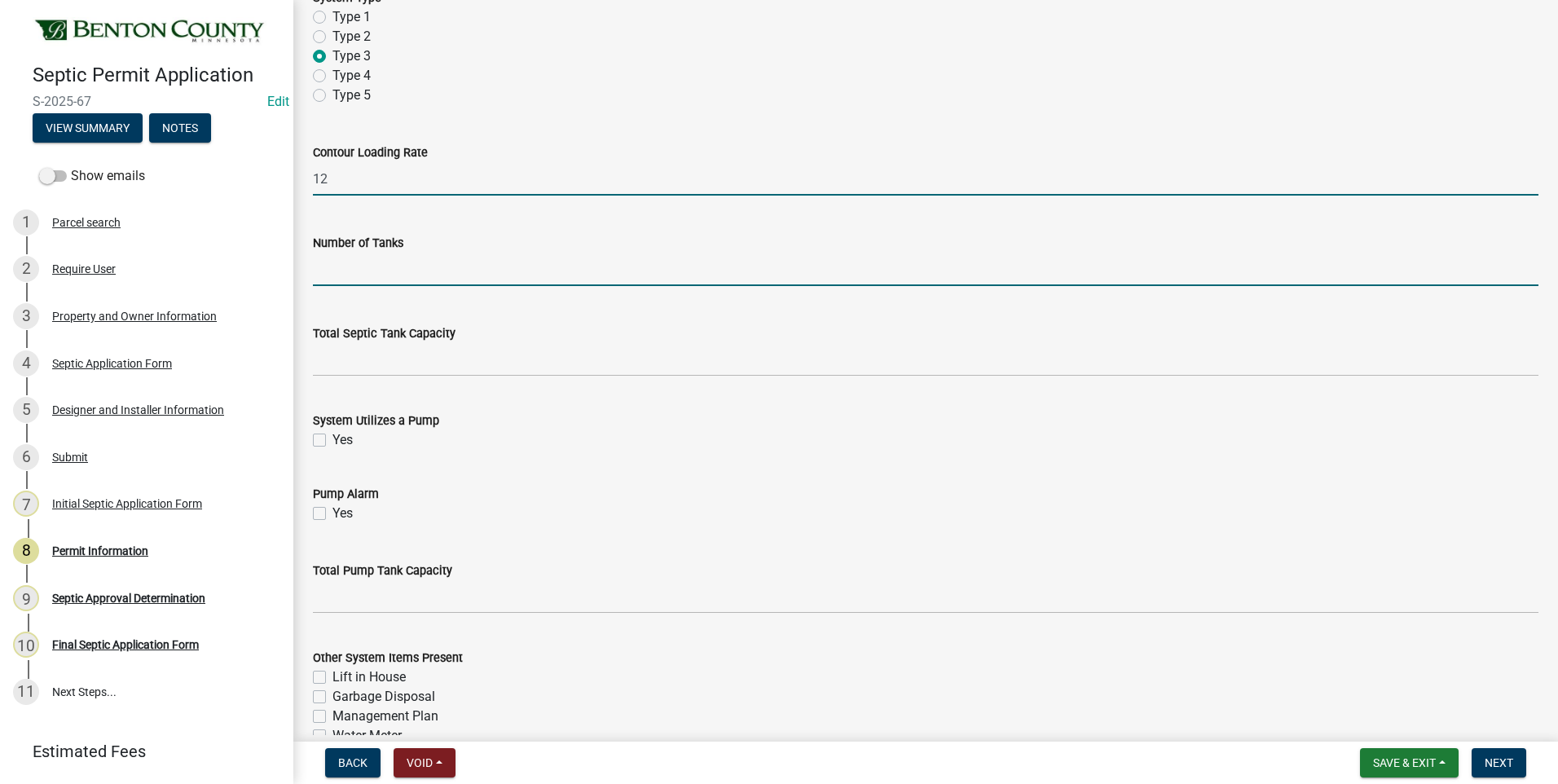
click at [429, 274] on input "text" at bounding box center [926, 268] width 1225 height 33
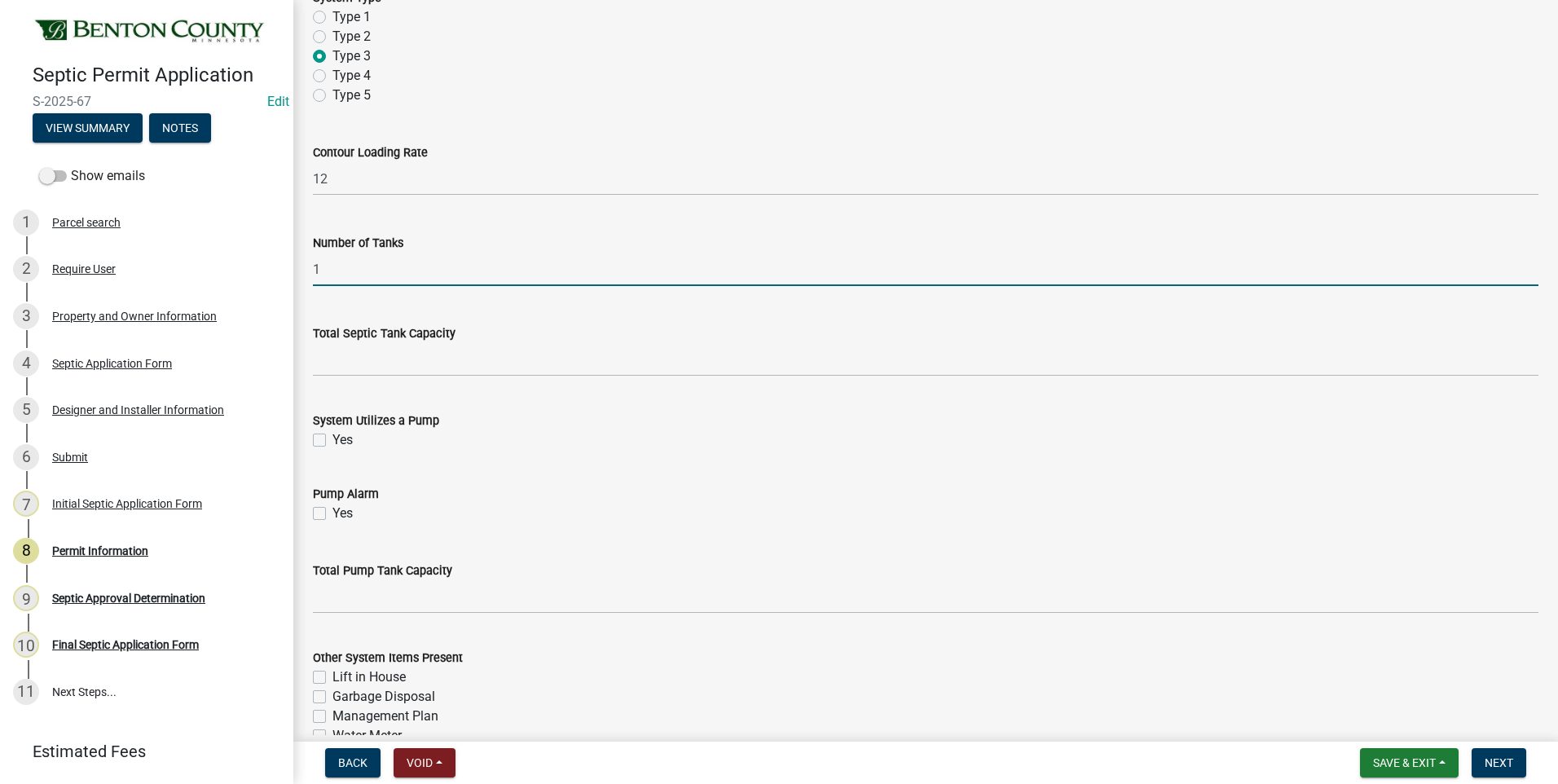
type input "1"
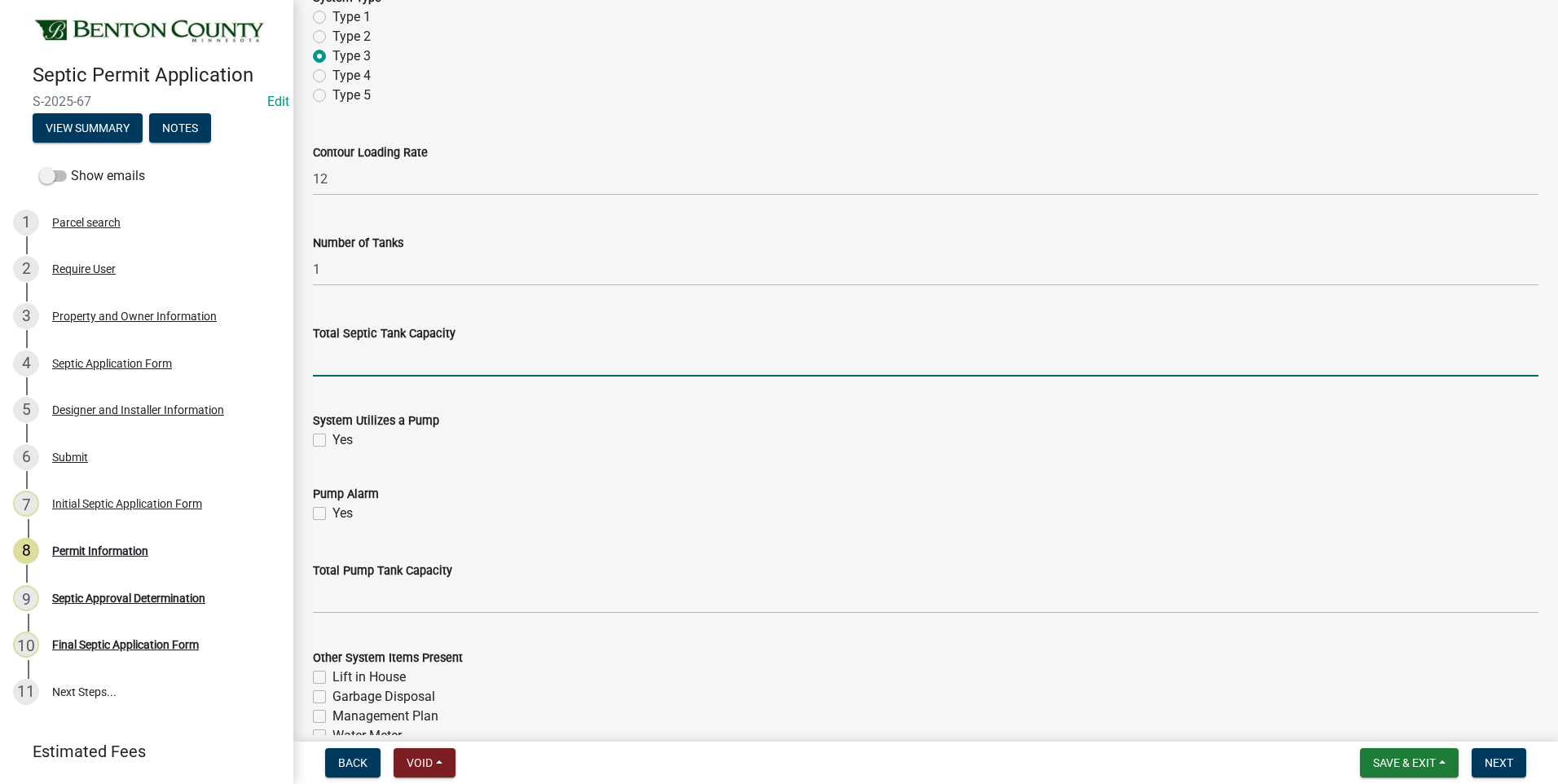
click at [487, 366] on input "text" at bounding box center [926, 359] width 1225 height 33
type input "1000"
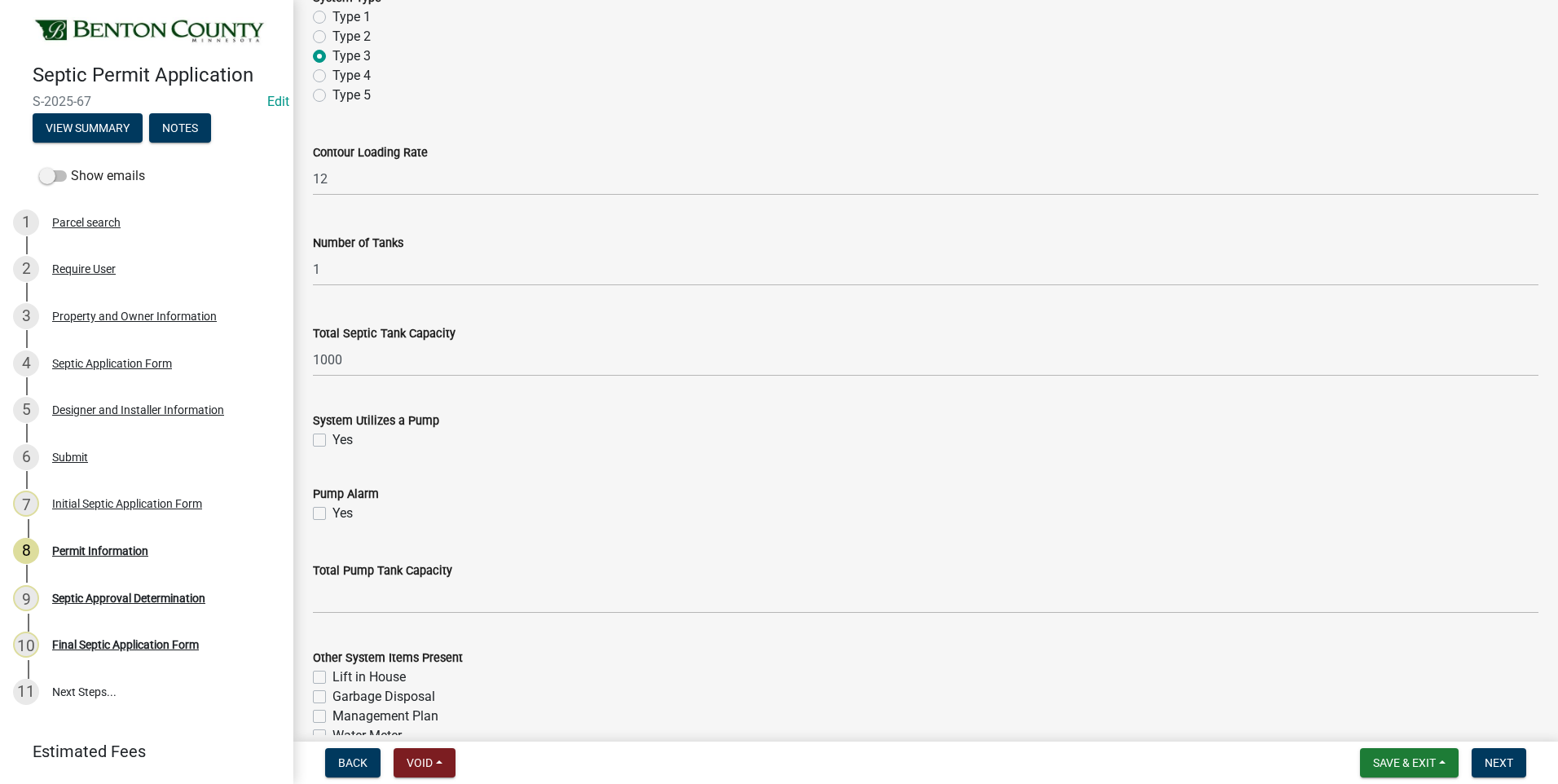
click at [332, 437] on label "Yes" at bounding box center [342, 439] width 21 height 20
click at [332, 437] on input "Yes" at bounding box center [337, 435] width 10 height 10
checkbox input "true"
click at [332, 512] on label "Yes" at bounding box center [342, 513] width 21 height 20
click at [332, 512] on input "Yes" at bounding box center [337, 509] width 10 height 10
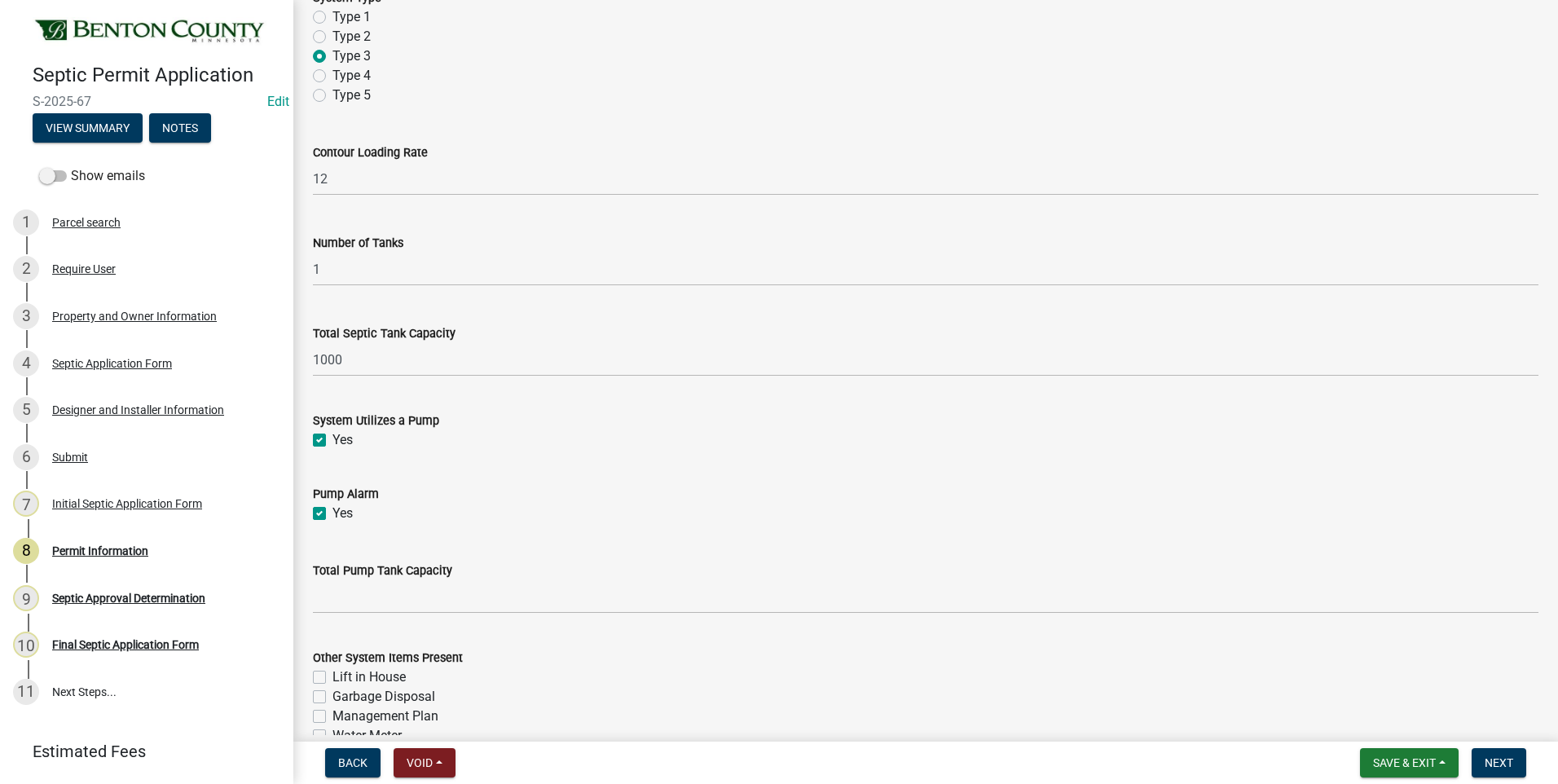
checkbox input "true"
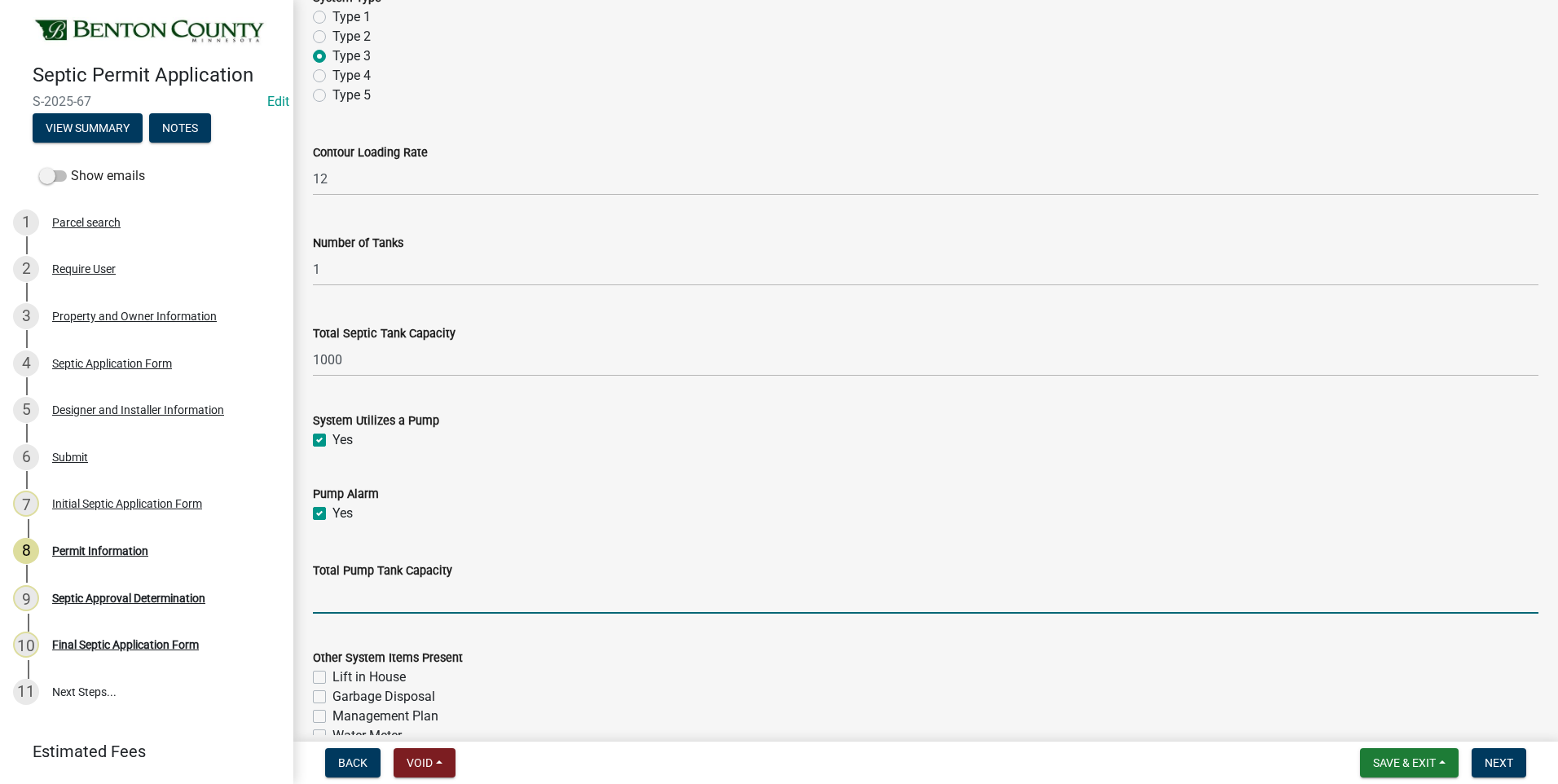
click at [382, 598] on input "text" at bounding box center [926, 596] width 1225 height 33
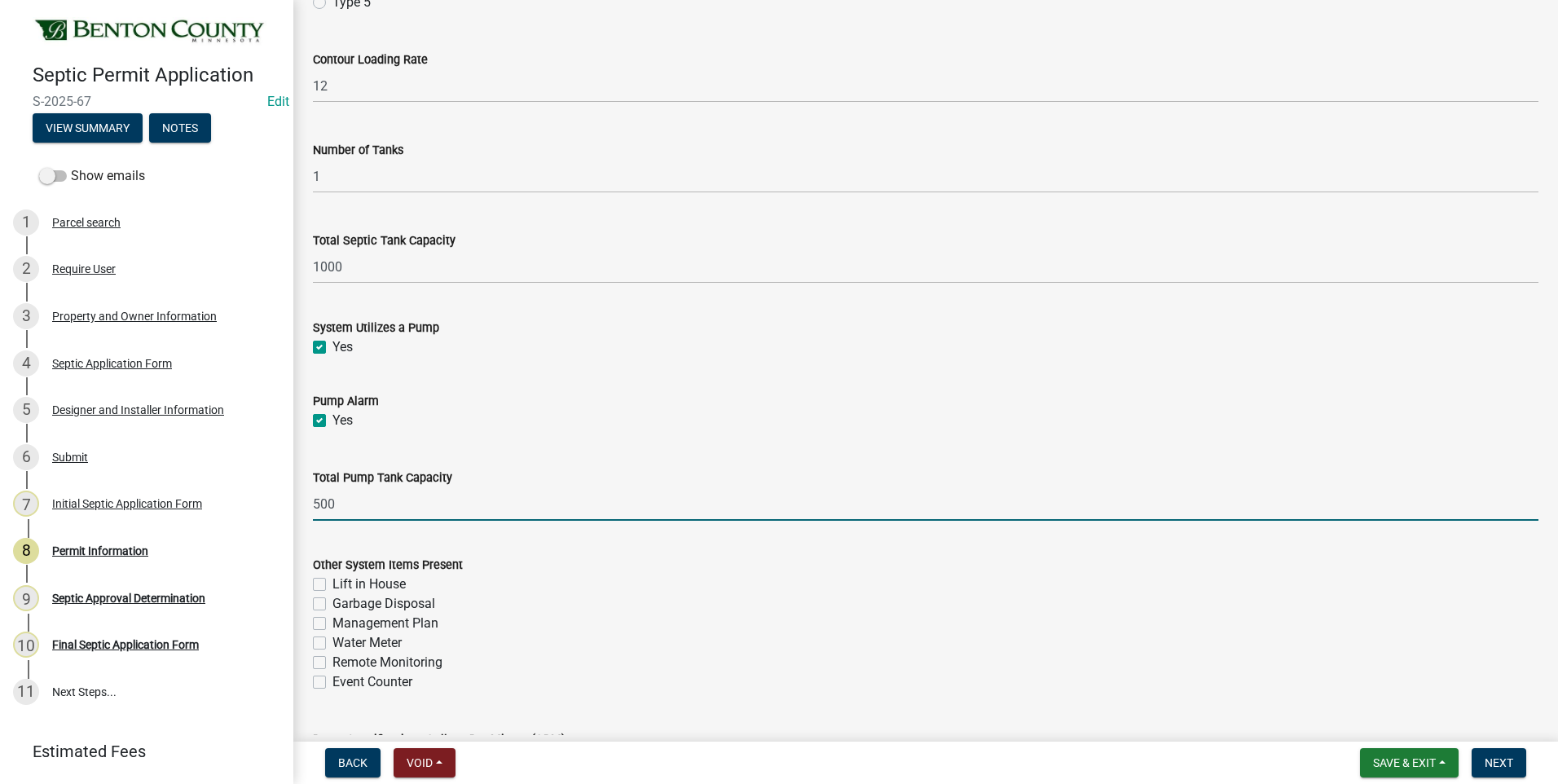
scroll to position [1629, 0]
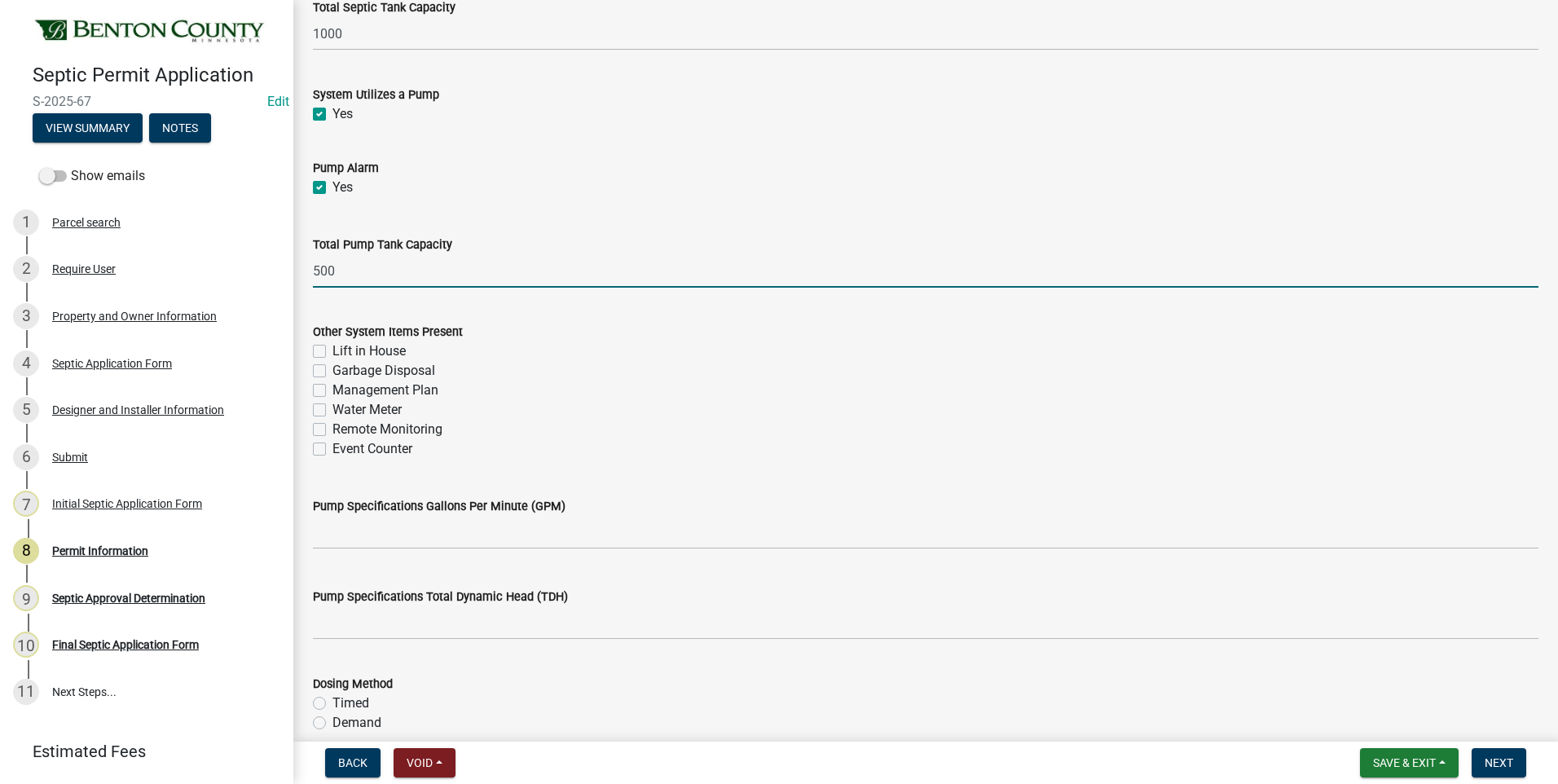
type input "500"
click at [332, 390] on label "Management Plan" at bounding box center [384, 390] width 106 height 20
click at [332, 390] on input "Management Plan" at bounding box center [337, 386] width 10 height 10
checkbox input "true"
checkbox input "false"
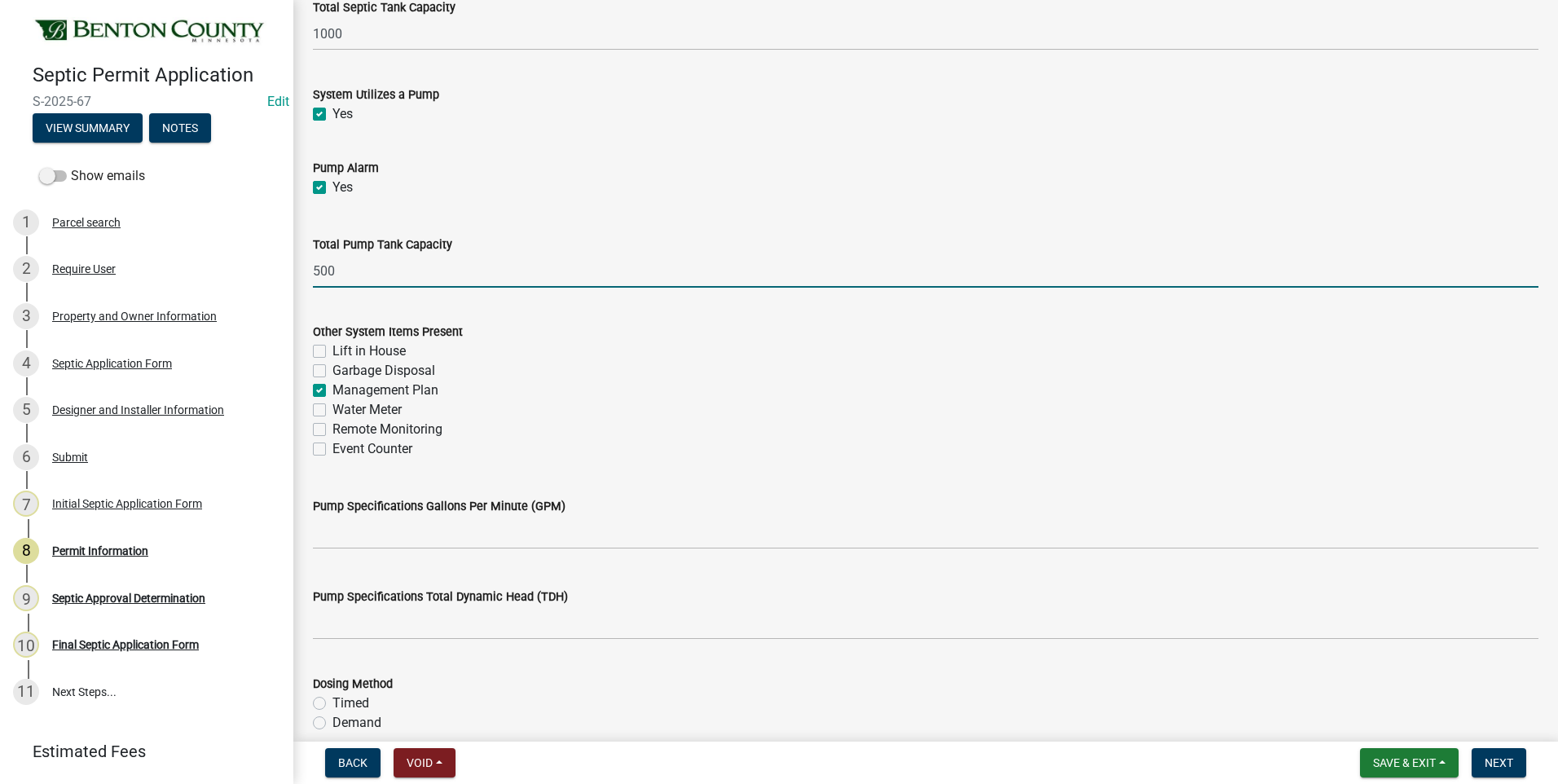
checkbox input "false"
checkbox input "true"
checkbox input "false"
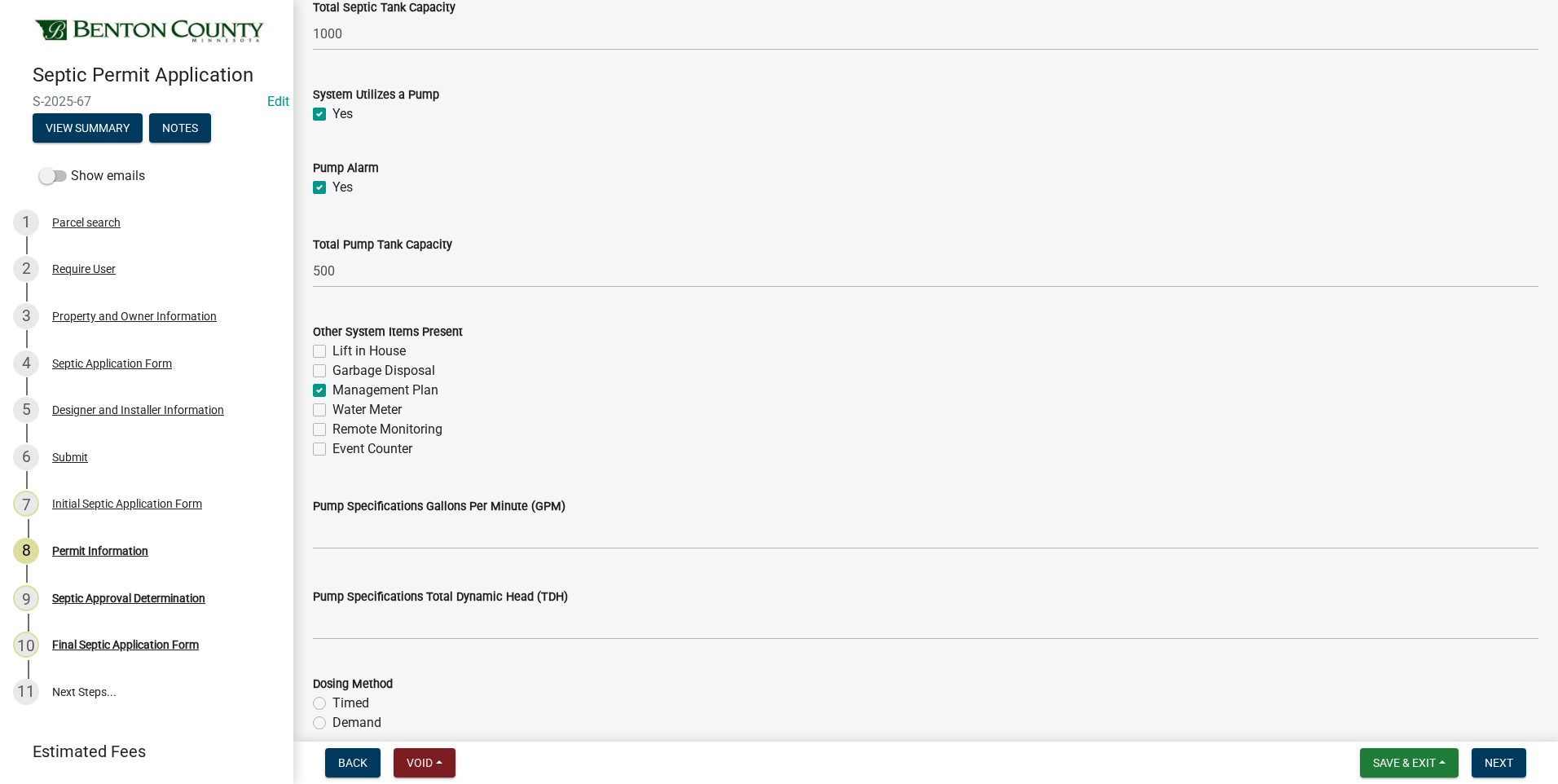
click at [332, 451] on label "Event Counter" at bounding box center [371, 449] width 80 height 20
click at [332, 449] on input "Event Counter" at bounding box center [337, 444] width 10 height 10
checkbox input "true"
checkbox input "false"
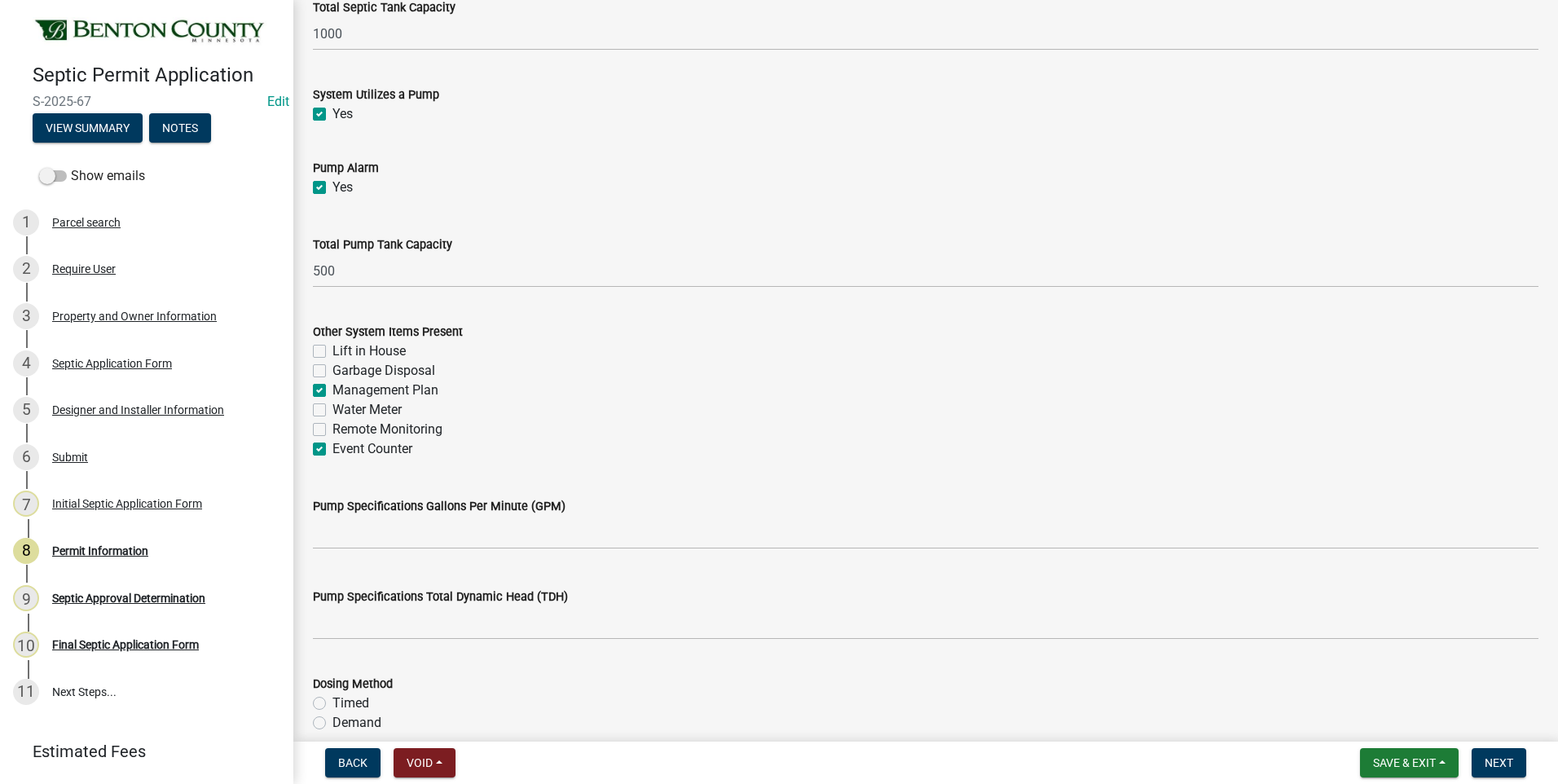
checkbox input "true"
checkbox input "false"
checkbox input "true"
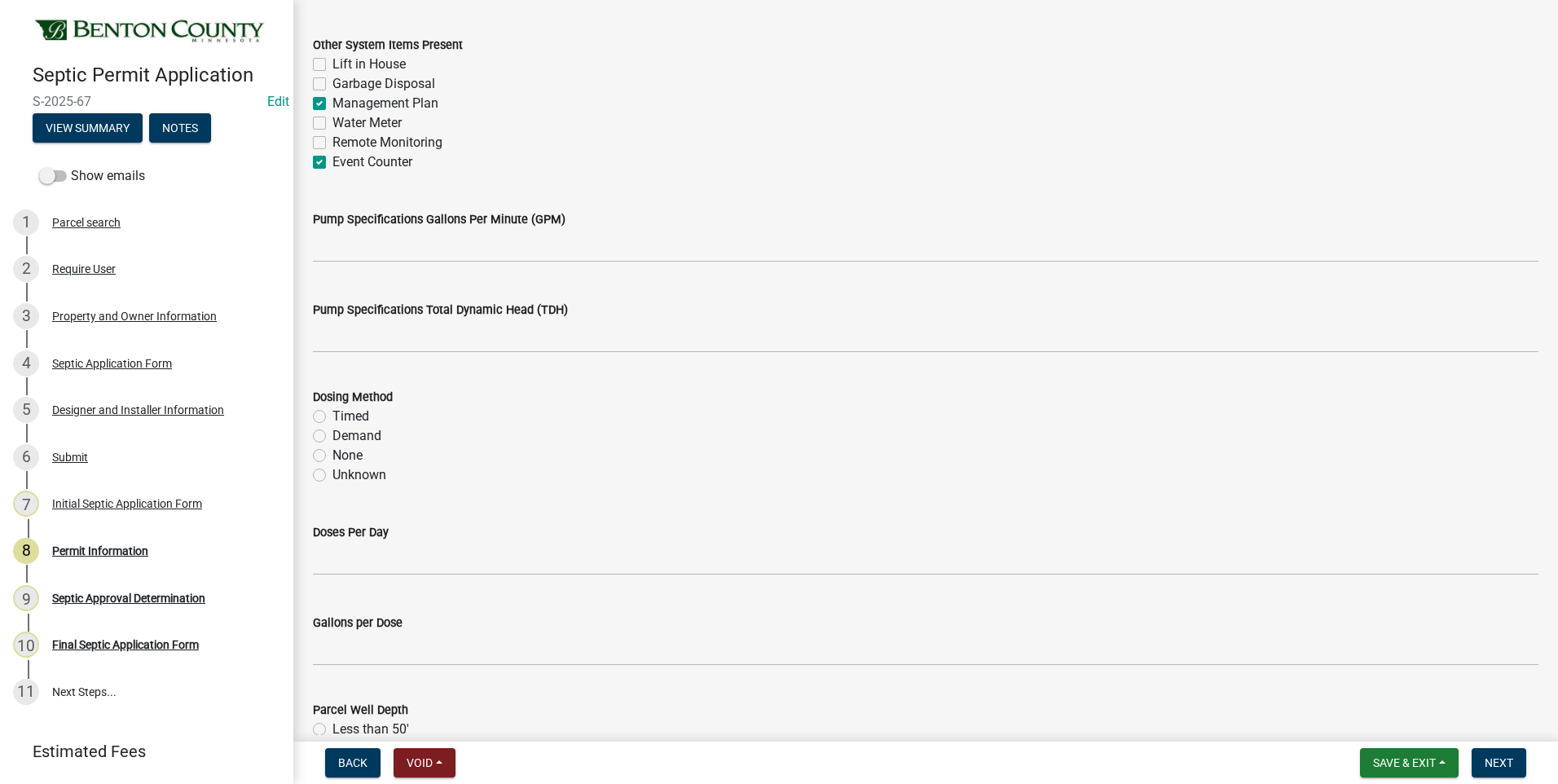
scroll to position [1955, 0]
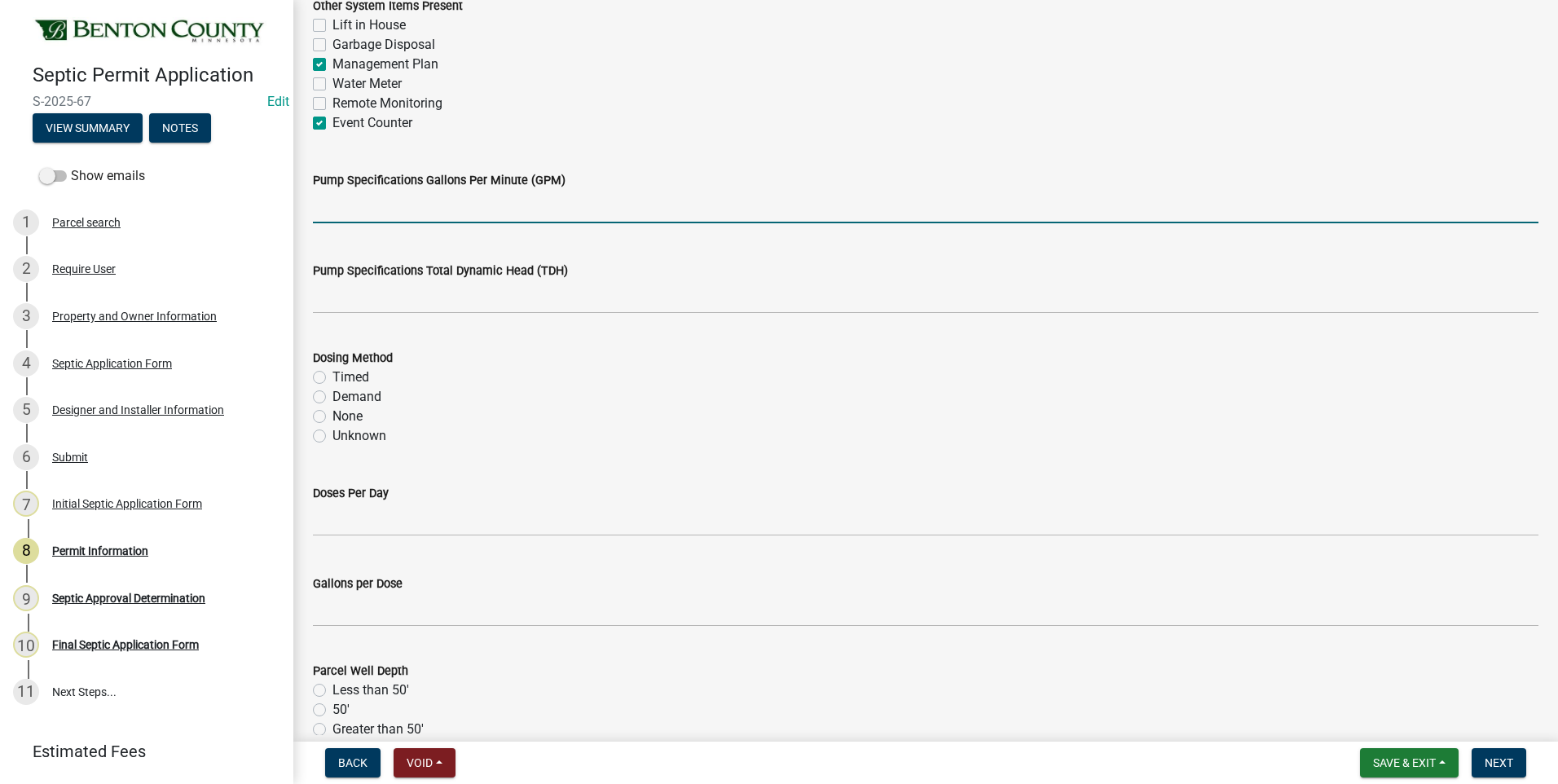
click at [528, 208] on input "text" at bounding box center [926, 206] width 1225 height 33
type input "27"
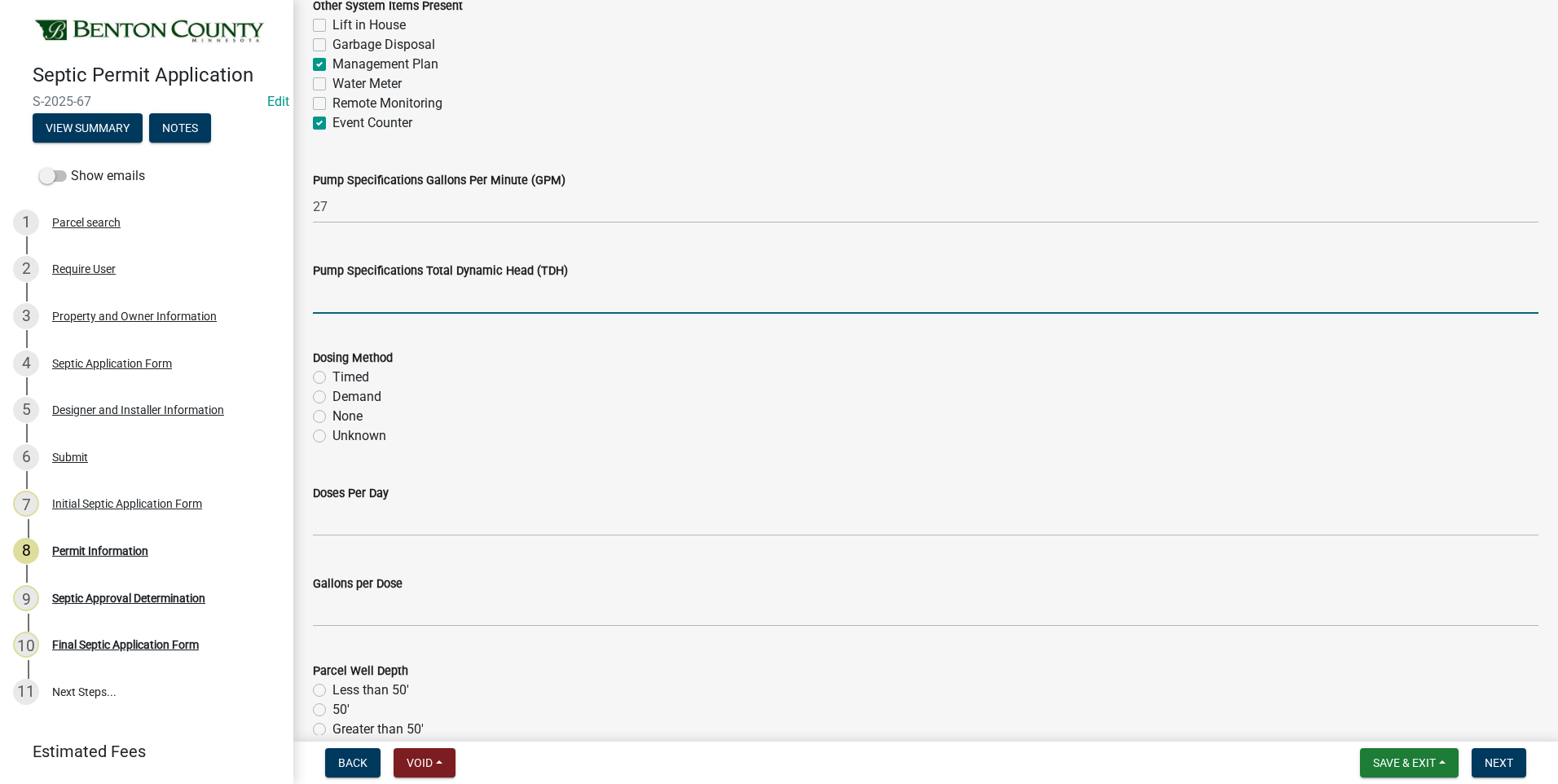
click at [520, 299] on input "text" at bounding box center [926, 297] width 1225 height 33
type input "14"
click at [332, 396] on label "Demand" at bounding box center [356, 396] width 49 height 20
click at [332, 396] on input "Demand" at bounding box center [337, 392] width 10 height 10
radio input "true"
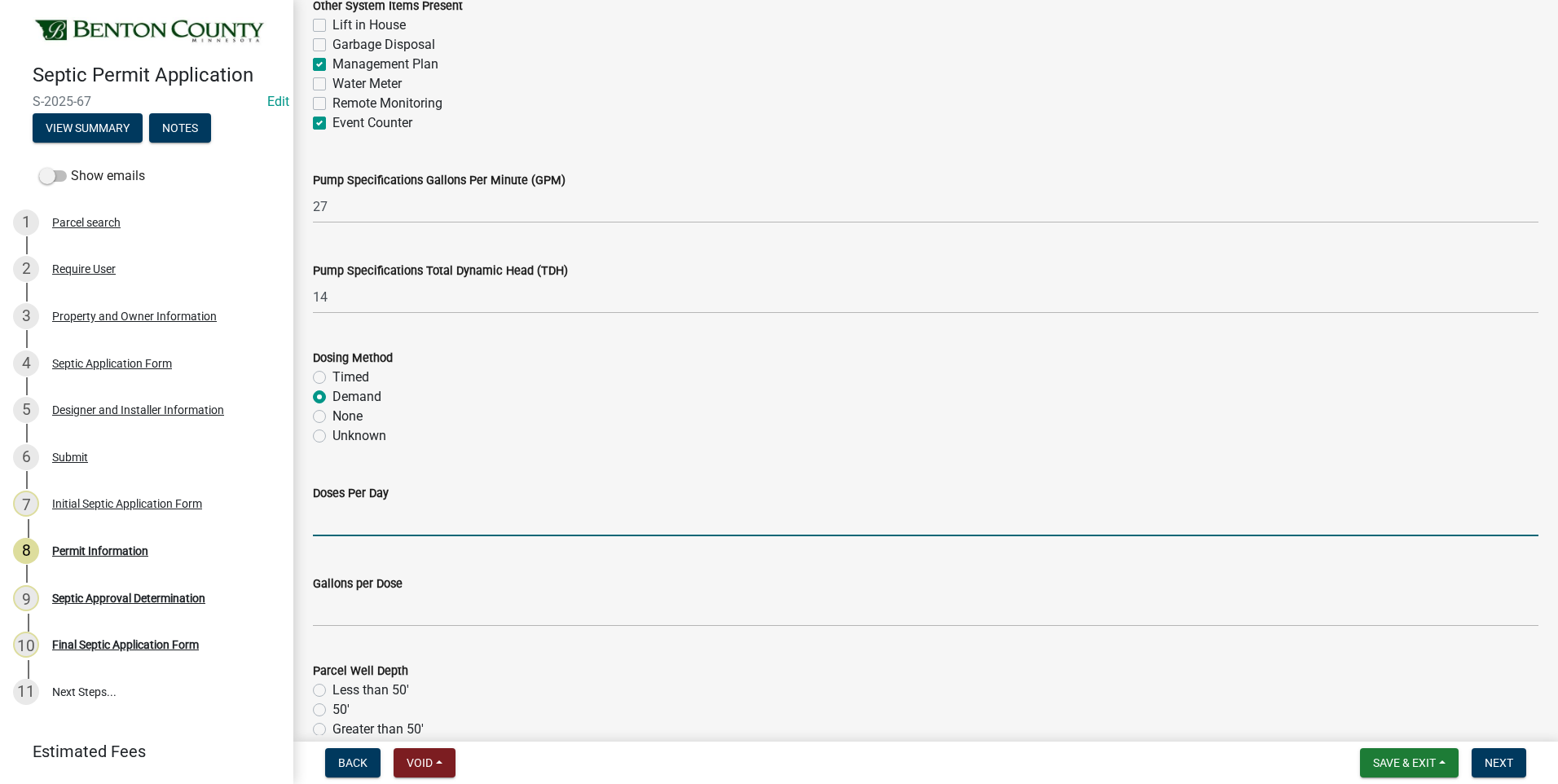
click at [441, 519] on input "text" at bounding box center [926, 519] width 1225 height 33
type input "4"
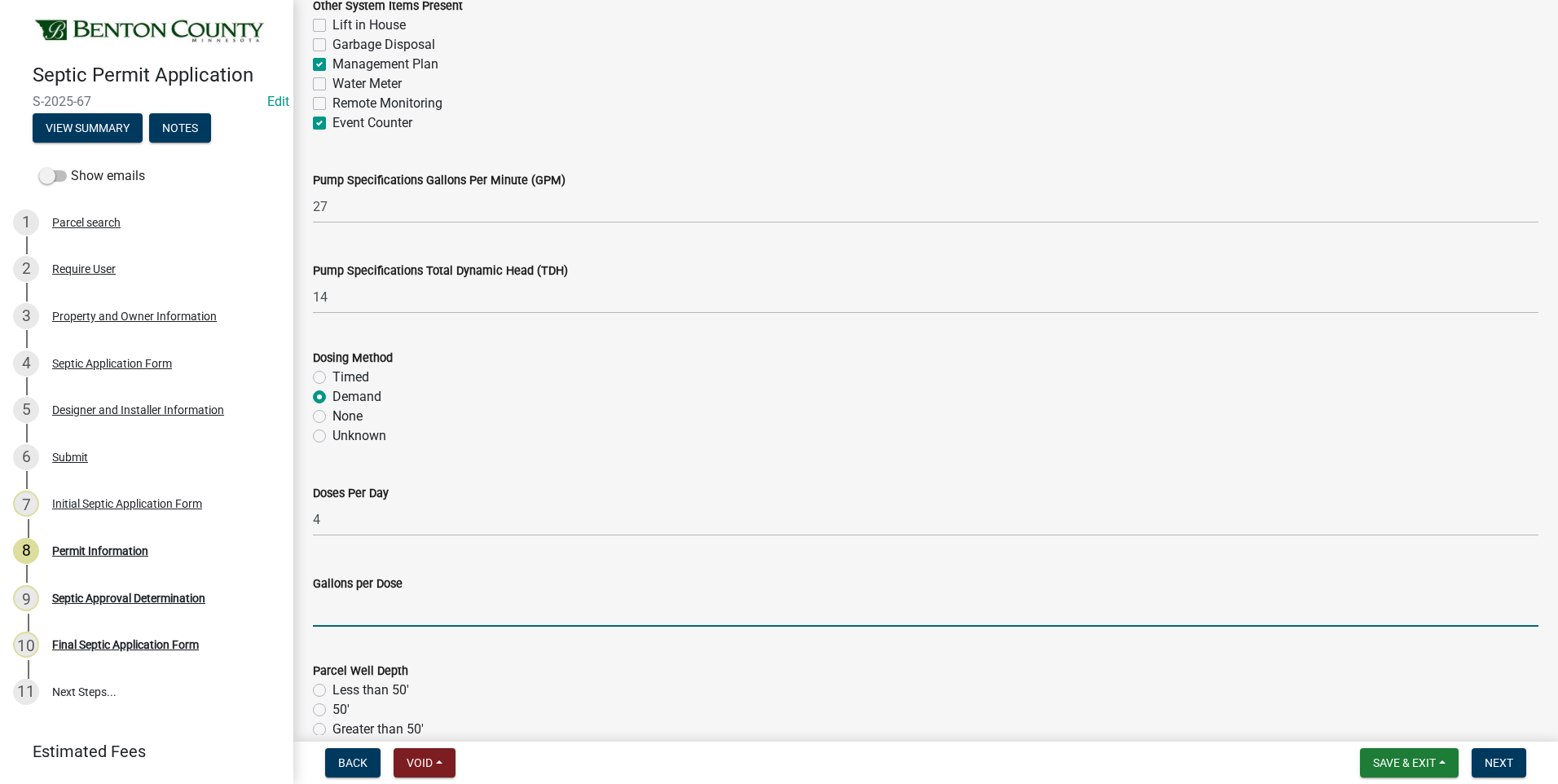
drag, startPoint x: 337, startPoint y: 611, endPoint x: 542, endPoint y: 611, distance: 205.0
click at [337, 611] on input "text" at bounding box center [926, 609] width 1225 height 33
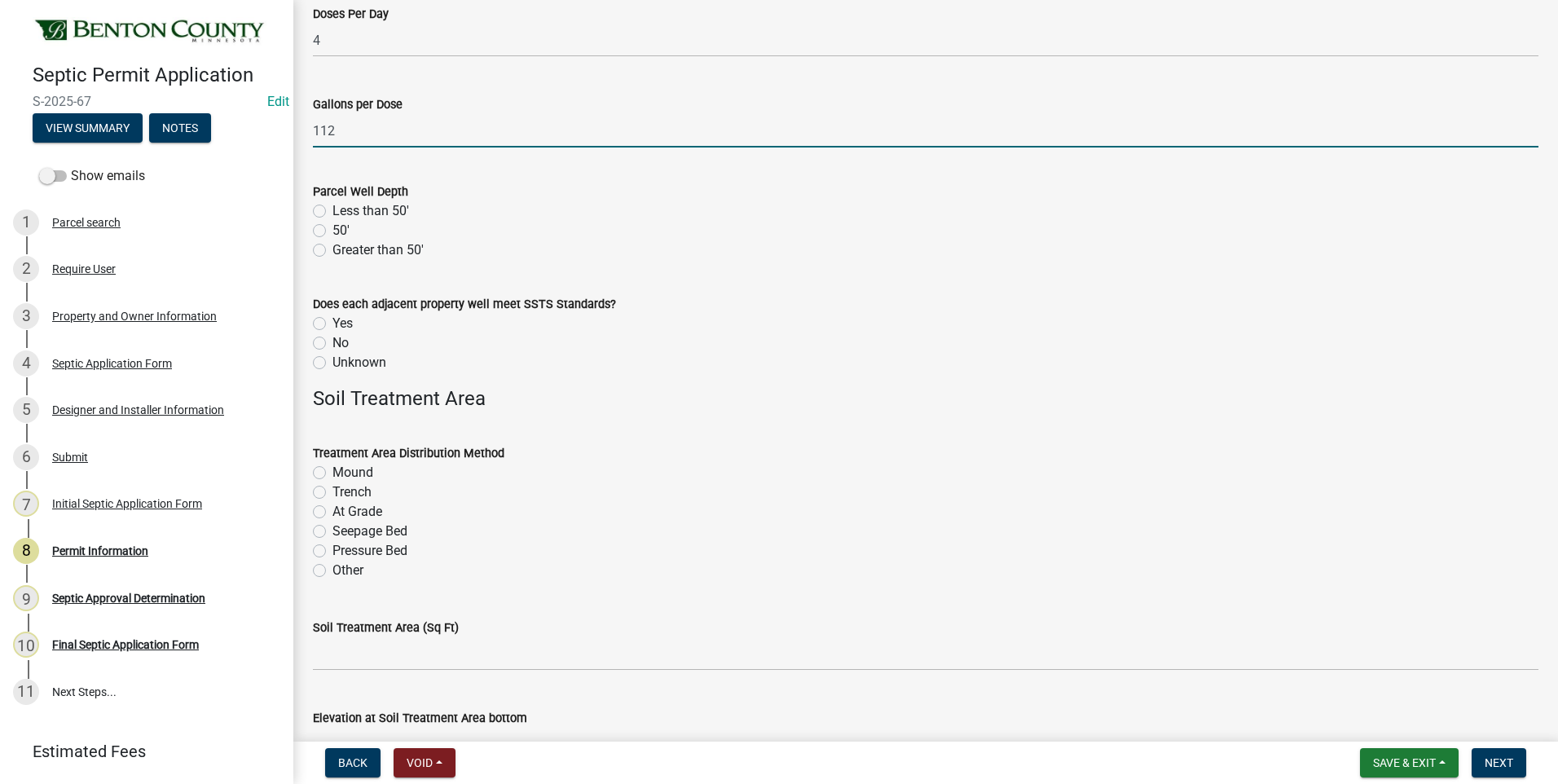
scroll to position [2444, 0]
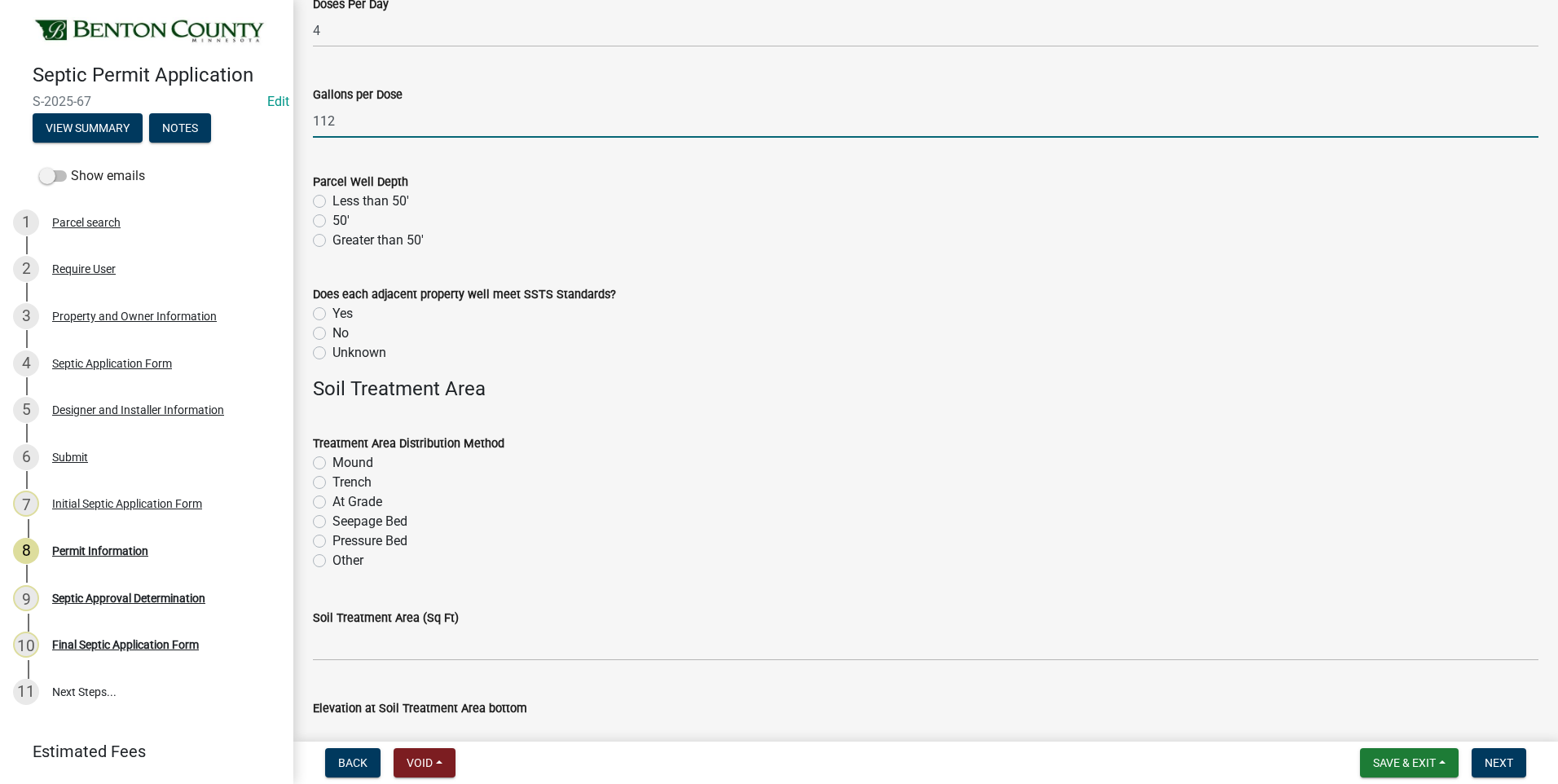
type input "112"
click at [332, 200] on label "Less than 50'" at bounding box center [370, 201] width 76 height 20
click at [332, 200] on input "Less than 50'" at bounding box center [337, 196] width 10 height 10
radio input "true"
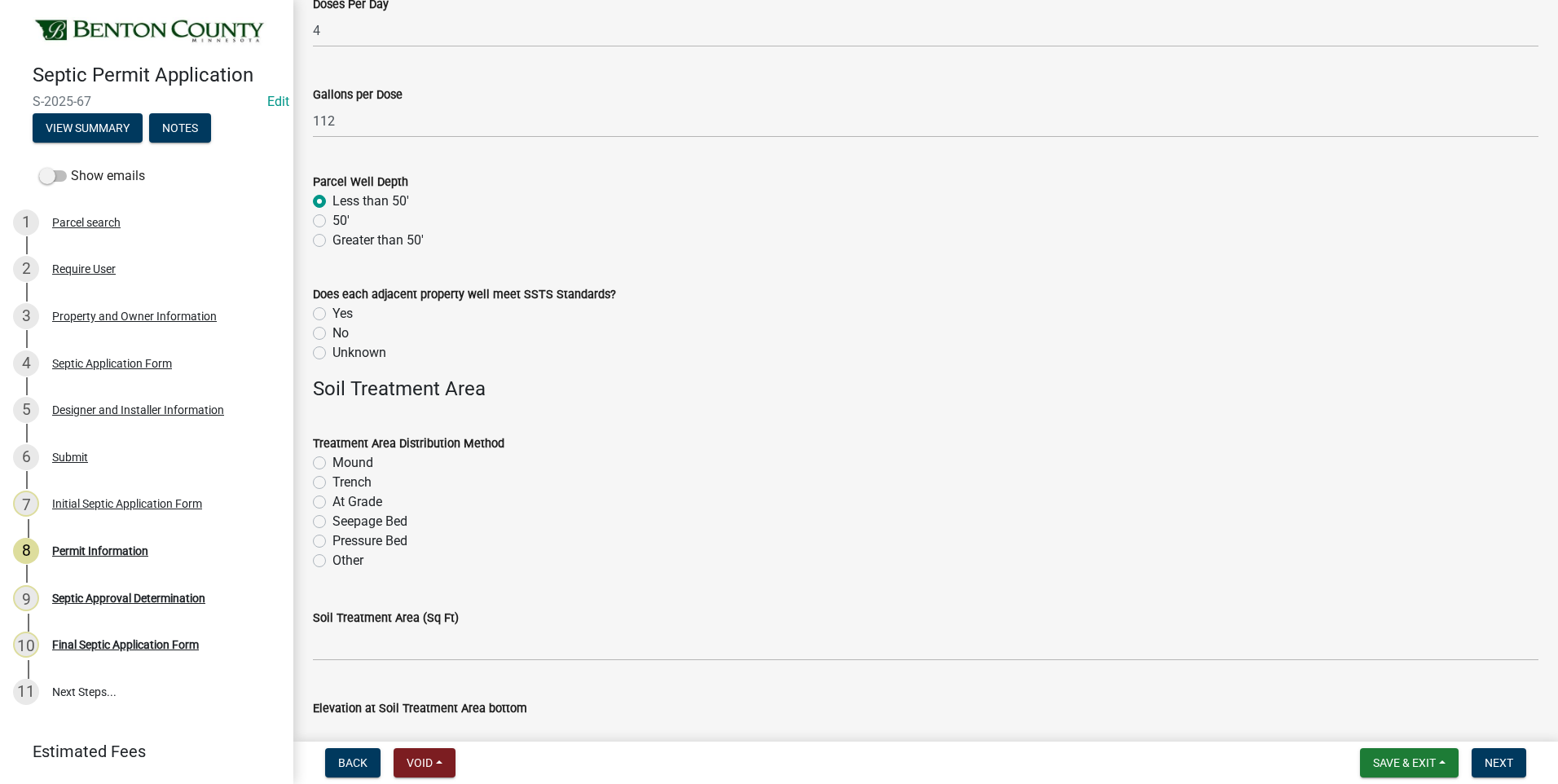
click at [332, 352] on label "Unknown" at bounding box center [359, 353] width 54 height 20
click at [332, 352] on input "Unknown" at bounding box center [337, 348] width 10 height 10
radio input "true"
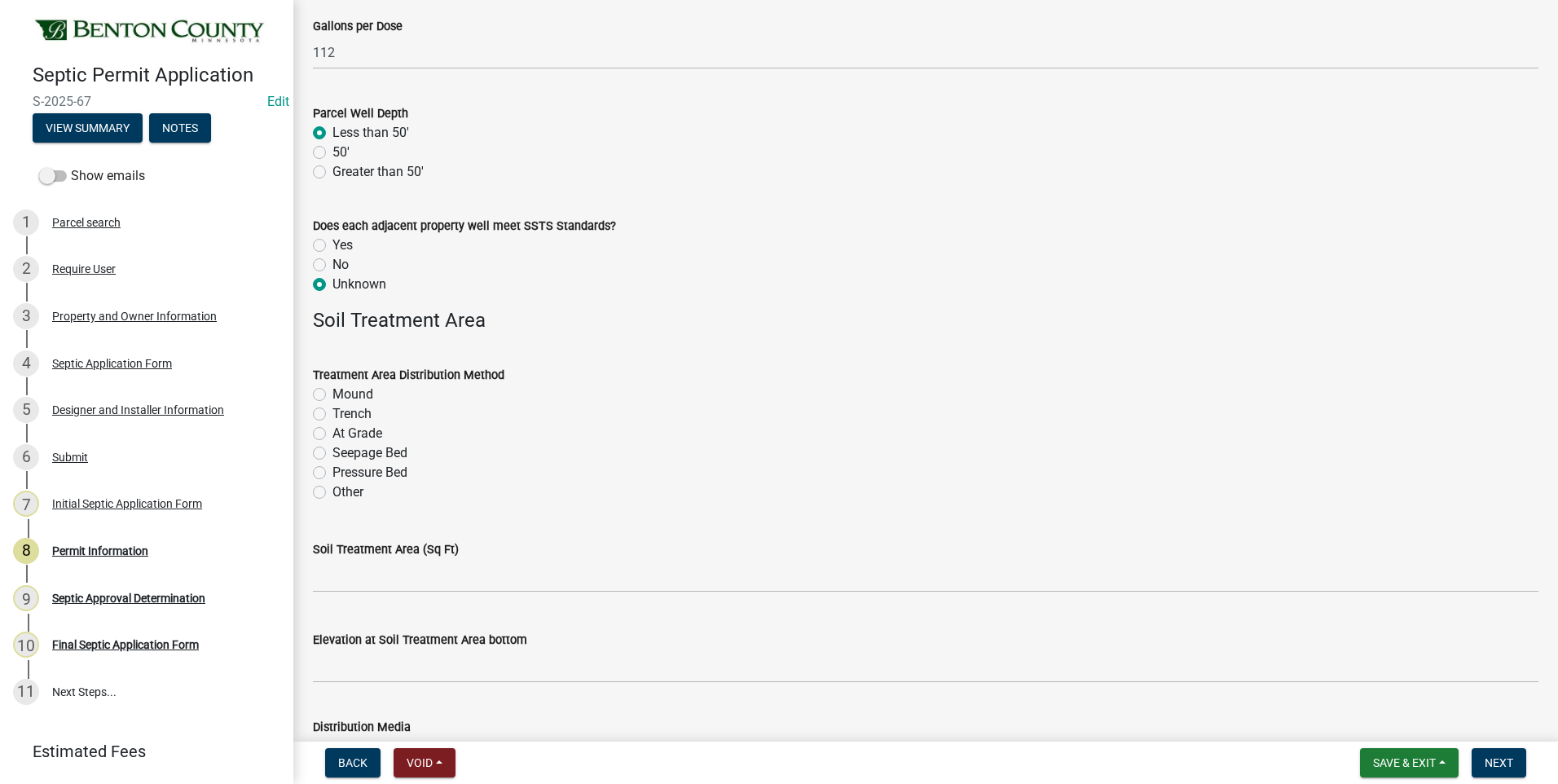
scroll to position [2607, 0]
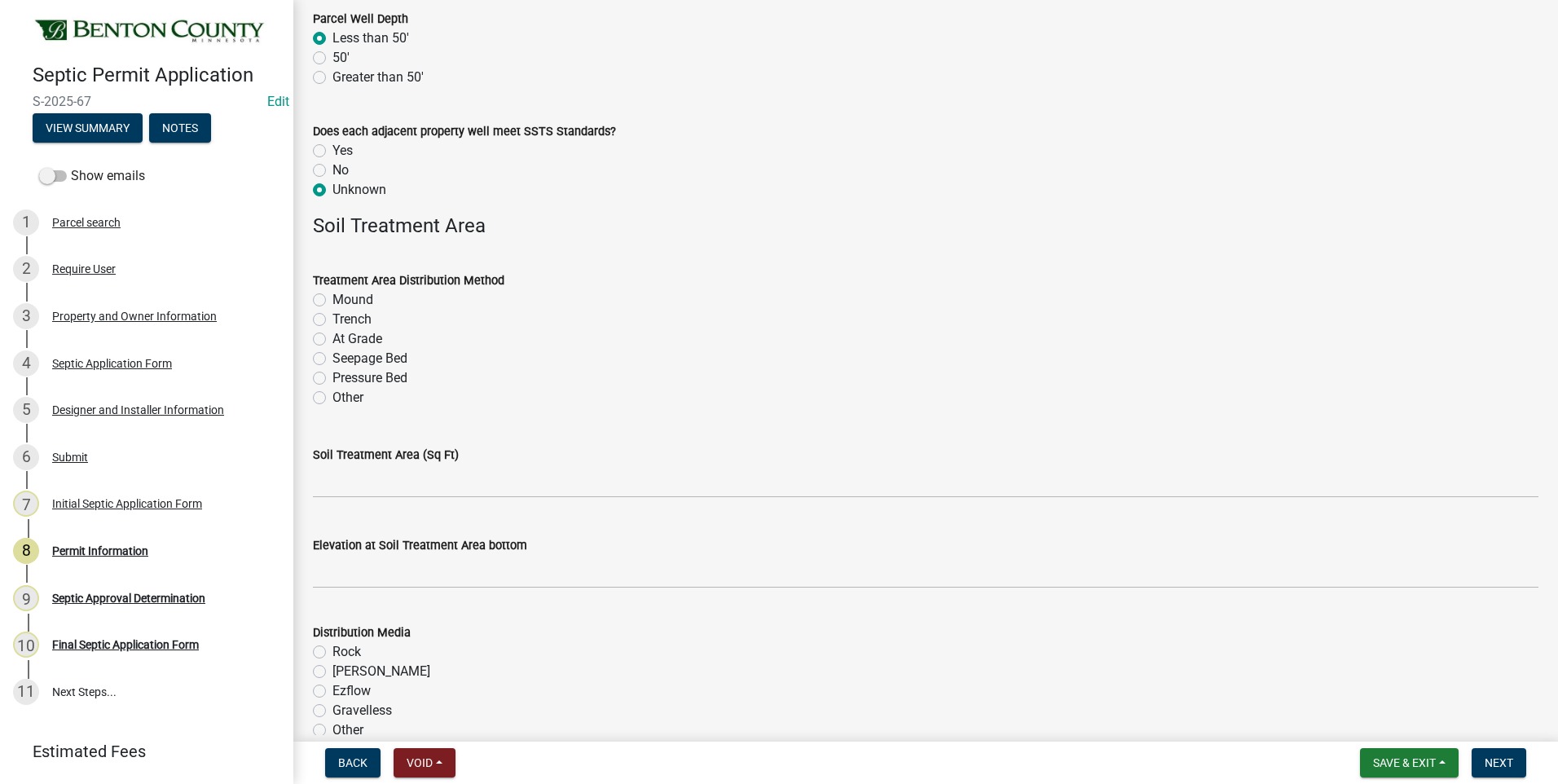
click at [332, 297] on label "Mound" at bounding box center [352, 299] width 40 height 20
click at [332, 297] on input "Mound" at bounding box center [337, 295] width 10 height 10
radio input "true"
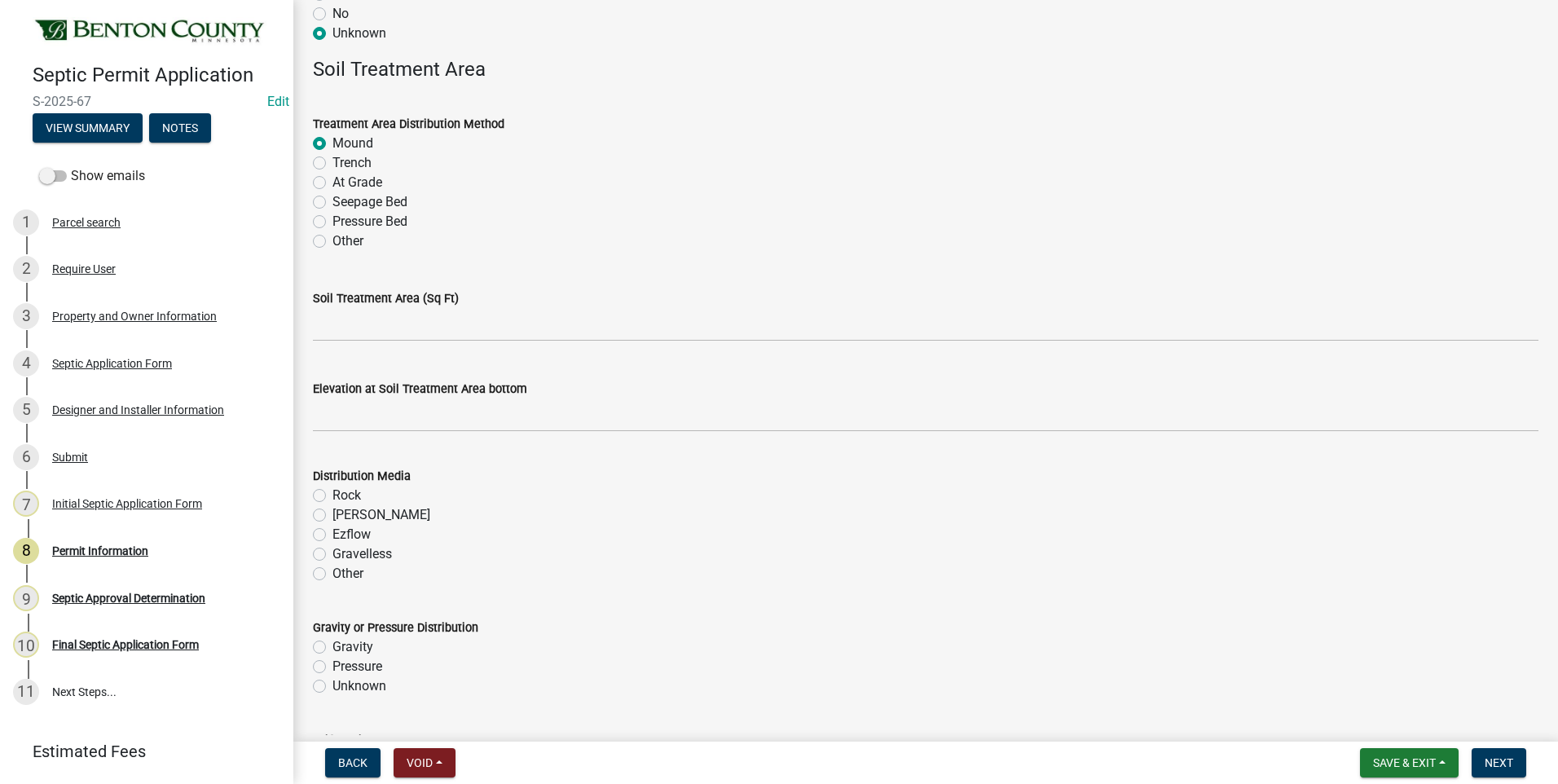
scroll to position [2770, 0]
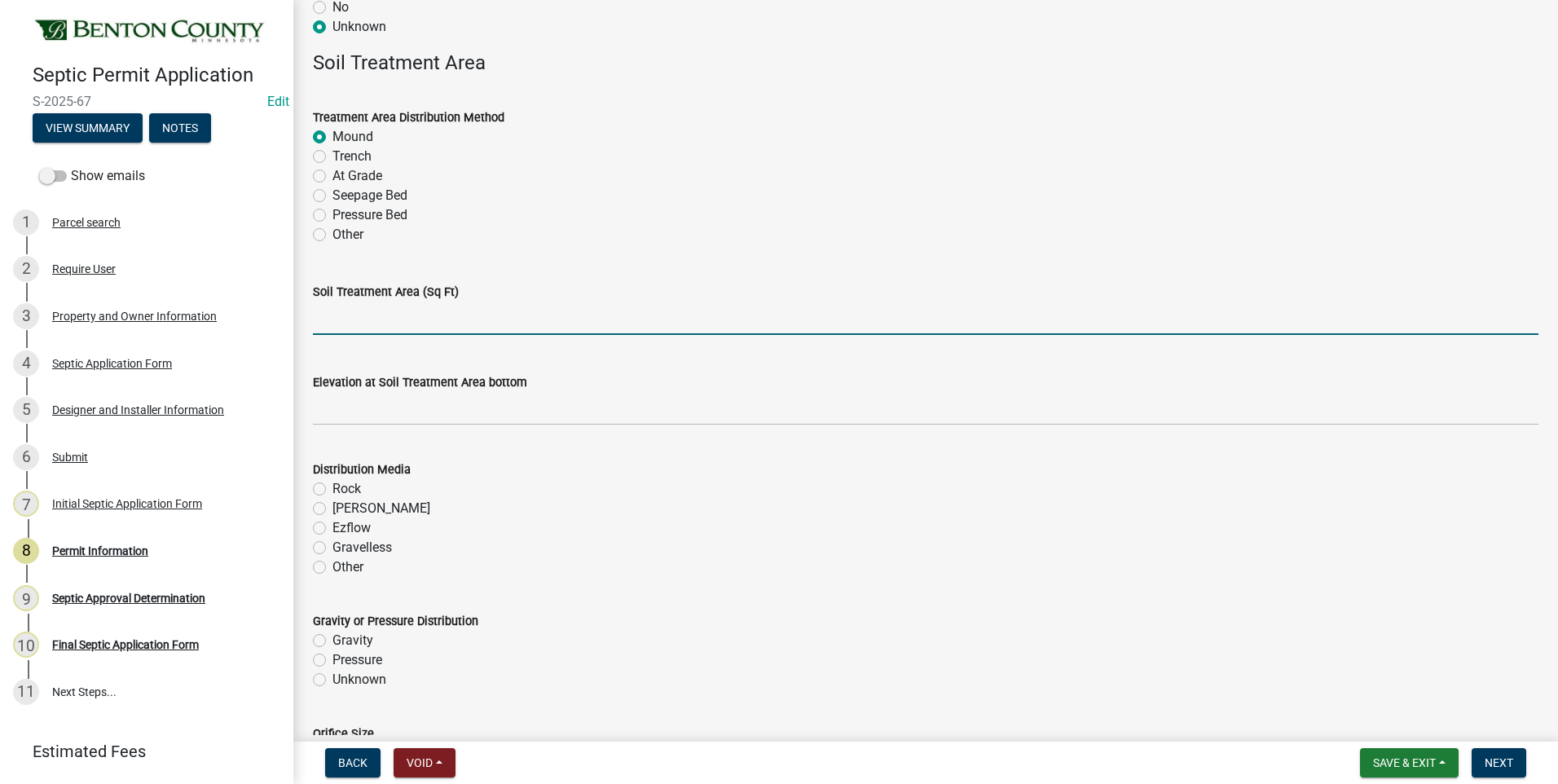
click at [430, 319] on input "text" at bounding box center [926, 317] width 1225 height 33
type input "375"
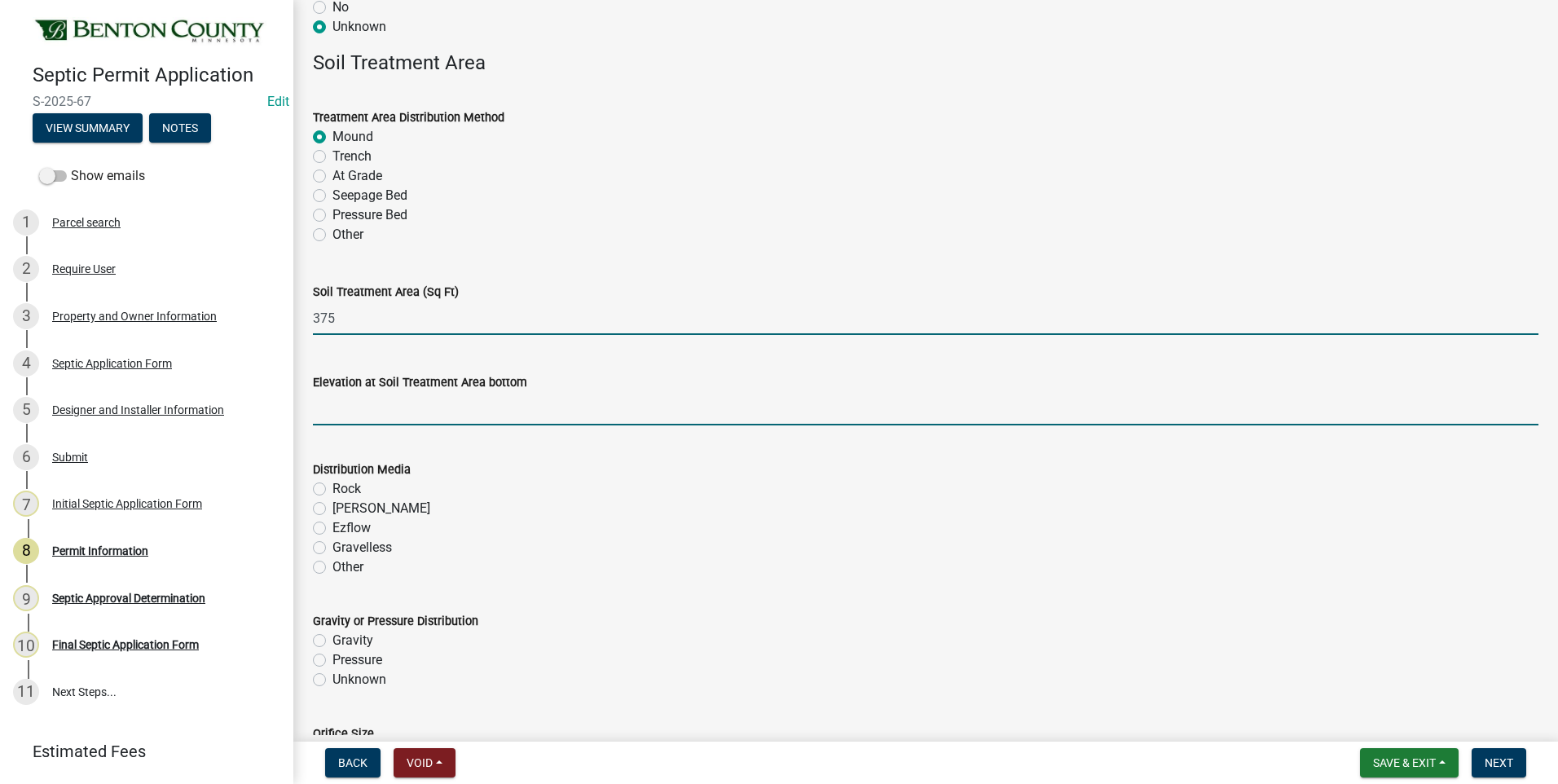
click at [486, 413] on input "text" at bounding box center [926, 408] width 1225 height 33
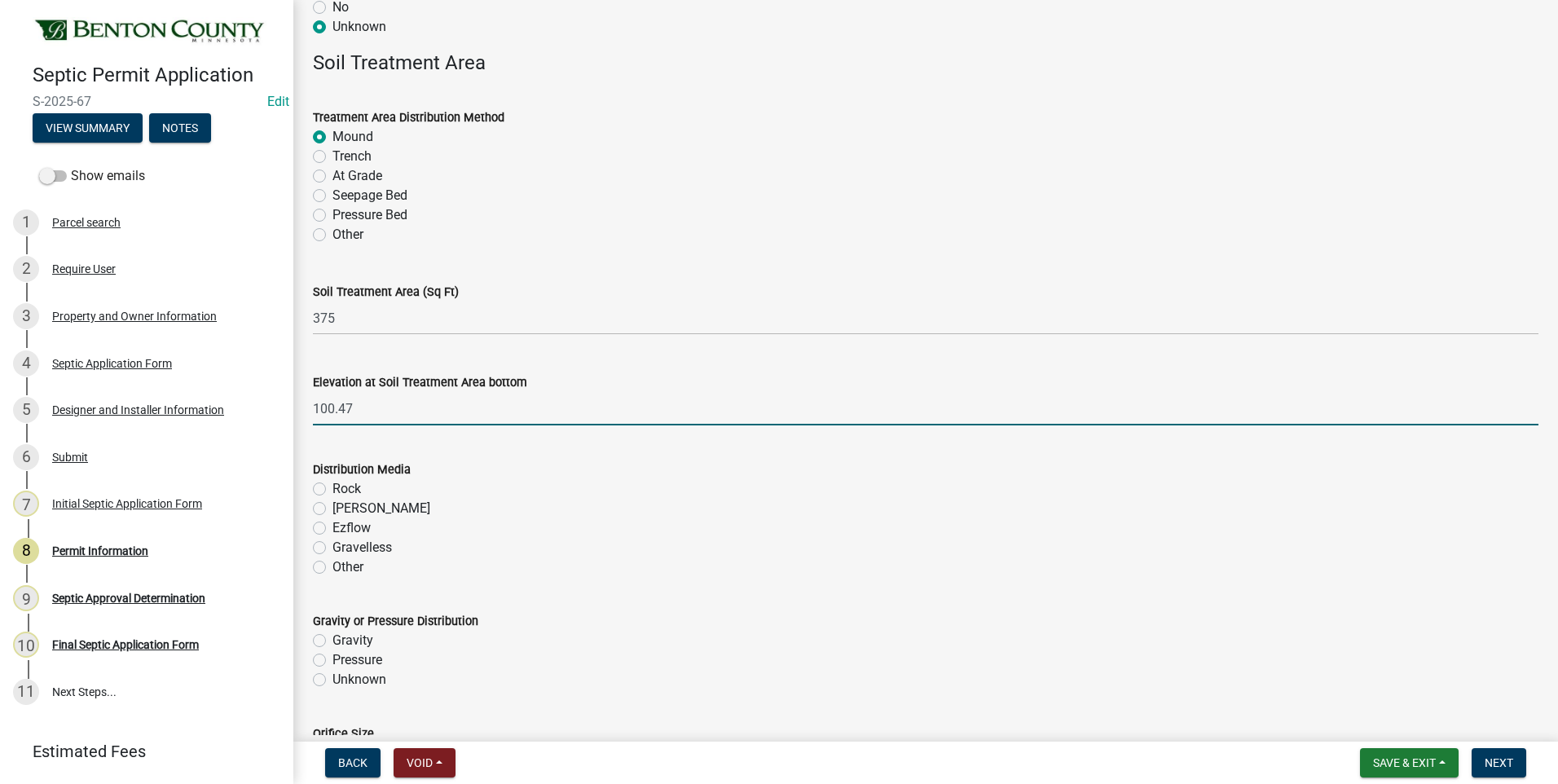
type input "100.47"
click at [332, 490] on label "Rock" at bounding box center [346, 488] width 28 height 20
click at [332, 490] on input "Rock" at bounding box center [337, 484] width 10 height 10
radio input "true"
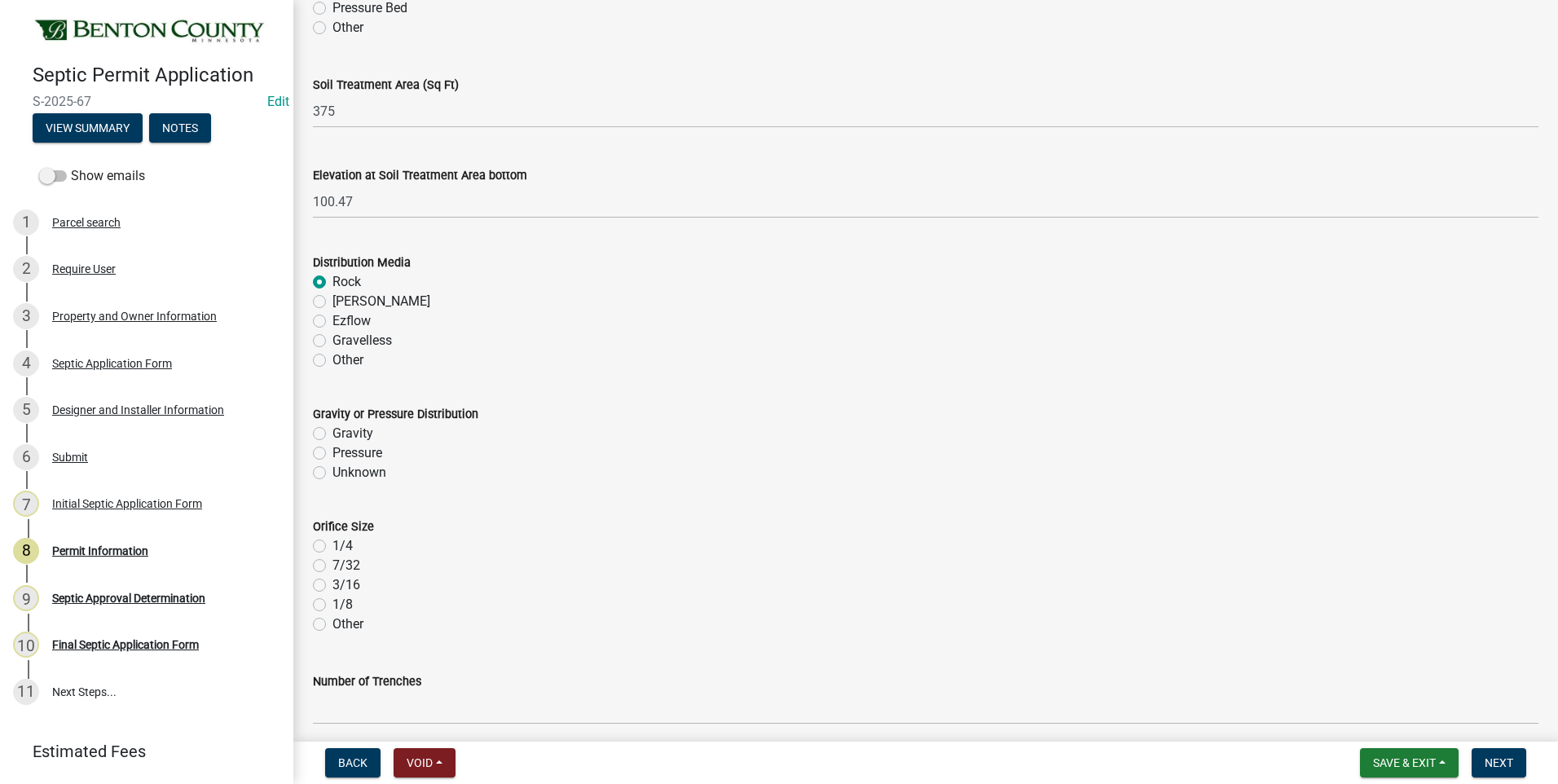
scroll to position [3096, 0]
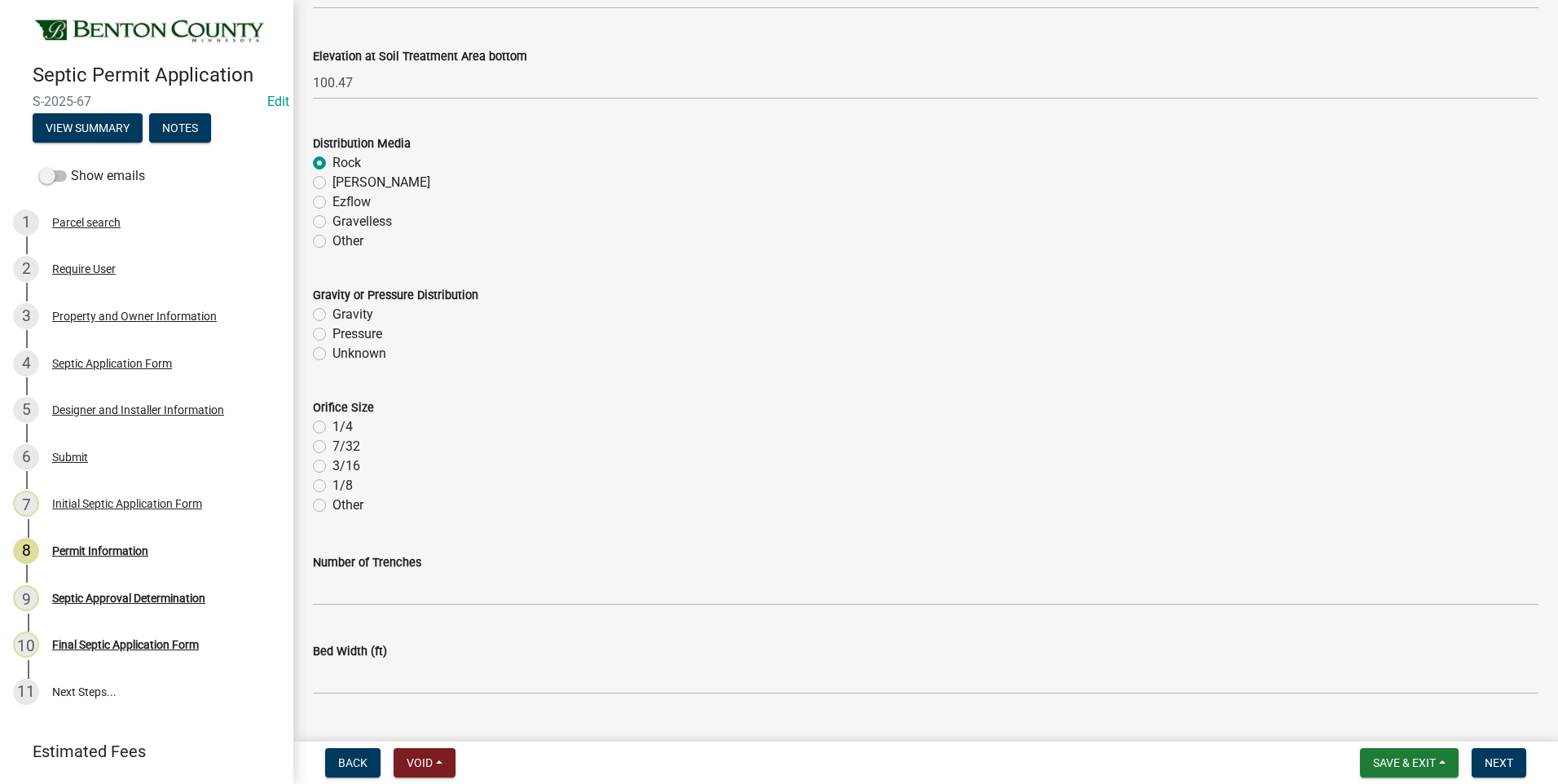
click at [332, 332] on label "Pressure" at bounding box center [357, 334] width 50 height 20
click at [332, 332] on input "Pressure" at bounding box center [337, 329] width 10 height 10
radio input "true"
drag, startPoint x: 318, startPoint y: 428, endPoint x: 438, endPoint y: 387, distance: 126.8
click at [332, 427] on label "1/4" at bounding box center [342, 426] width 21 height 20
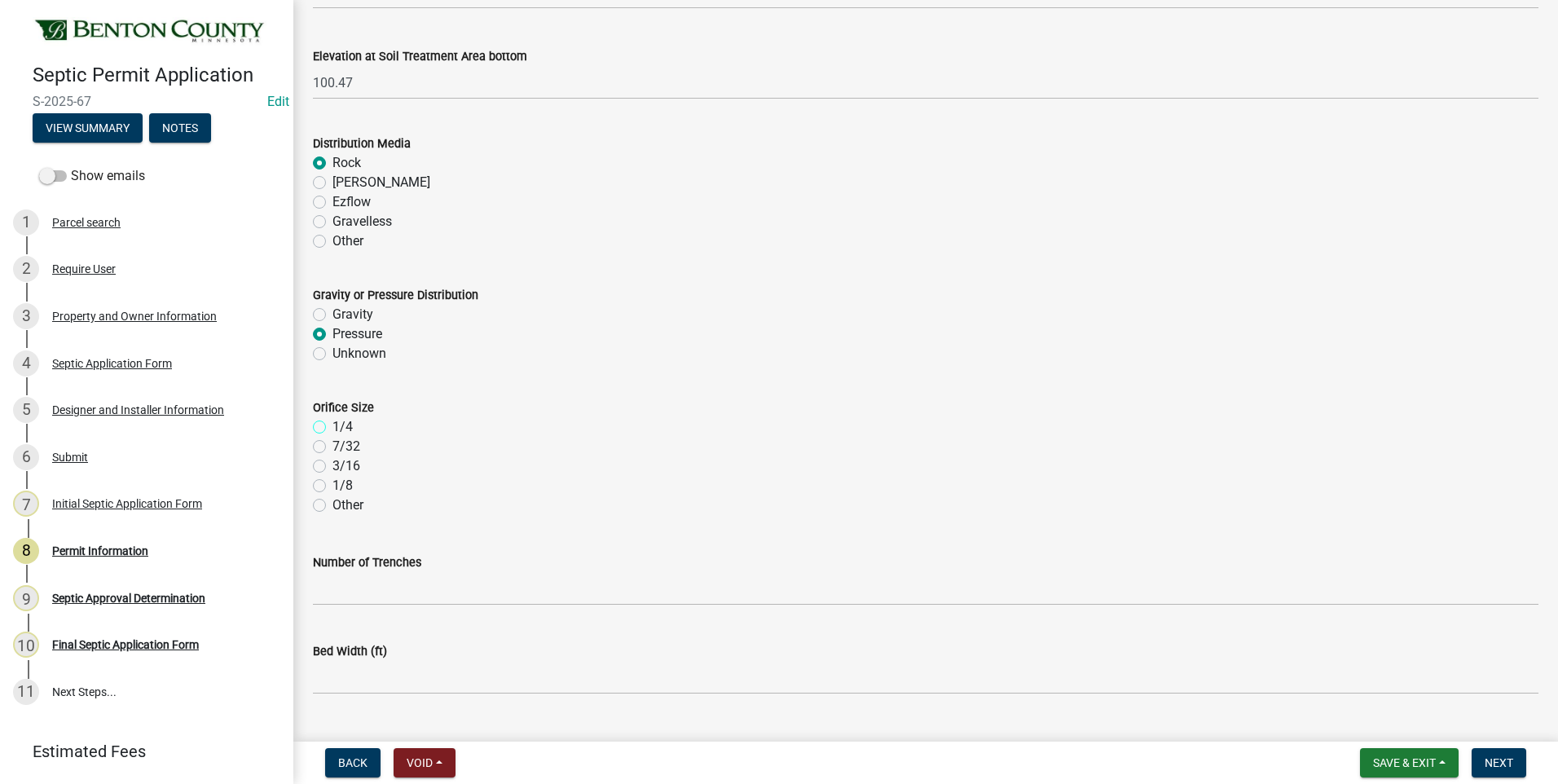
click at [332, 427] on input "1/4" at bounding box center [337, 422] width 10 height 10
radio input "true"
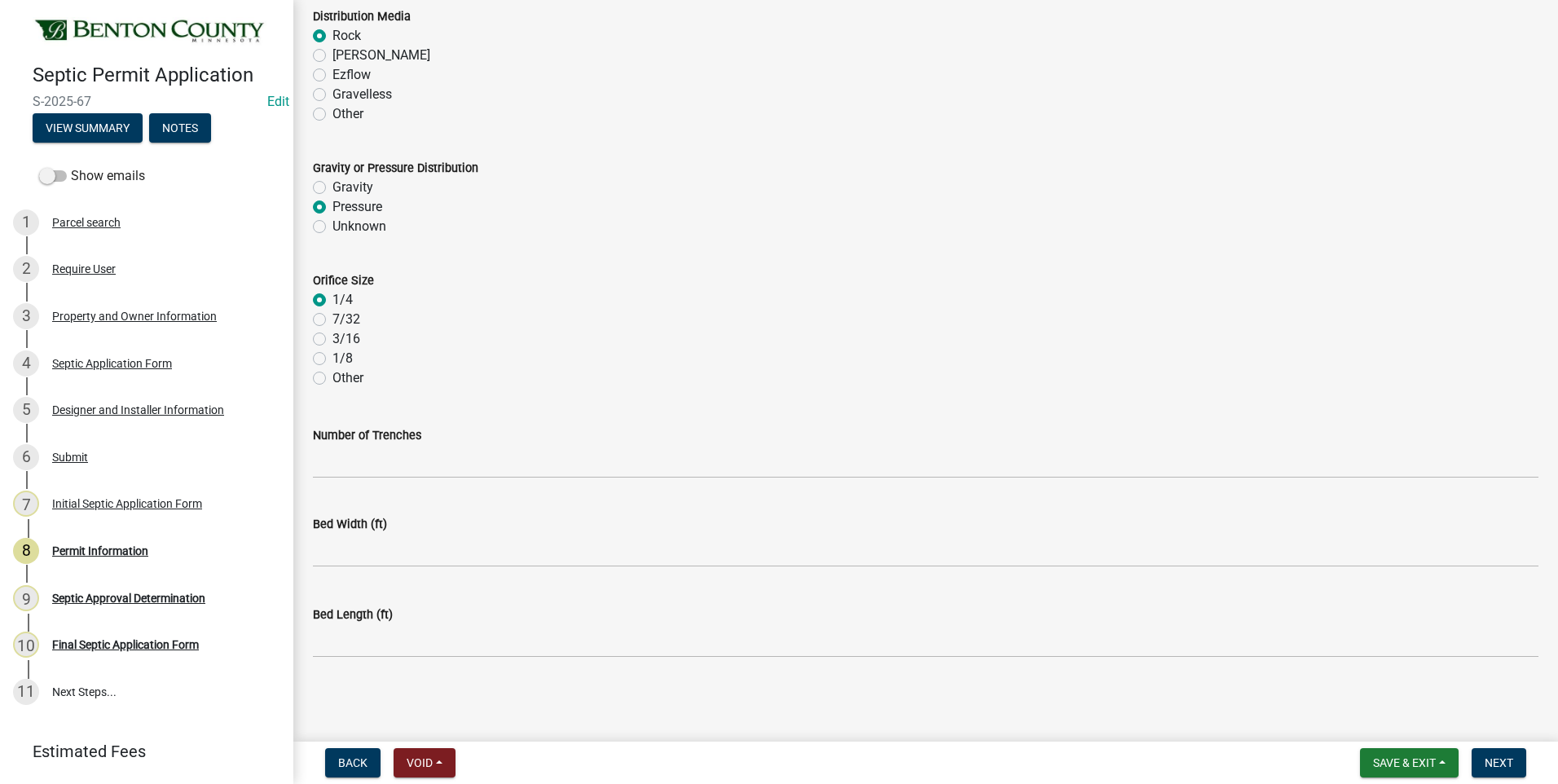
scroll to position [3223, 0]
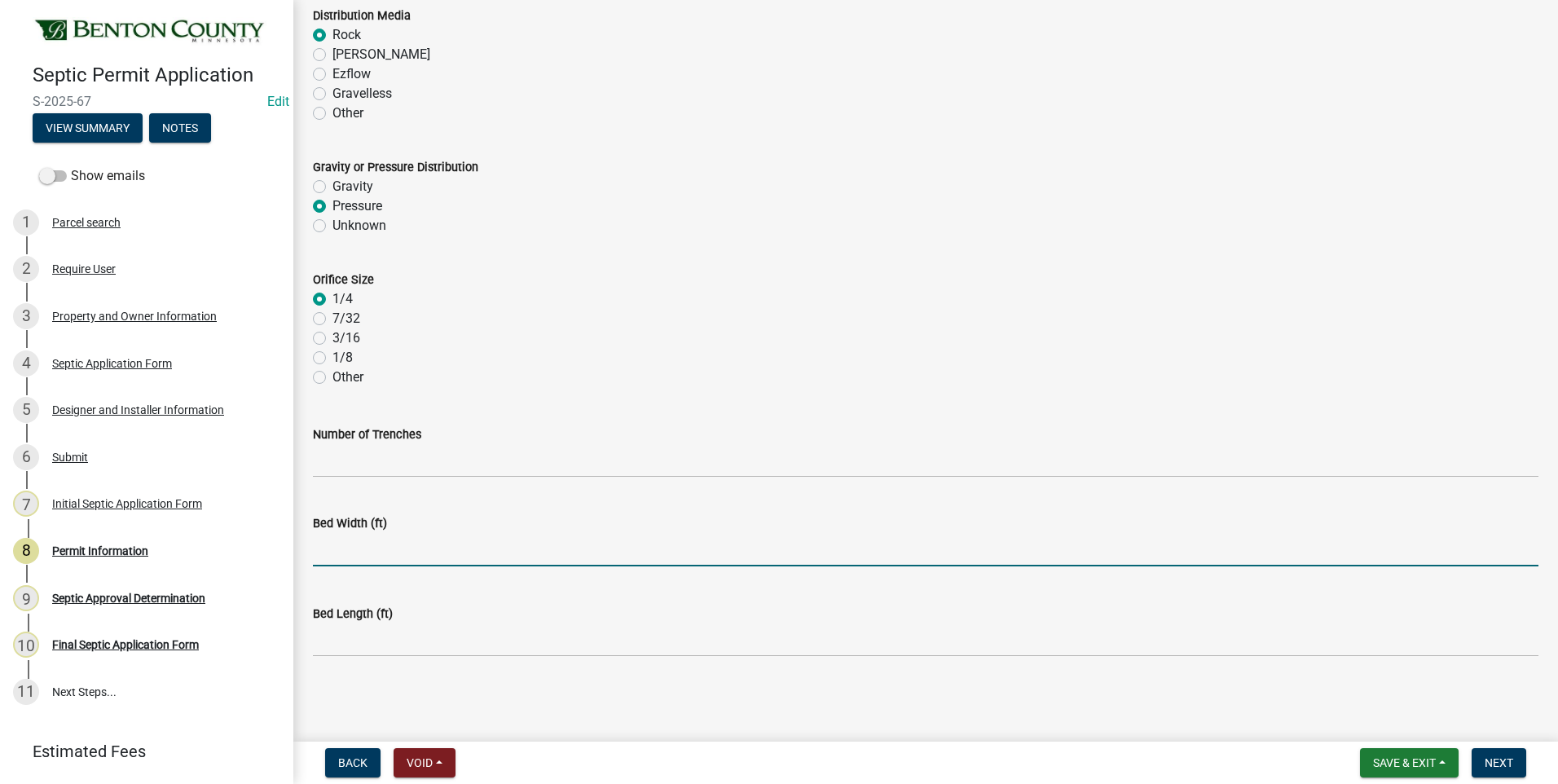
click at [358, 552] on input "text" at bounding box center [926, 549] width 1225 height 33
type input "10"
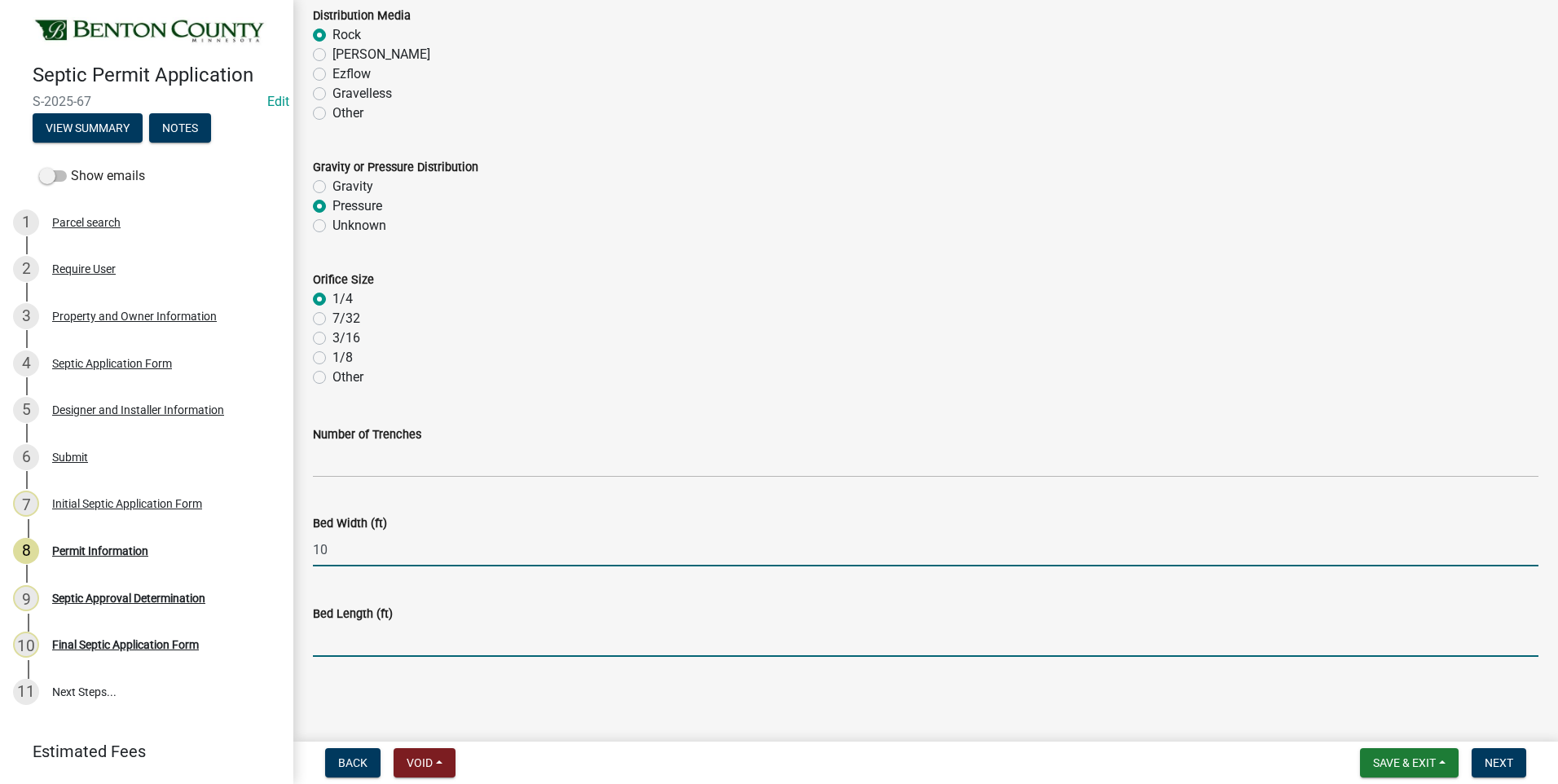
click at [337, 642] on input "text" at bounding box center [926, 640] width 1225 height 33
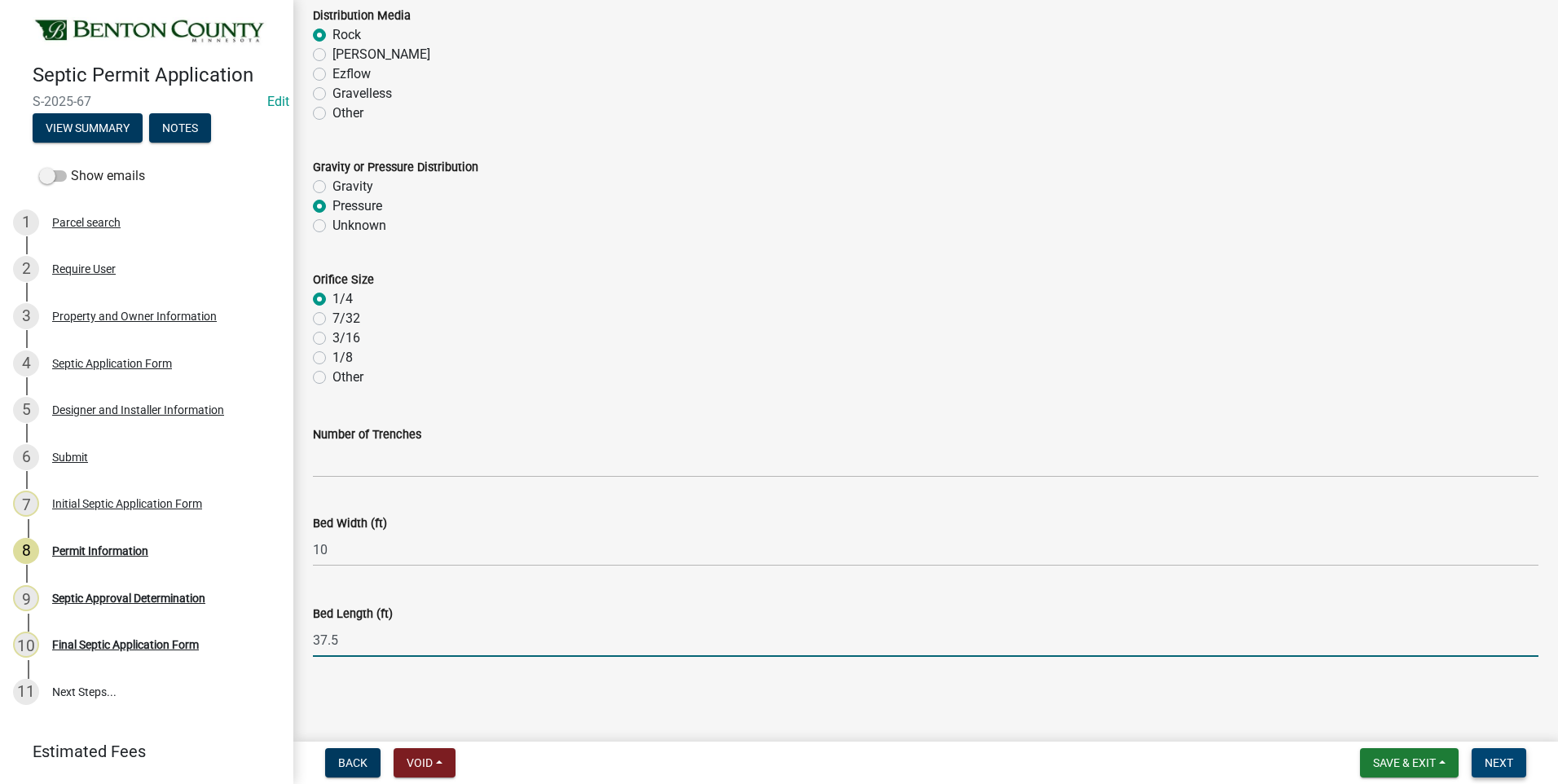
type input "37.5"
click at [1501, 761] on span "Next" at bounding box center [1498, 762] width 28 height 13
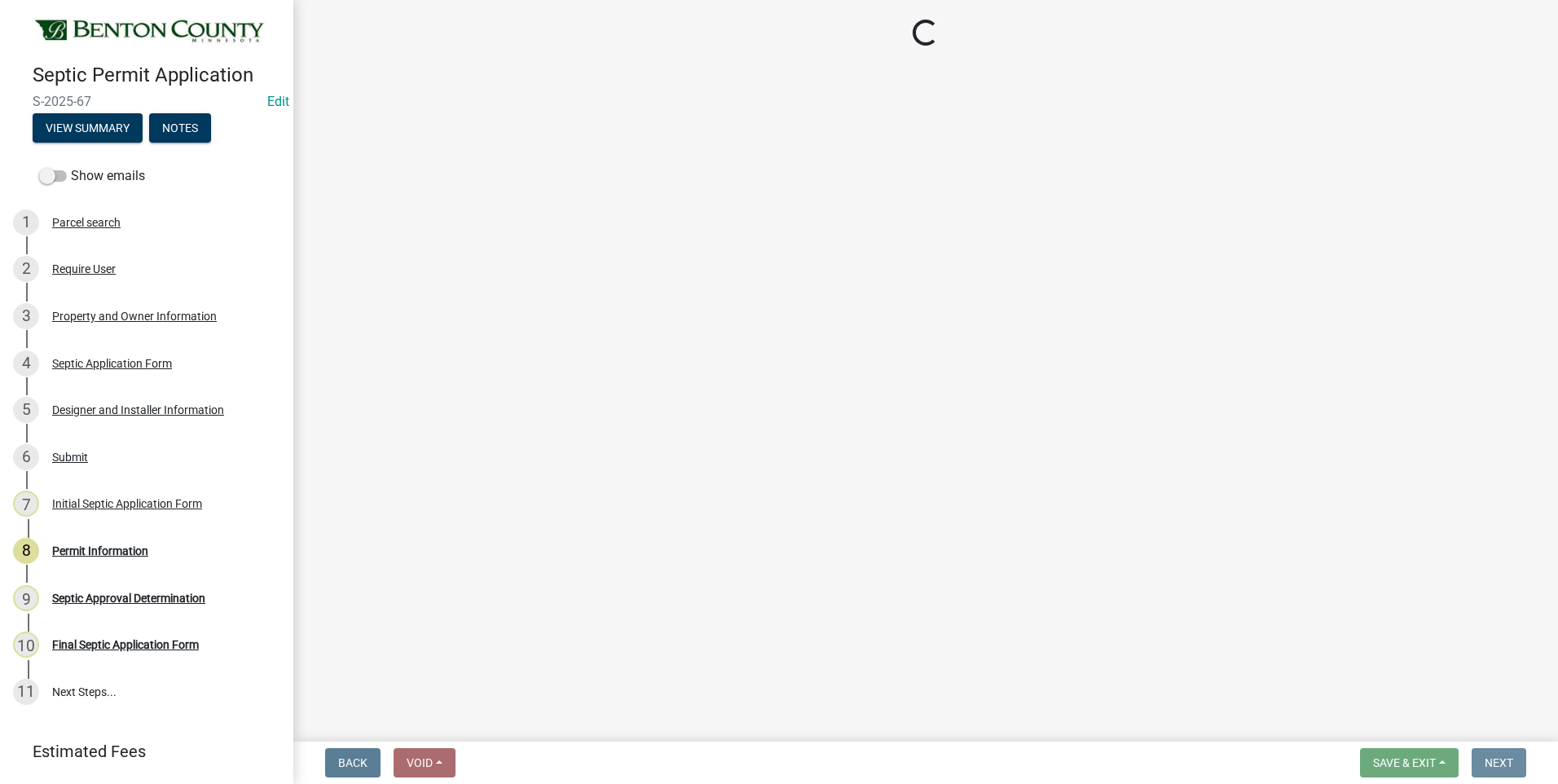
scroll to position [0, 0]
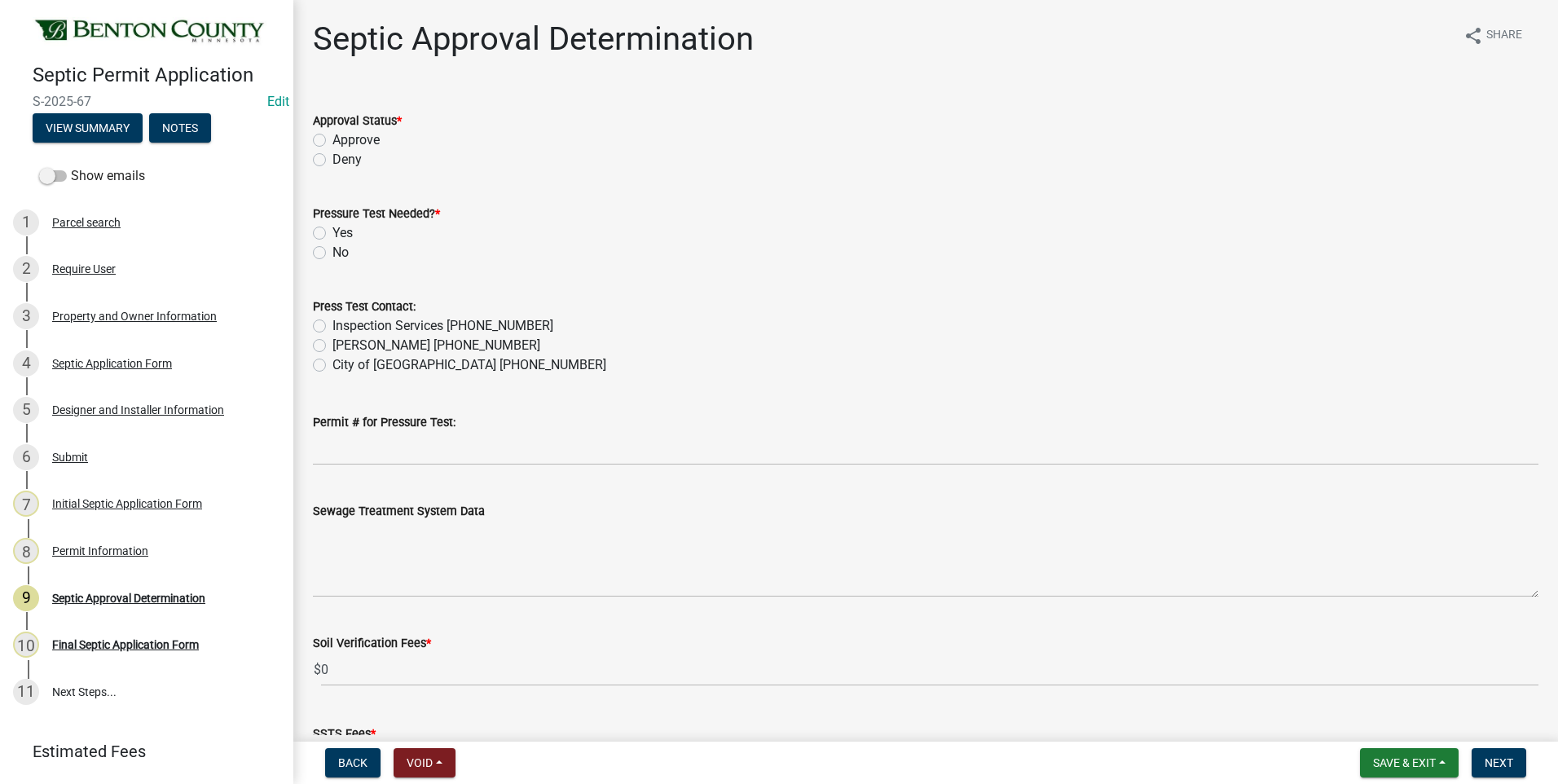
click at [332, 138] on label "Approve" at bounding box center [355, 140] width 47 height 20
click at [332, 138] on input "Approve" at bounding box center [337, 136] width 10 height 10
radio input "true"
click at [332, 234] on label "Yes" at bounding box center [342, 232] width 21 height 20
click at [332, 234] on input "Yes" at bounding box center [337, 228] width 10 height 10
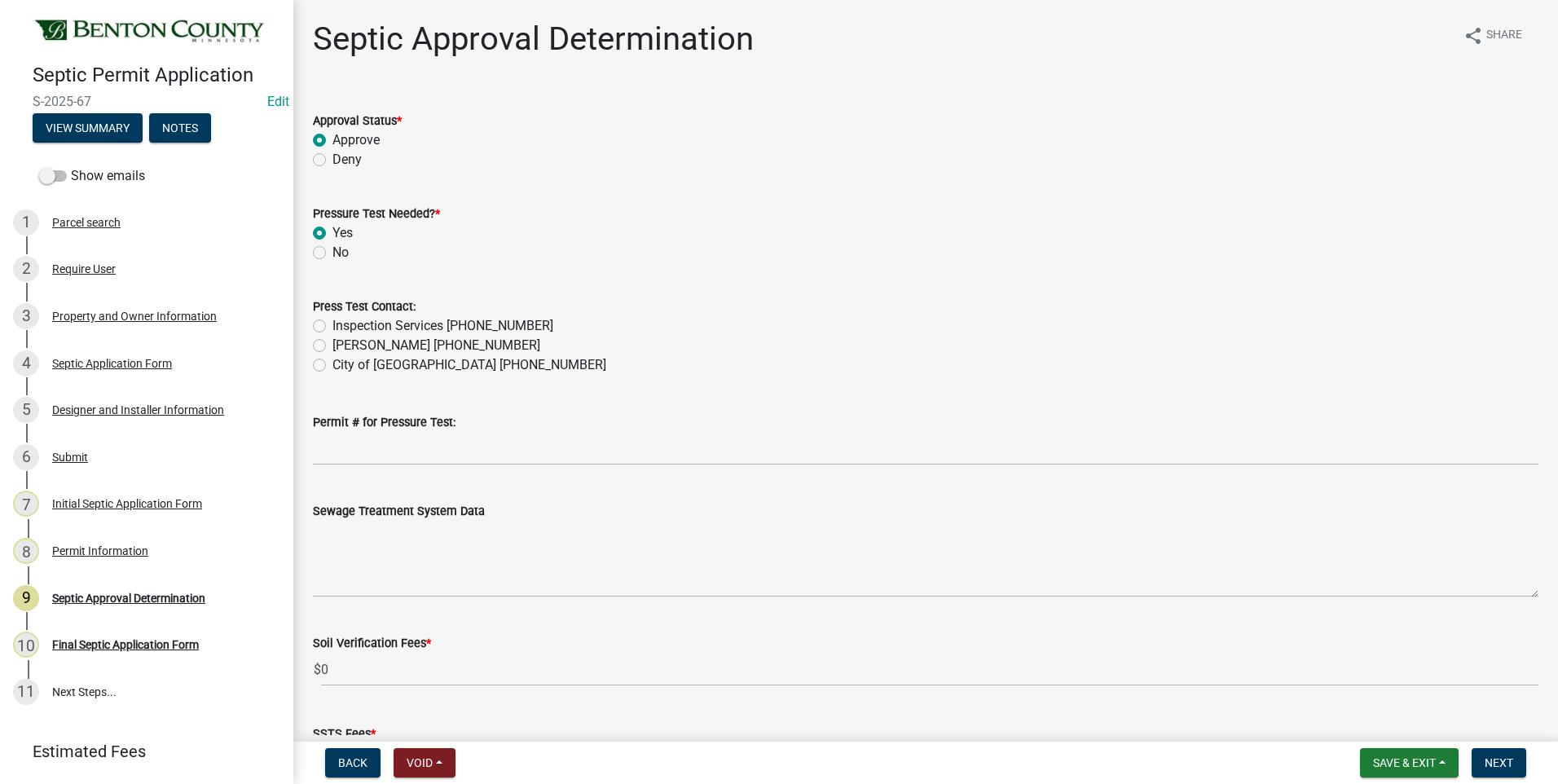
radio input "true"
click at [332, 325] on label "Inspection Services 320-532-3629" at bounding box center [442, 325] width 220 height 20
click at [332, 325] on input "Inspection Services 320-532-3629" at bounding box center [337, 321] width 10 height 10
radio input "true"
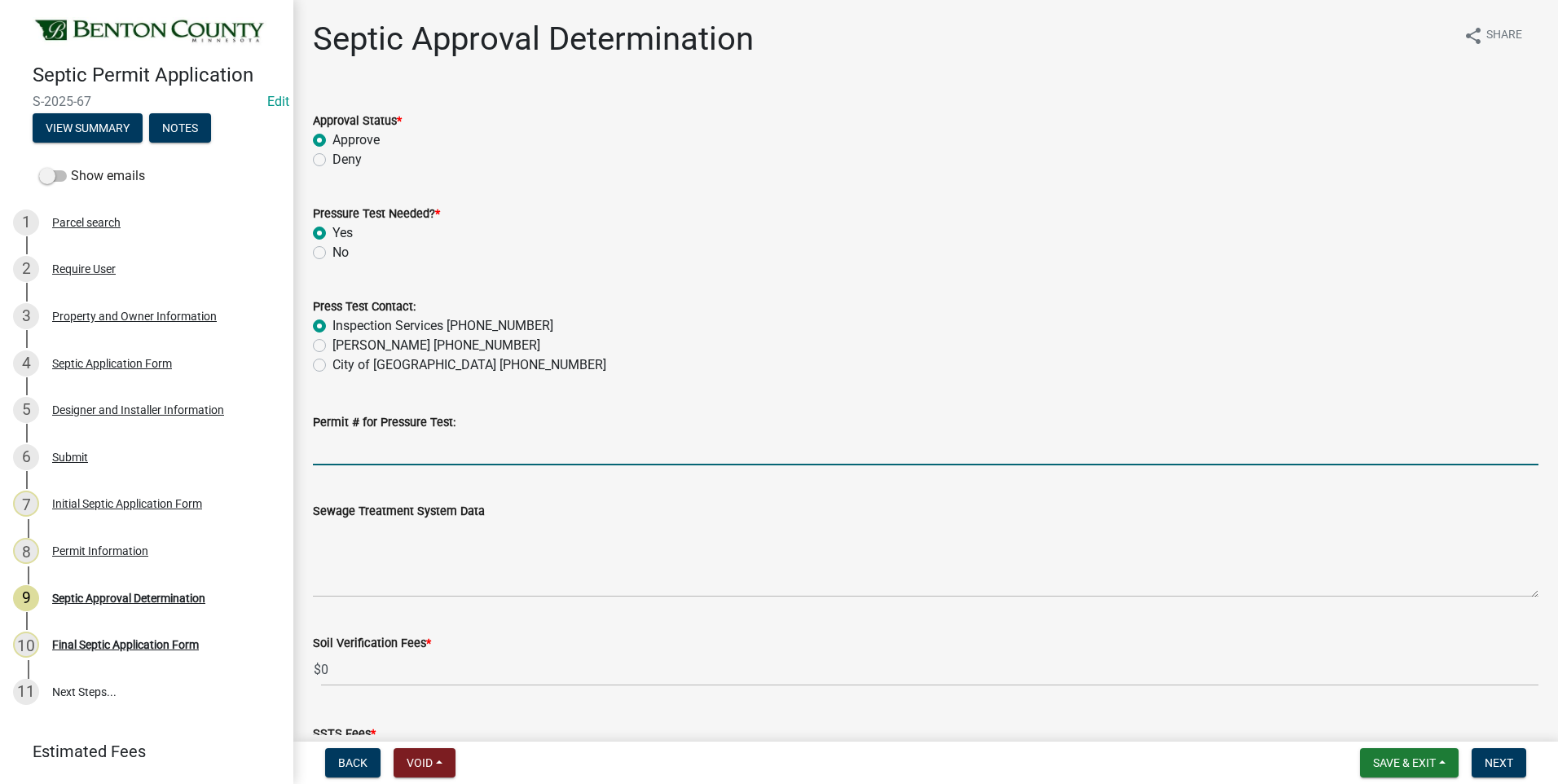
click at [381, 454] on input "Permit # for Pressure Test:" at bounding box center [926, 448] width 1225 height 33
type input "2025-BP-237"
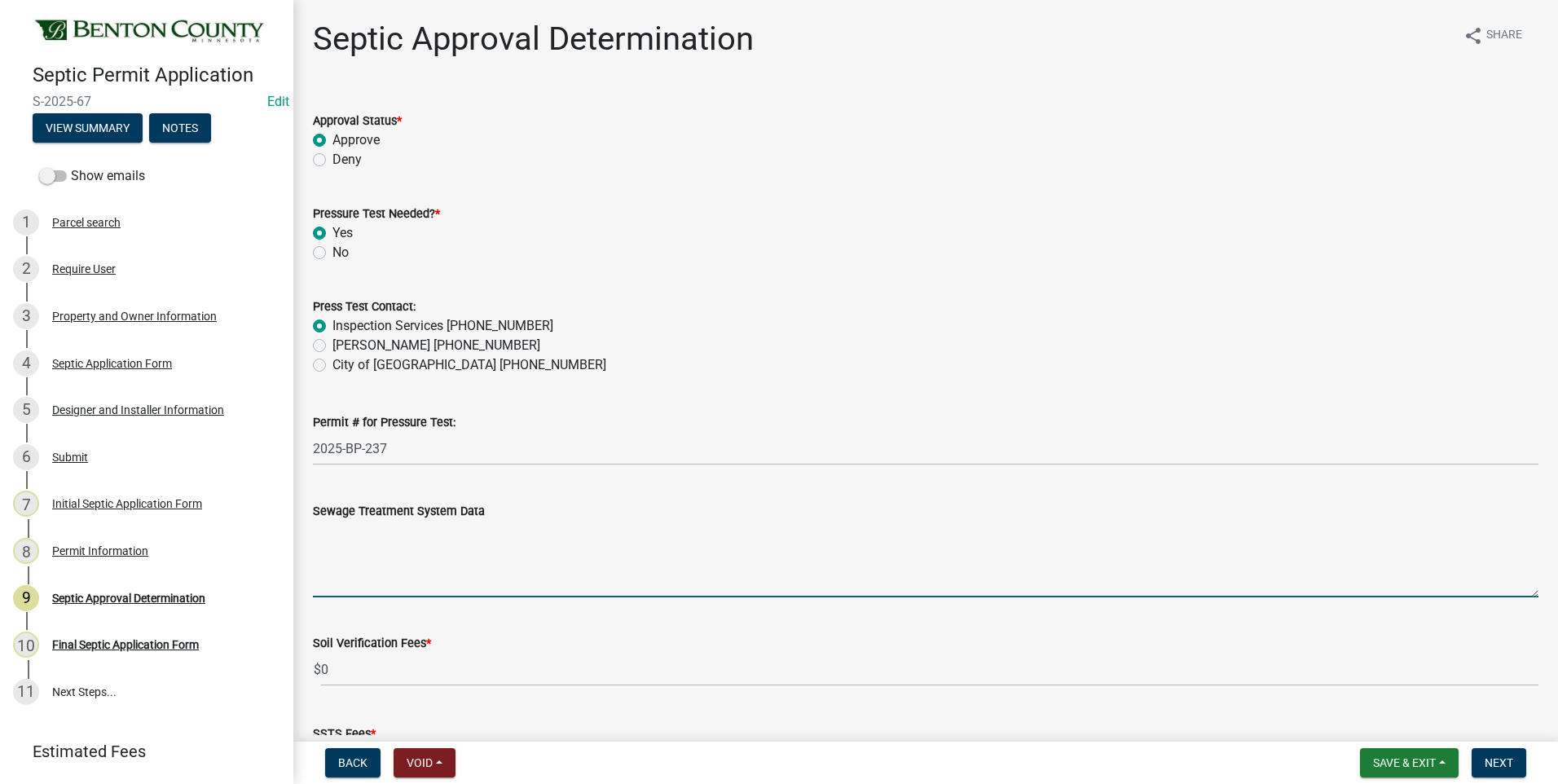
click at [490, 545] on textarea "Sewage Treatment System Data" at bounding box center [926, 558] width 1225 height 76
paste textarea "Installation of a 10'x37.5' ROCKBED MOUND SYSTEM w/ 36" clean sand lift to elev…"
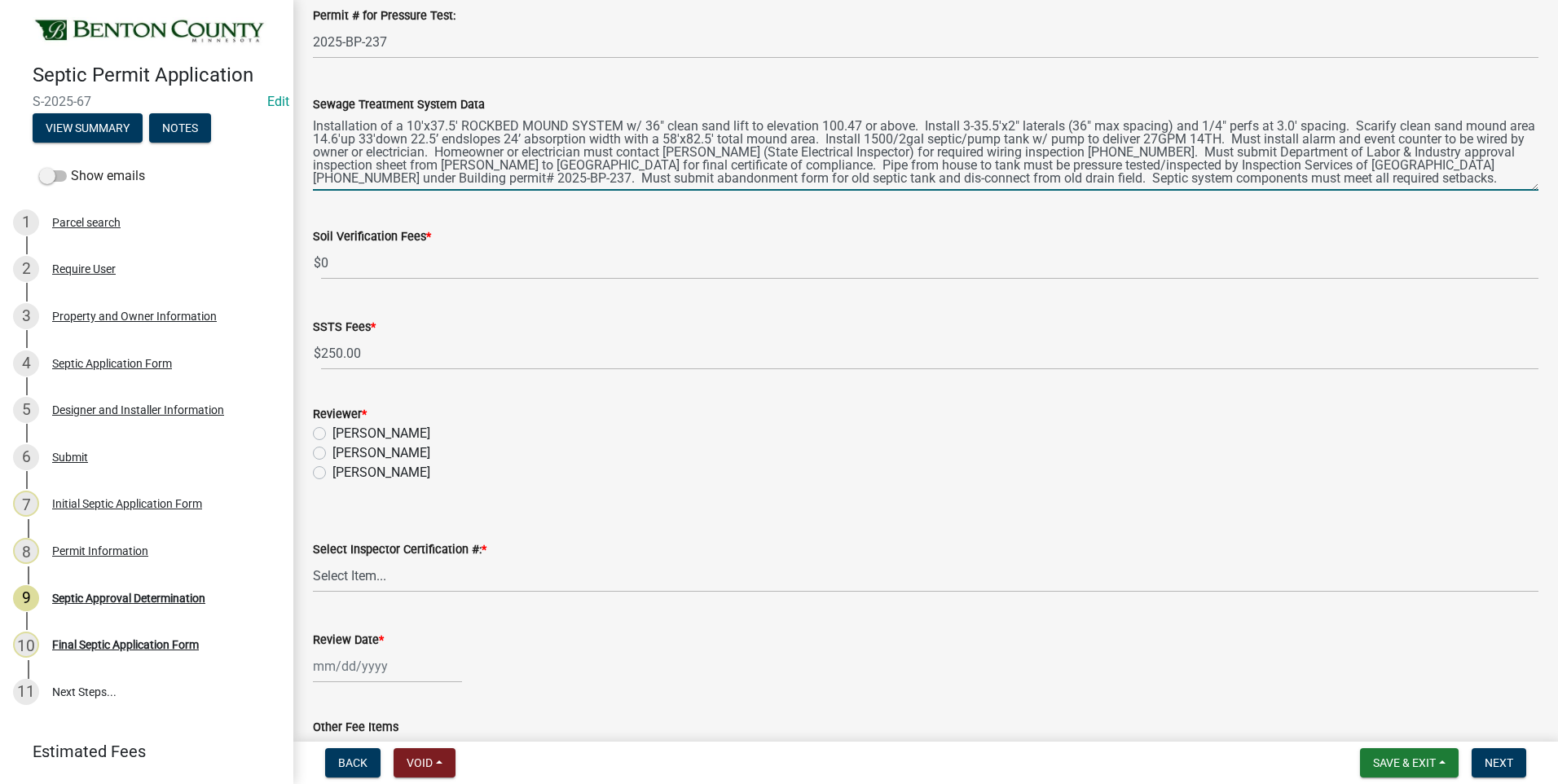
scroll to position [407, 0]
type textarea "Installation of a 10'x37.5' ROCKBED MOUND SYSTEM w/ 36" clean sand lift to elev…"
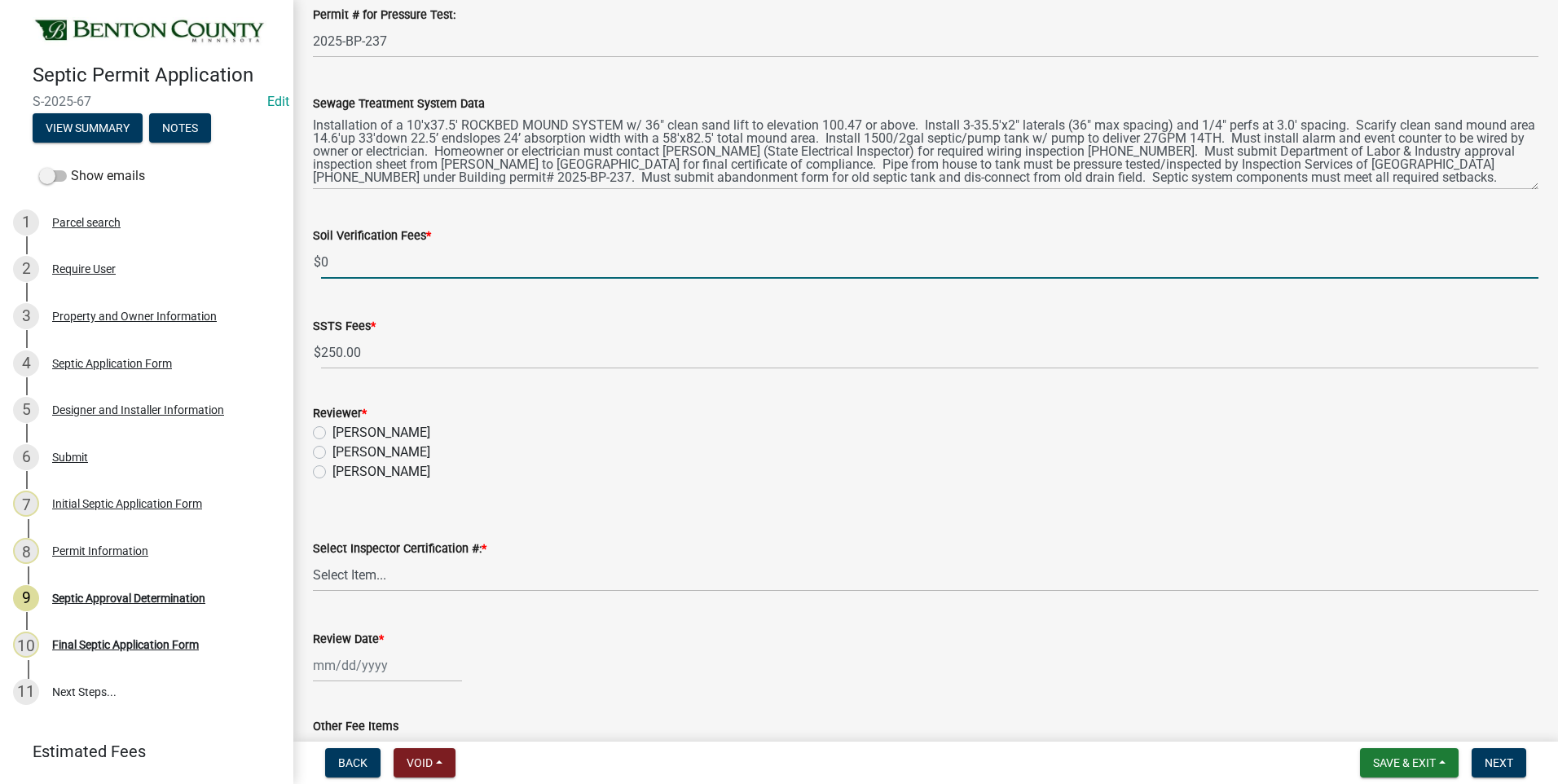
click at [322, 261] on input "0" at bounding box center [929, 262] width 1217 height 33
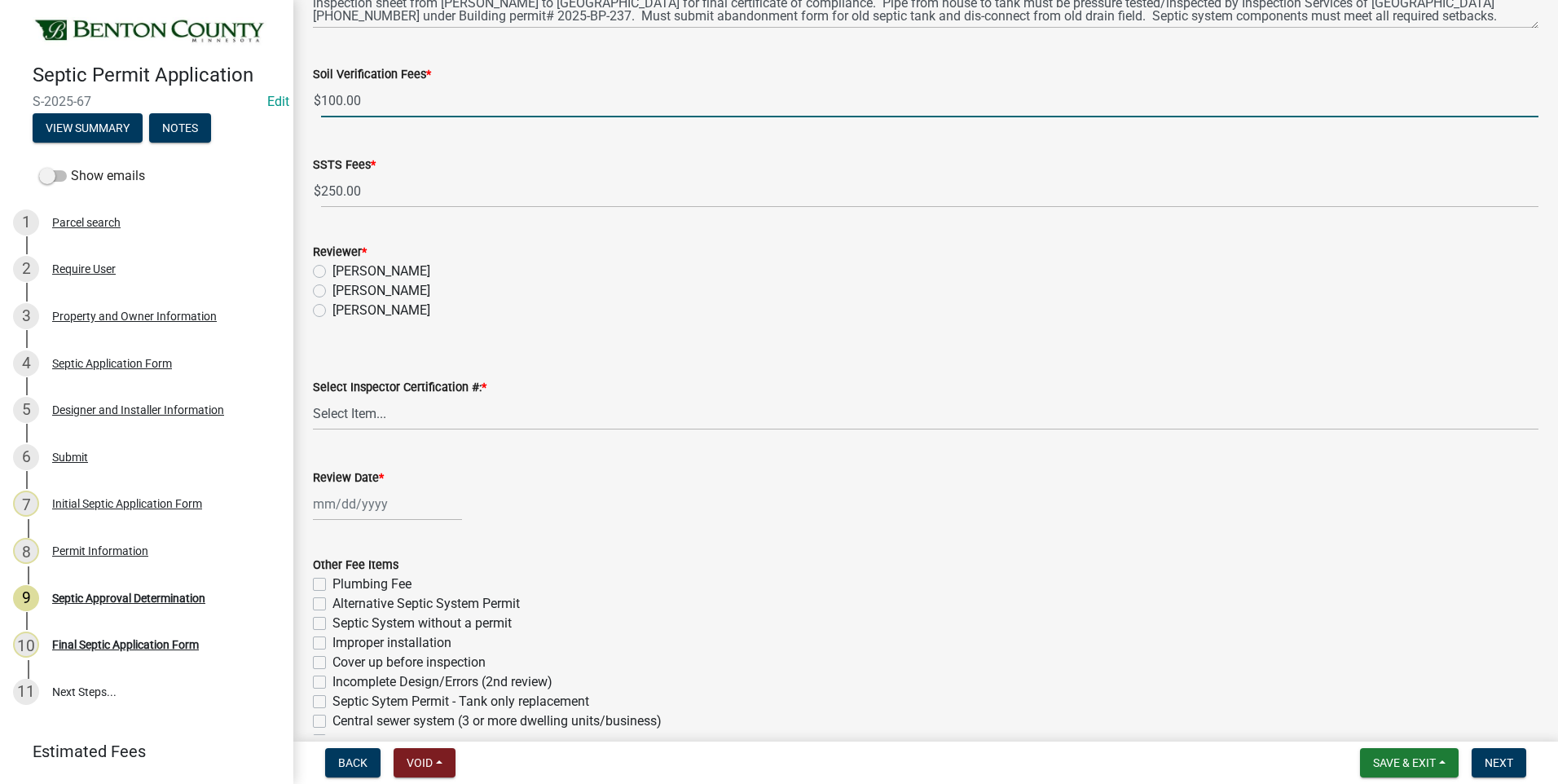
scroll to position [570, 0]
type input "100.00"
drag, startPoint x: 319, startPoint y: 289, endPoint x: 327, endPoint y: 297, distance: 11.3
click at [332, 289] on label "[PERSON_NAME]" at bounding box center [381, 289] width 98 height 20
click at [332, 289] on input "[PERSON_NAME]" at bounding box center [337, 285] width 10 height 10
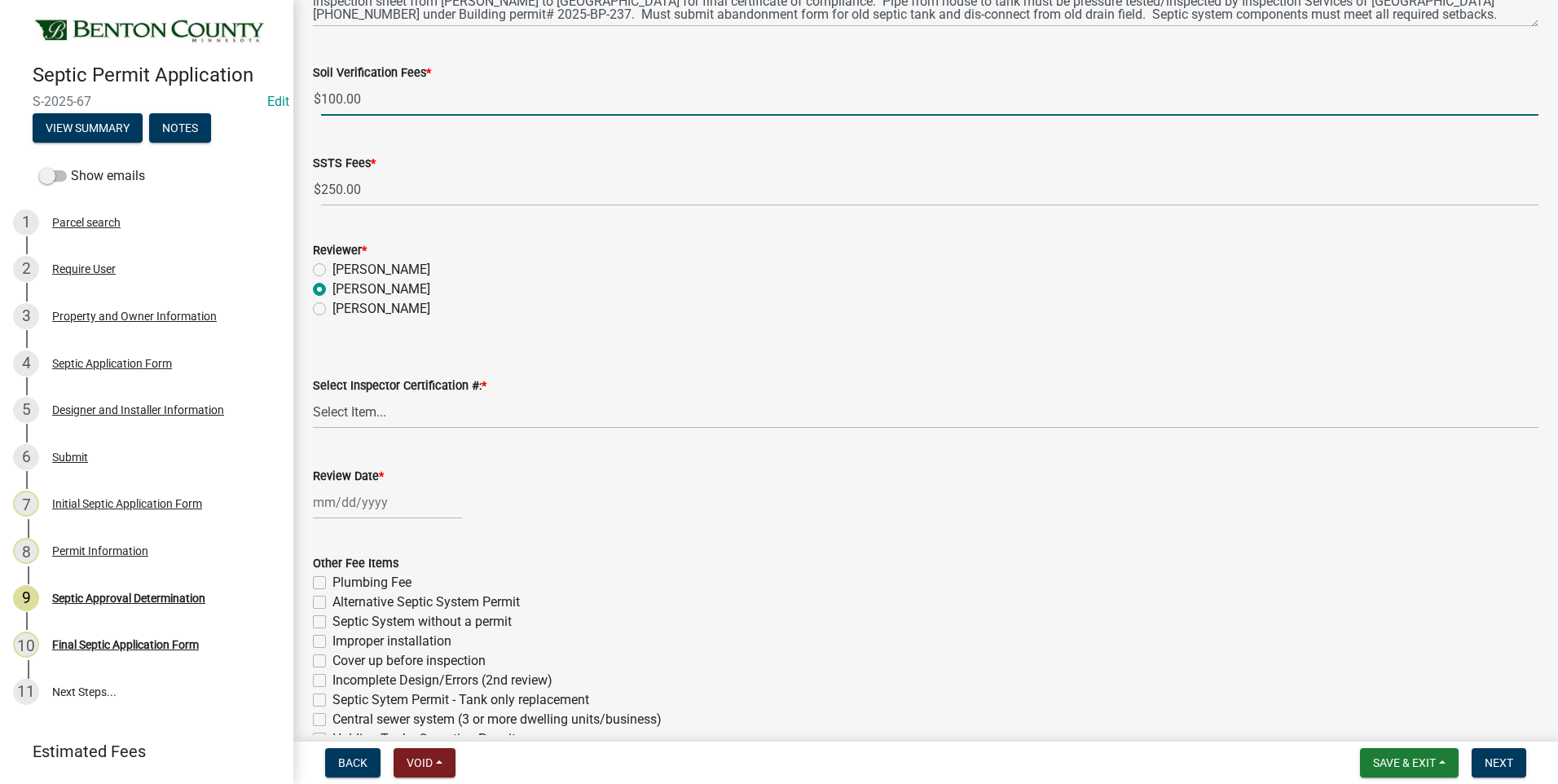
radio input "true"
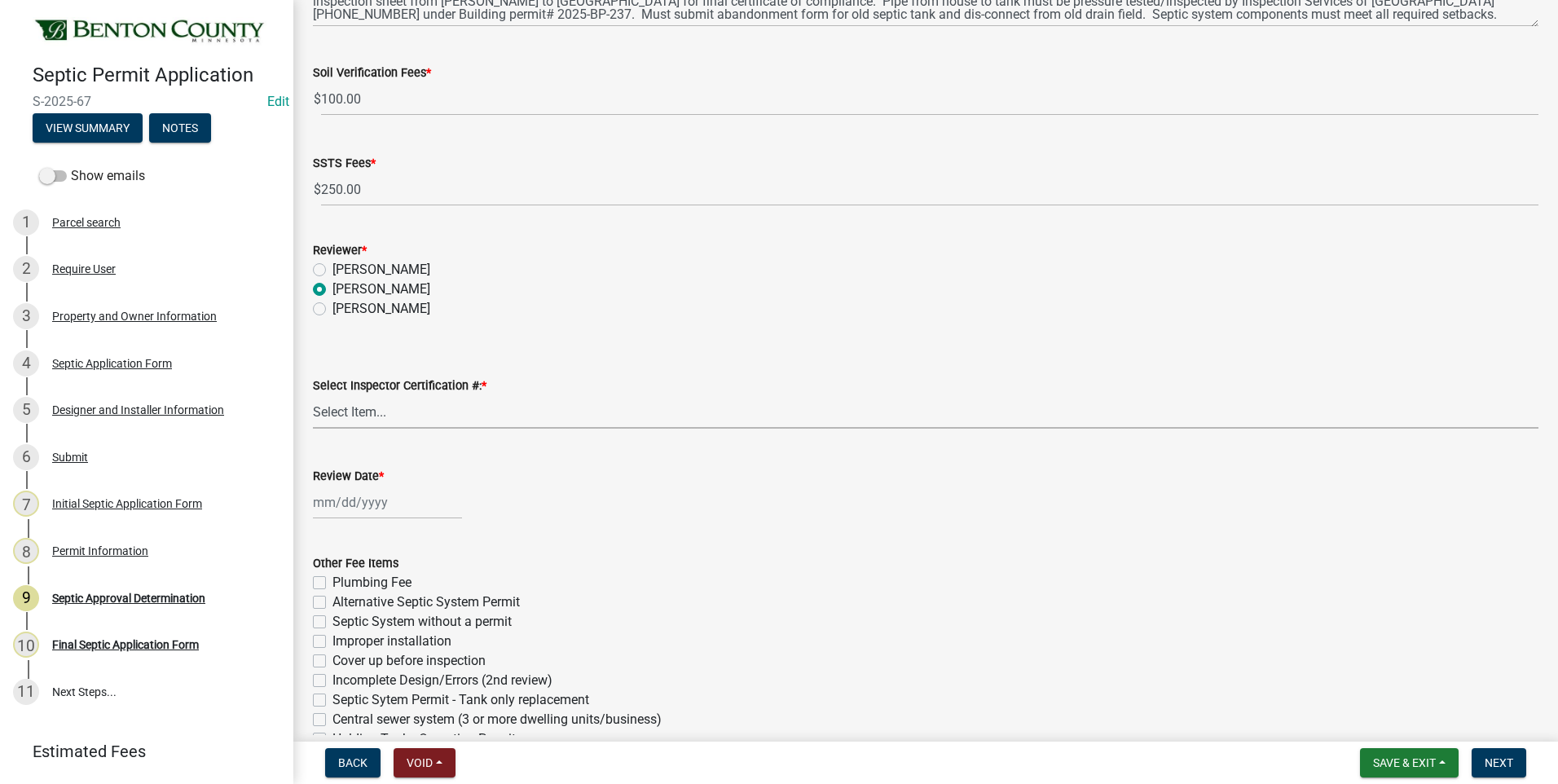
click at [353, 413] on select "Select Item... C8970 C10350" at bounding box center [926, 412] width 1225 height 33
click at [313, 395] on select "Select Item... C8970 C10350" at bounding box center [926, 412] width 1225 height 33
select select "d675f826-2bf1-4ce2-9ebe-43c1842a6c70"
click at [359, 508] on div at bounding box center [388, 502] width 149 height 33
select select "9"
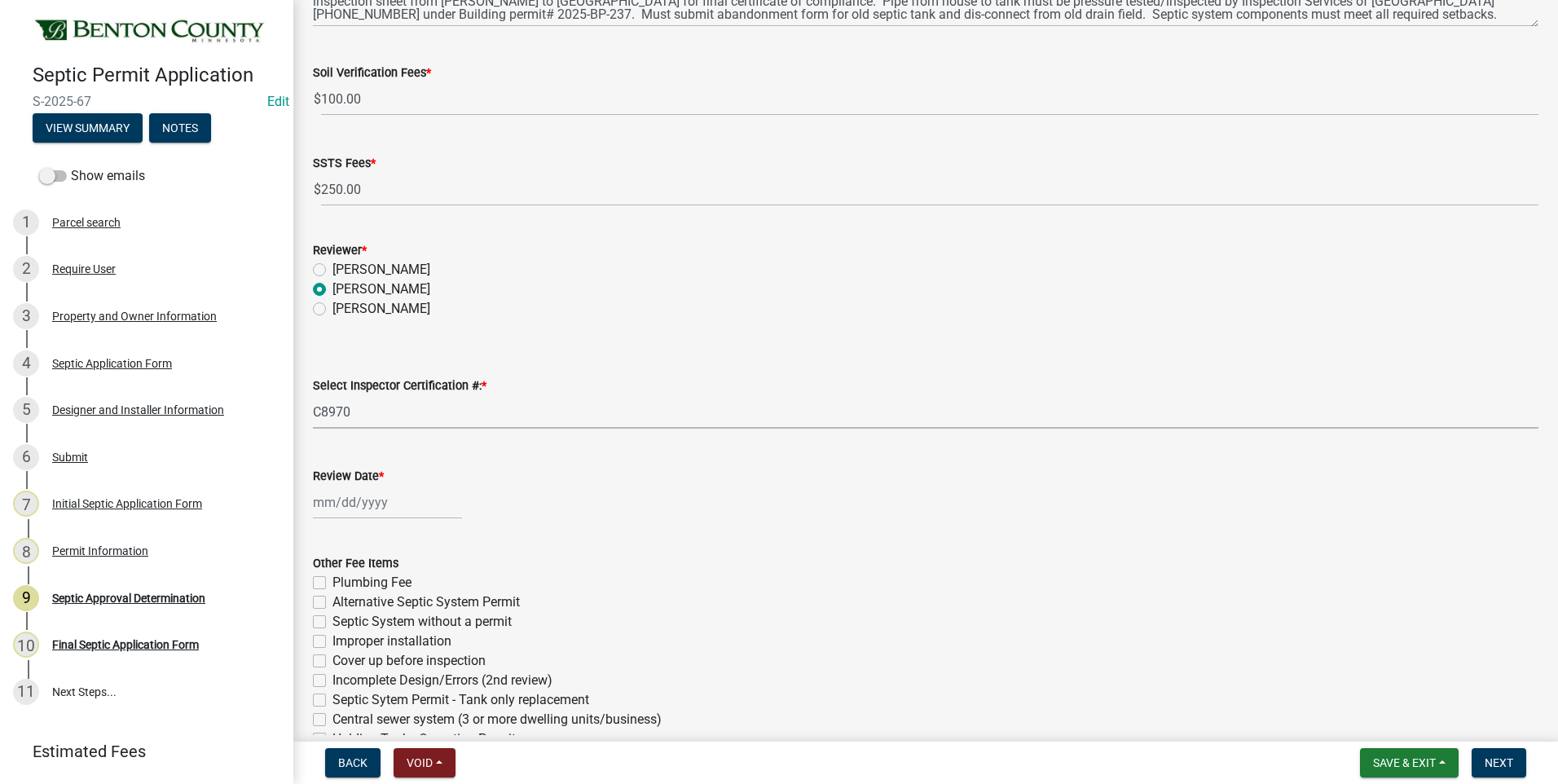
select select "2025"
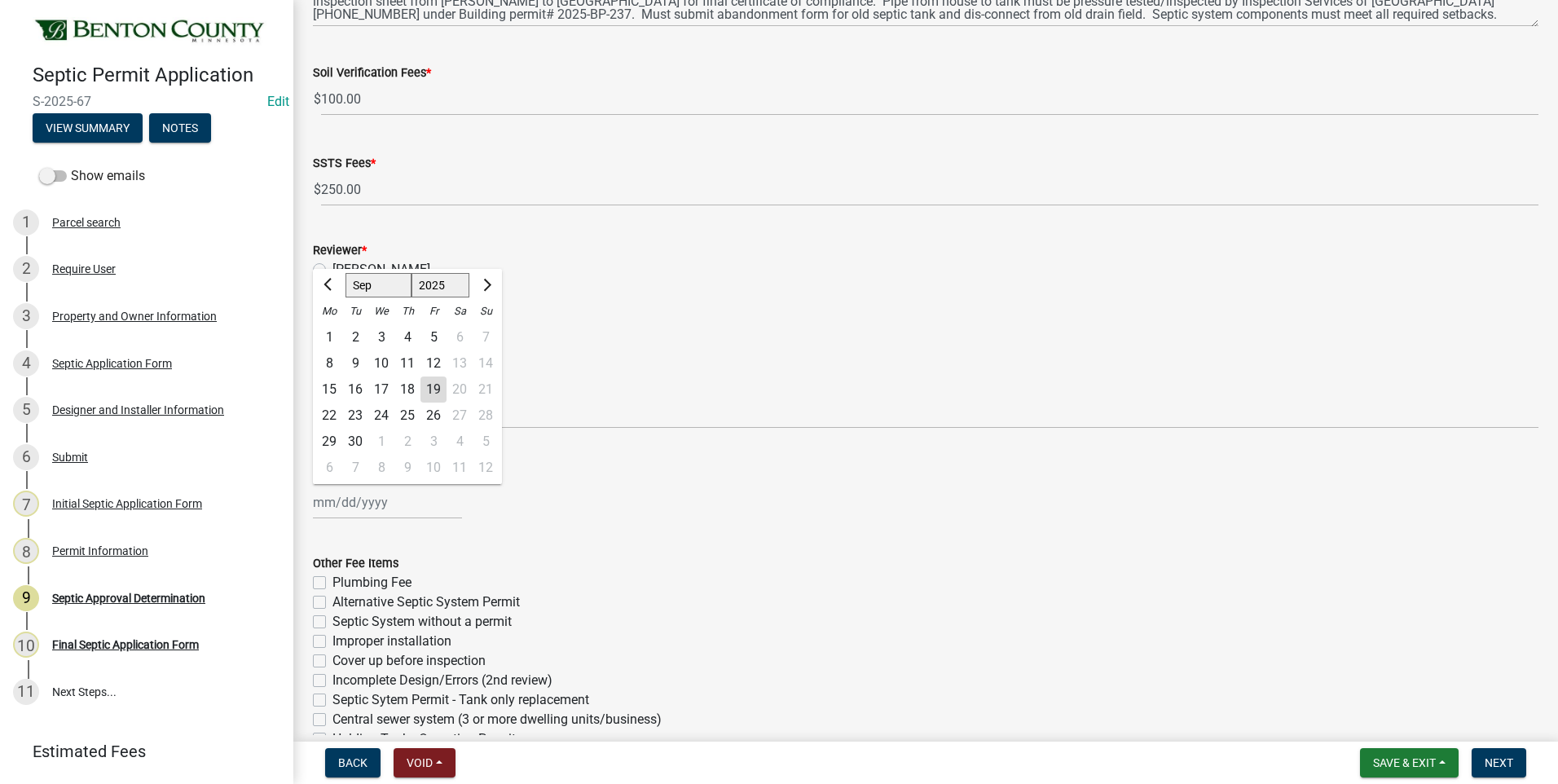
click at [436, 390] on div "19" at bounding box center [433, 389] width 26 height 26
type input "[DATE]"
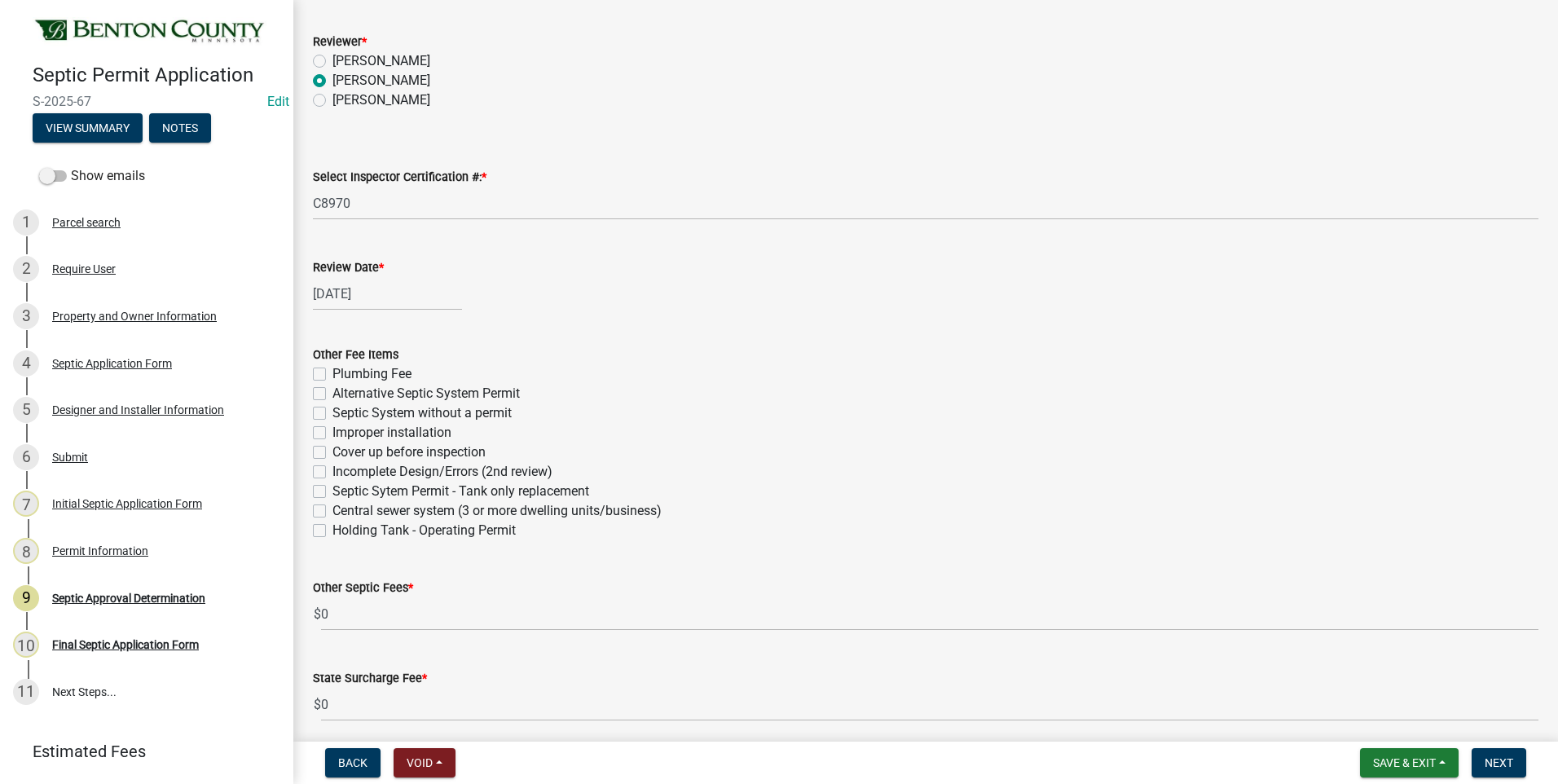
scroll to position [843, 0]
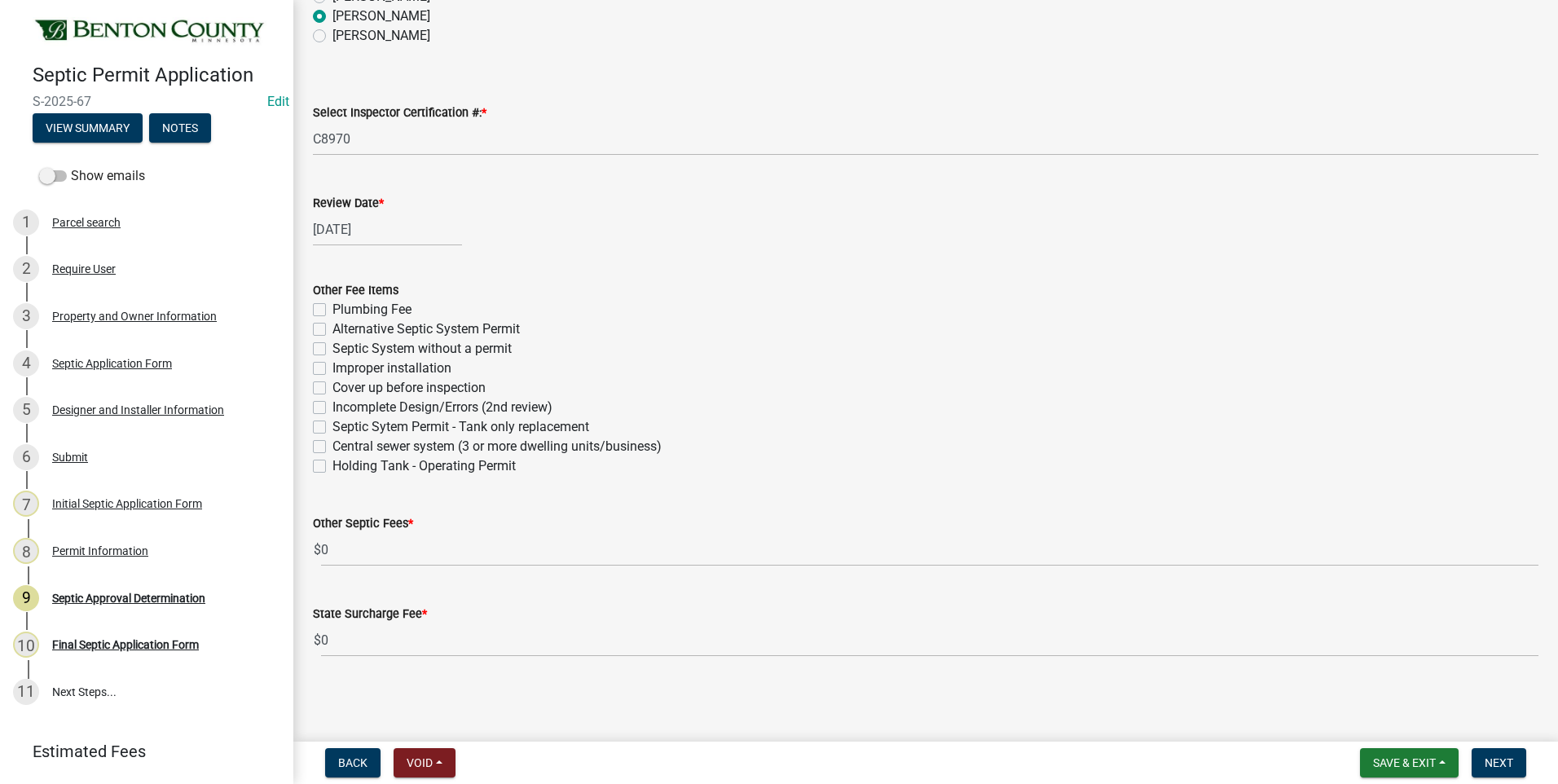
click at [332, 306] on label "Plumbing Fee" at bounding box center [371, 309] width 79 height 20
click at [332, 306] on input "Plumbing Fee" at bounding box center [337, 305] width 10 height 10
checkbox input "true"
checkbox input "false"
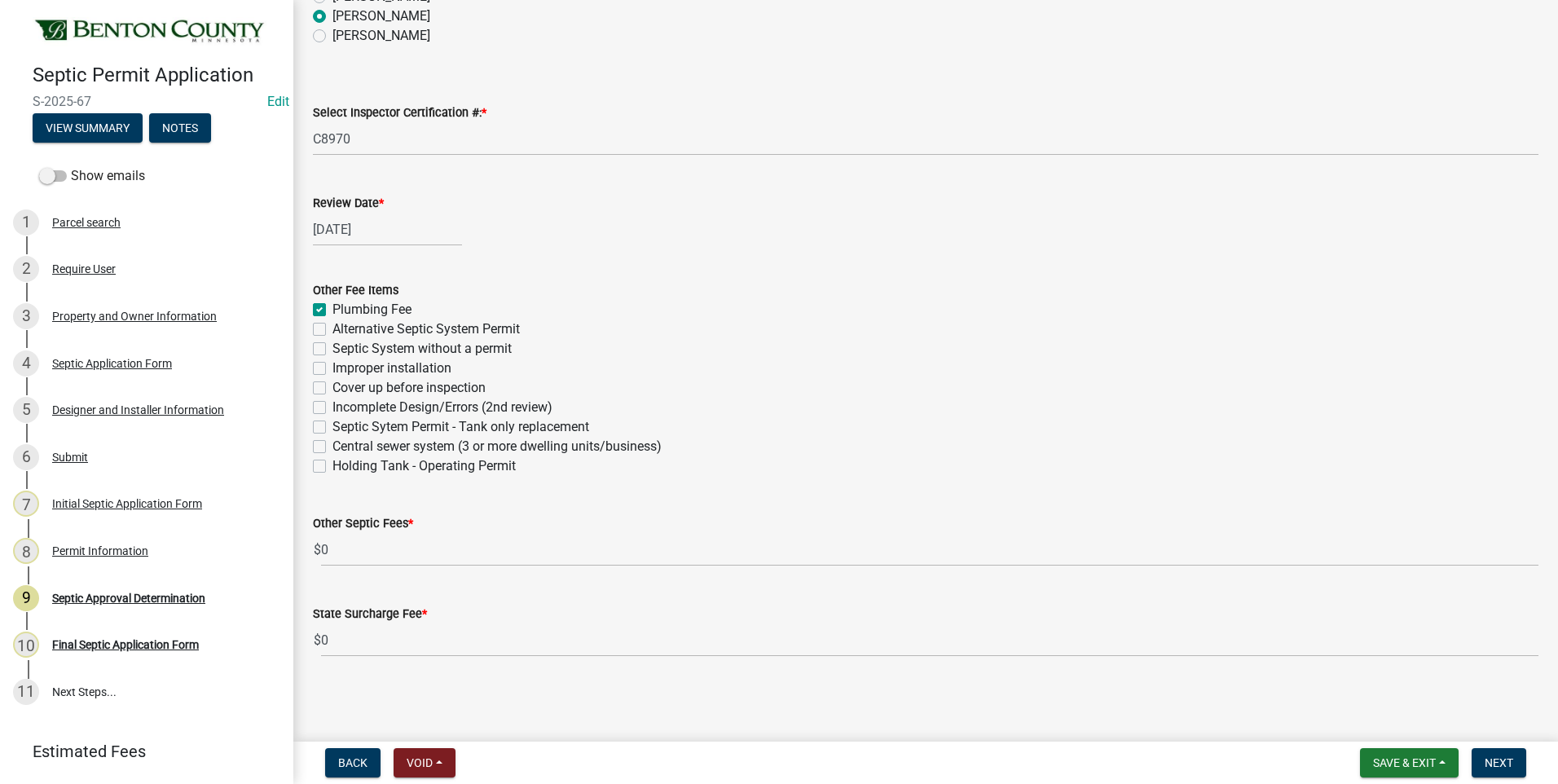
checkbox input "false"
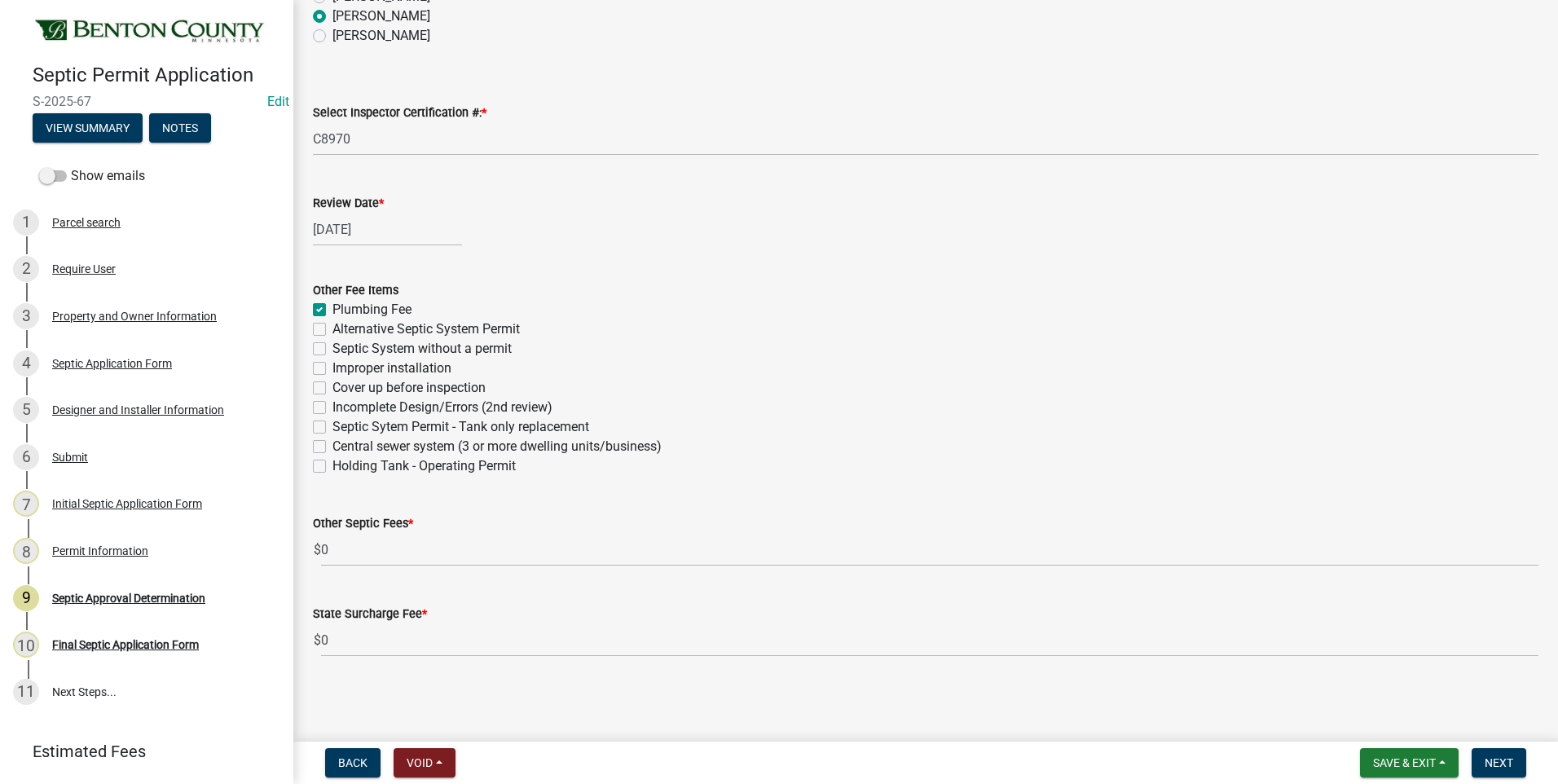
checkbox input "false"
click at [1504, 761] on span "Next" at bounding box center [1498, 762] width 28 height 13
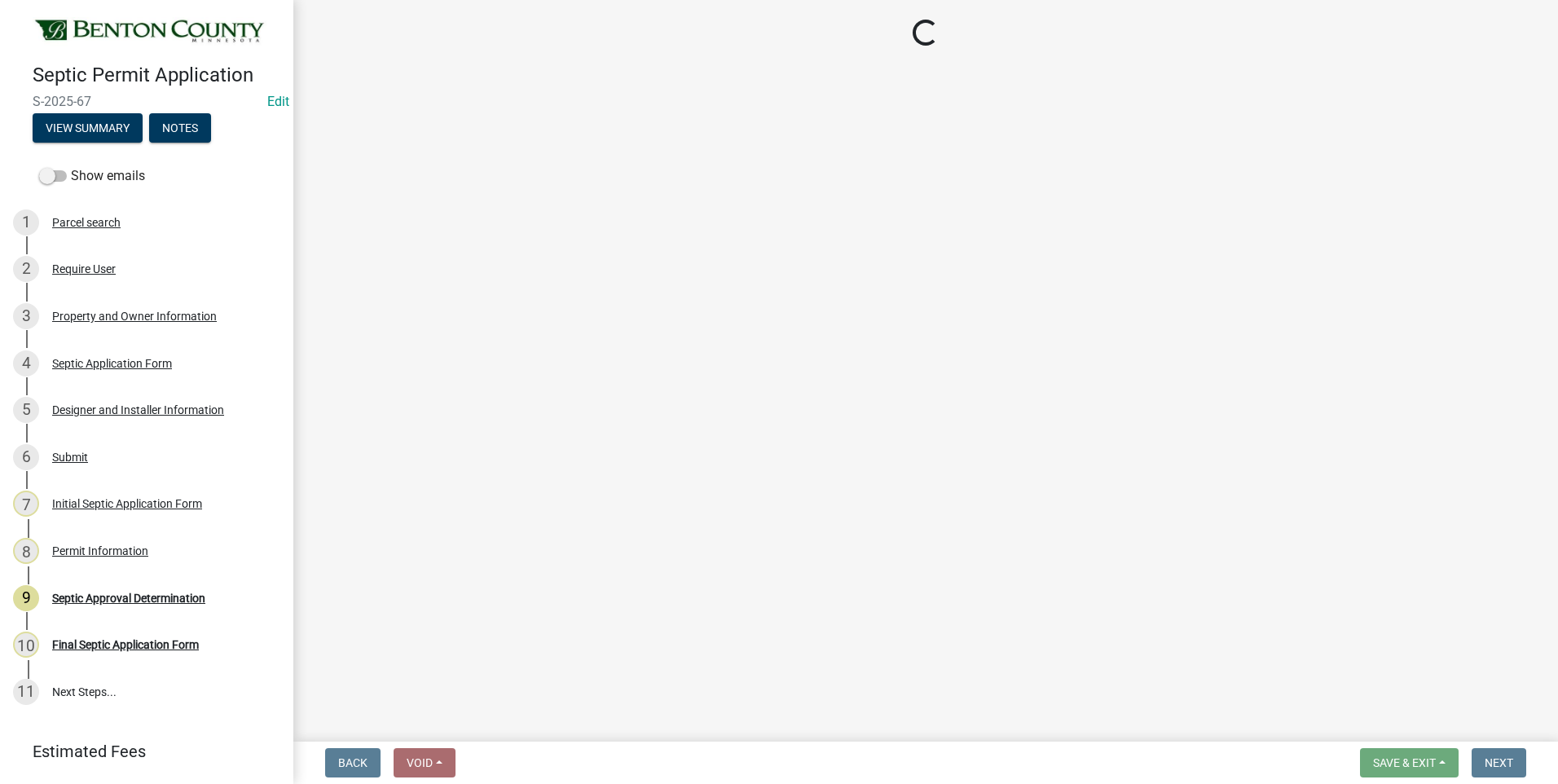
select select "3: 3"
